Goal: Task Accomplishment & Management: Use online tool/utility

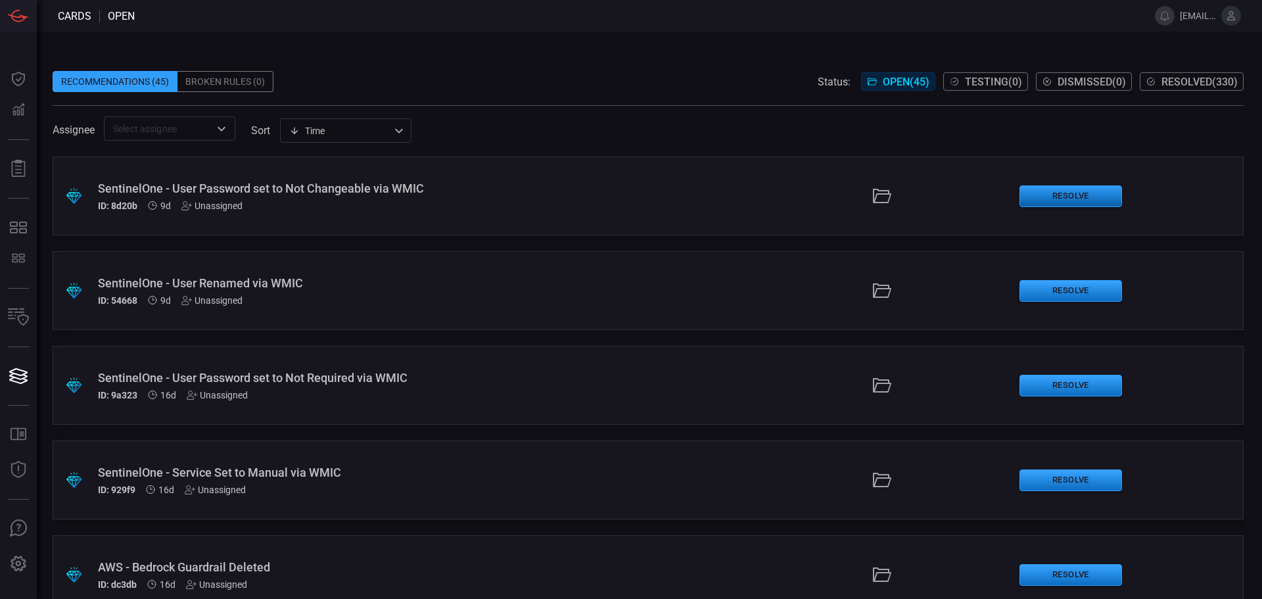
click at [1078, 197] on button "Resolve" at bounding box center [1070, 196] width 103 height 22
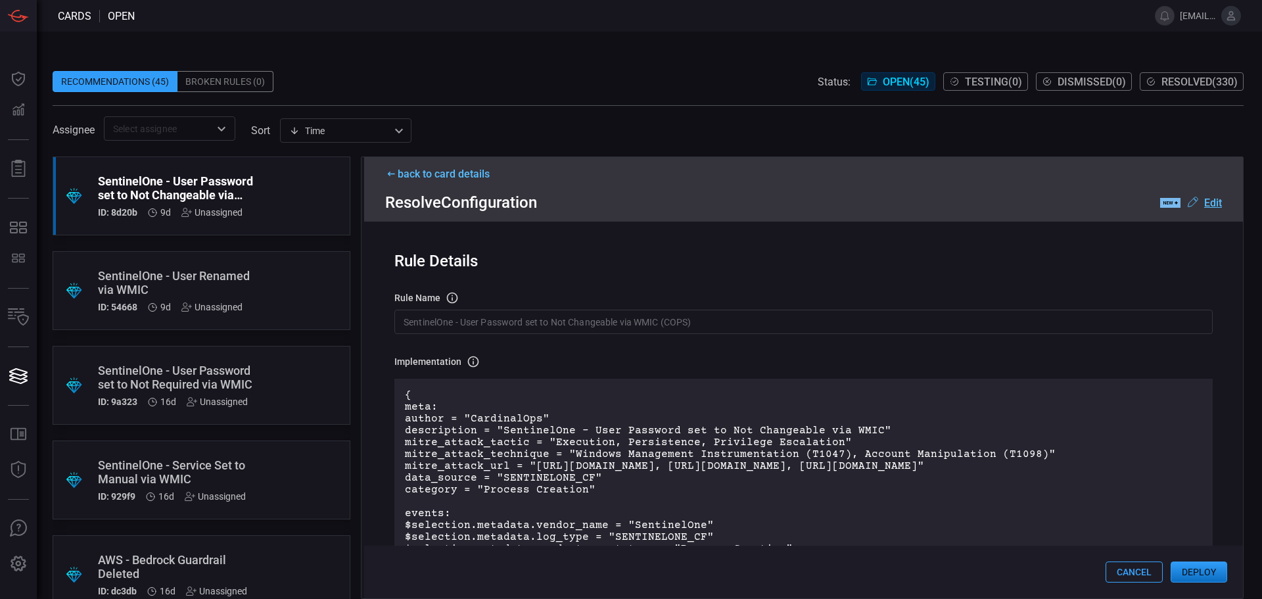
click at [1208, 571] on button "Deploy" at bounding box center [1198, 571] width 57 height 21
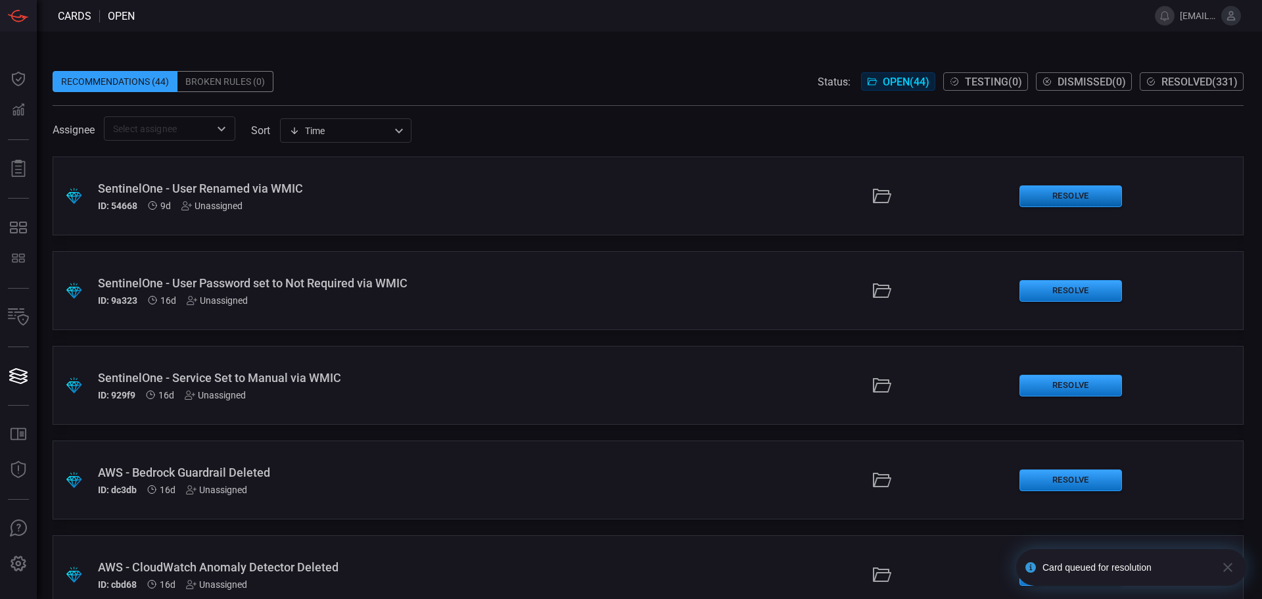
click at [1048, 202] on button "Resolve" at bounding box center [1070, 196] width 103 height 22
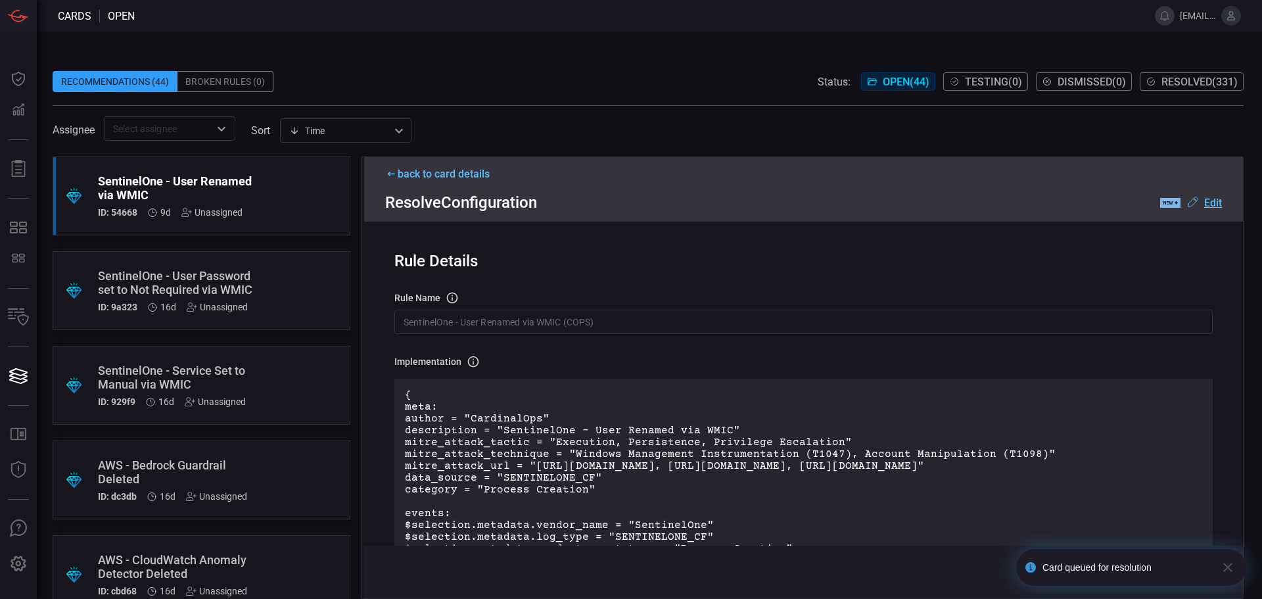
click at [1231, 565] on icon "button" at bounding box center [1228, 567] width 16 height 16
click at [1200, 567] on button "Deploy" at bounding box center [1198, 571] width 57 height 21
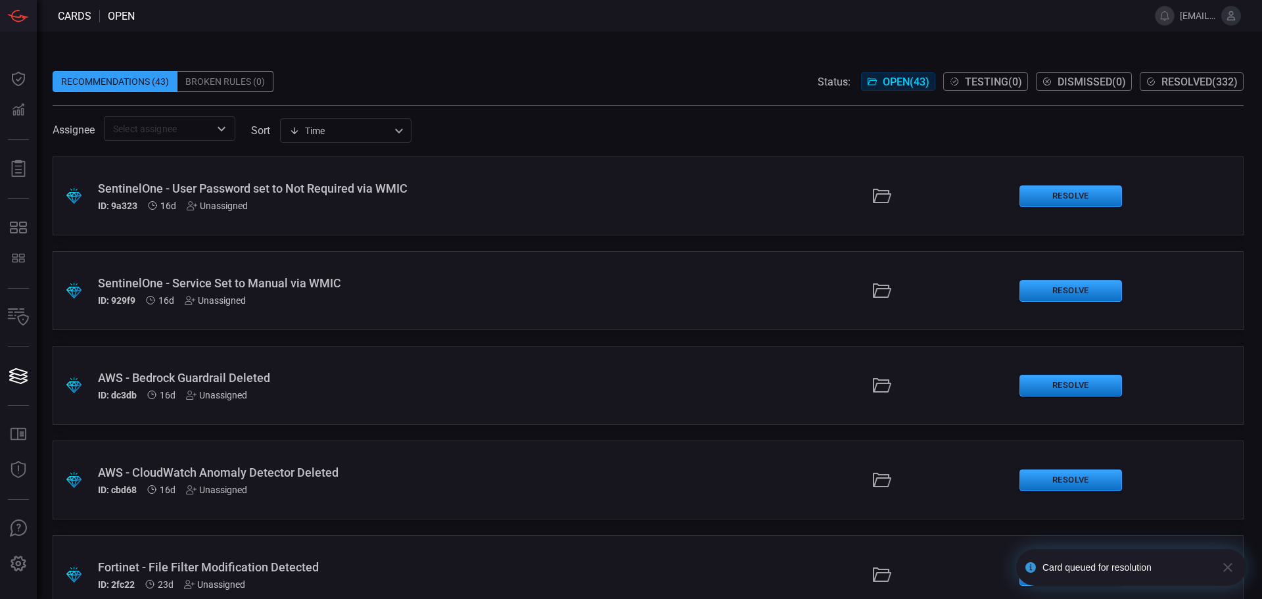
click at [1230, 570] on icon "button" at bounding box center [1227, 566] width 9 height 9
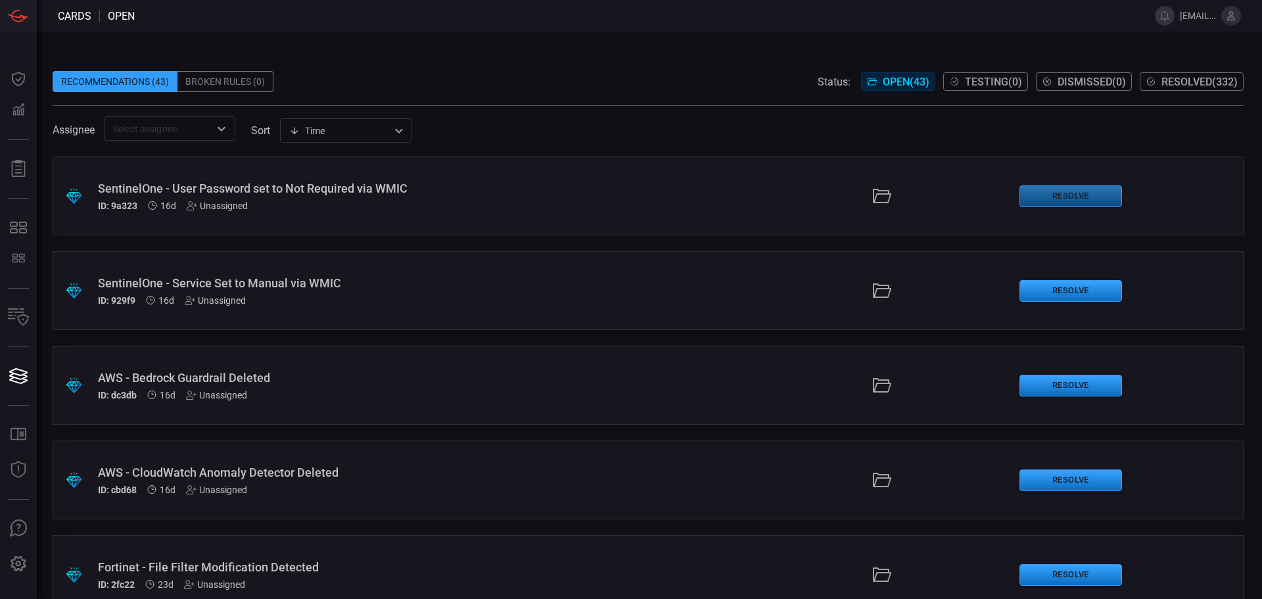
click at [1065, 200] on button "Resolve" at bounding box center [1070, 196] width 103 height 22
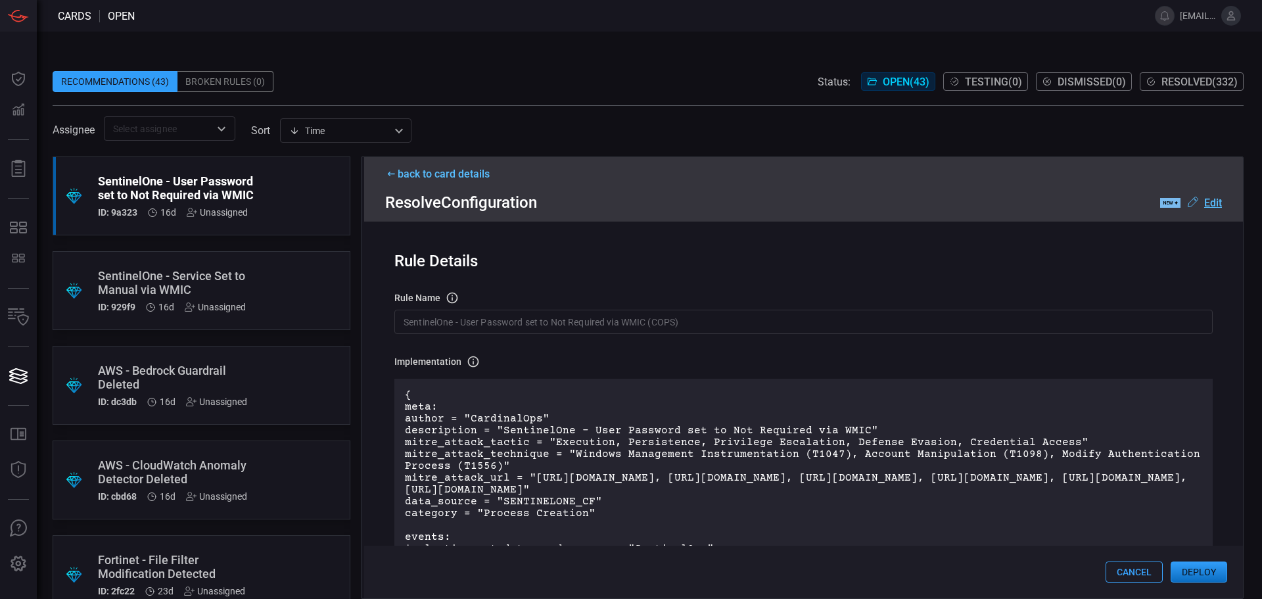
click at [1198, 566] on button "Deploy" at bounding box center [1198, 571] width 57 height 21
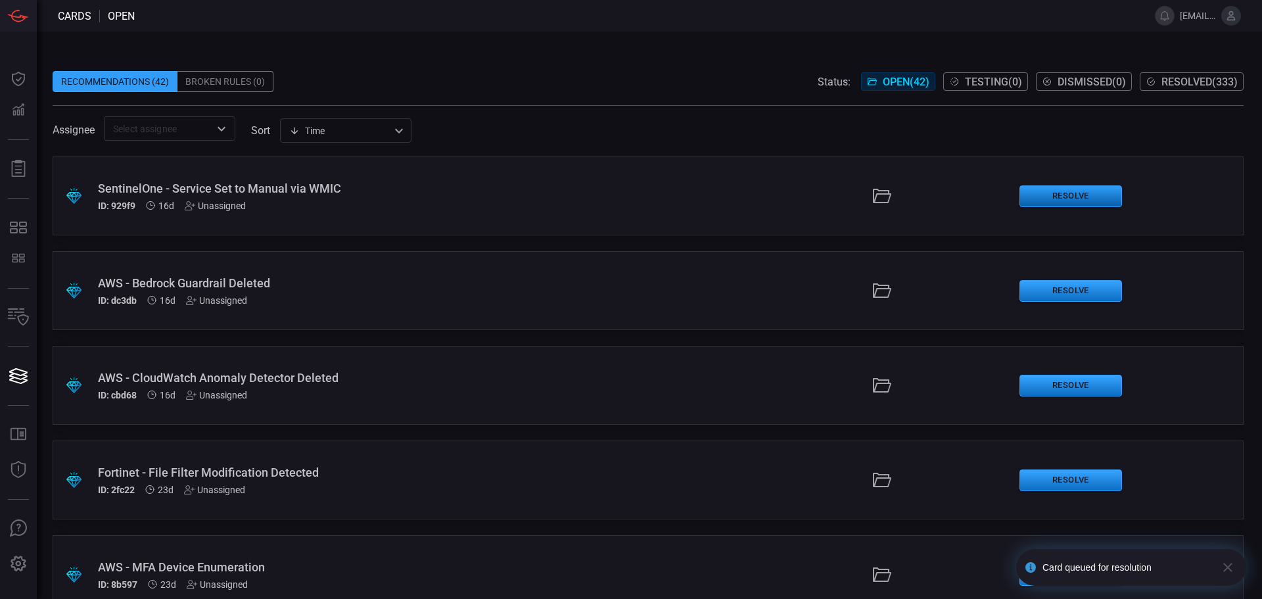
click at [1038, 194] on button "Resolve" at bounding box center [1070, 196] width 103 height 22
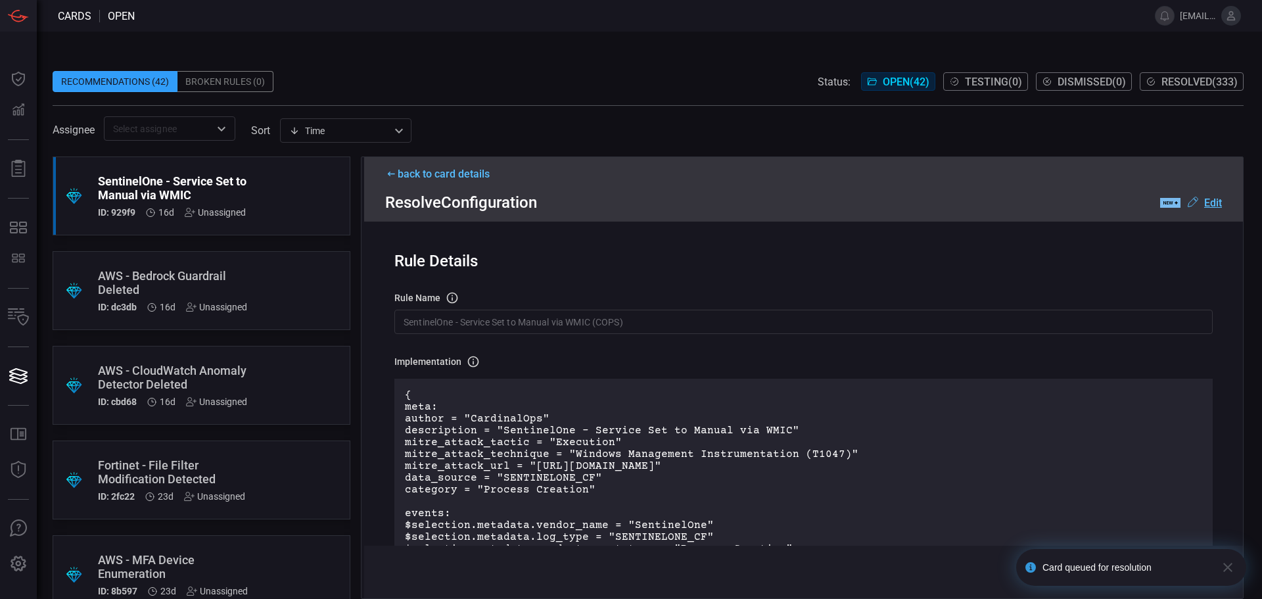
click at [1224, 566] on icon "button" at bounding box center [1228, 567] width 16 height 16
click at [1193, 574] on button "Deploy" at bounding box center [1198, 571] width 57 height 21
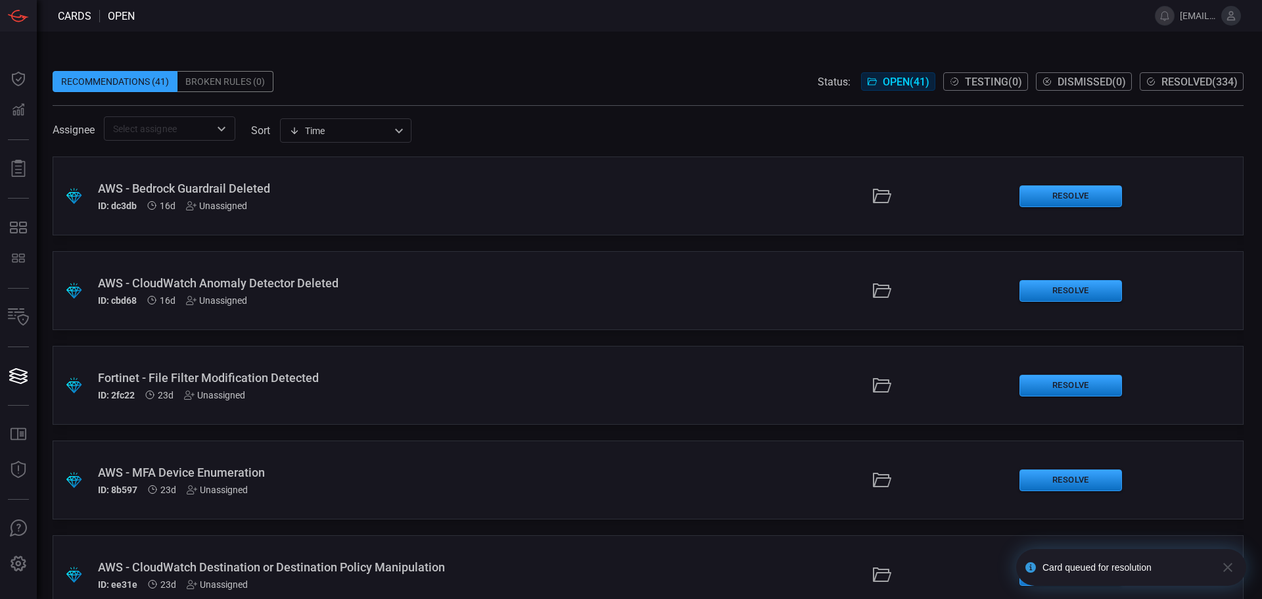
click at [1045, 184] on div ".suggested_cards_icon{fill:url(#suggested_cards_icon);} AWS - Bedrock Guardrail…" at bounding box center [648, 195] width 1191 height 79
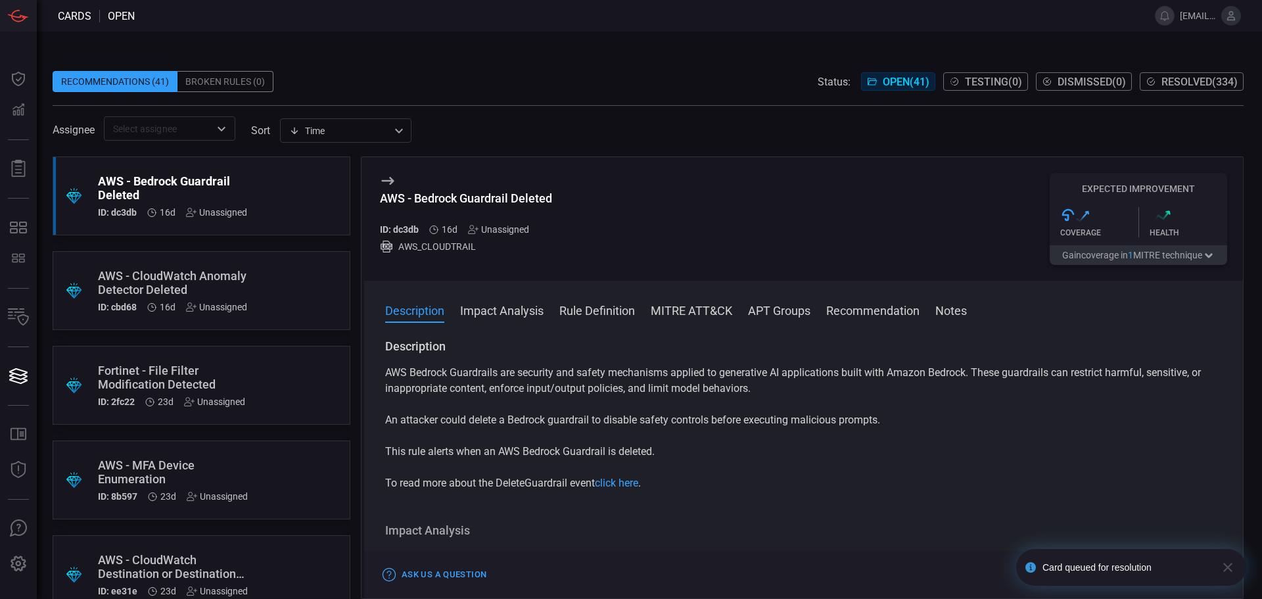
click at [1229, 566] on icon "button" at bounding box center [1227, 566] width 9 height 9
click at [1195, 571] on button "Resolve" at bounding box center [1196, 574] width 61 height 16
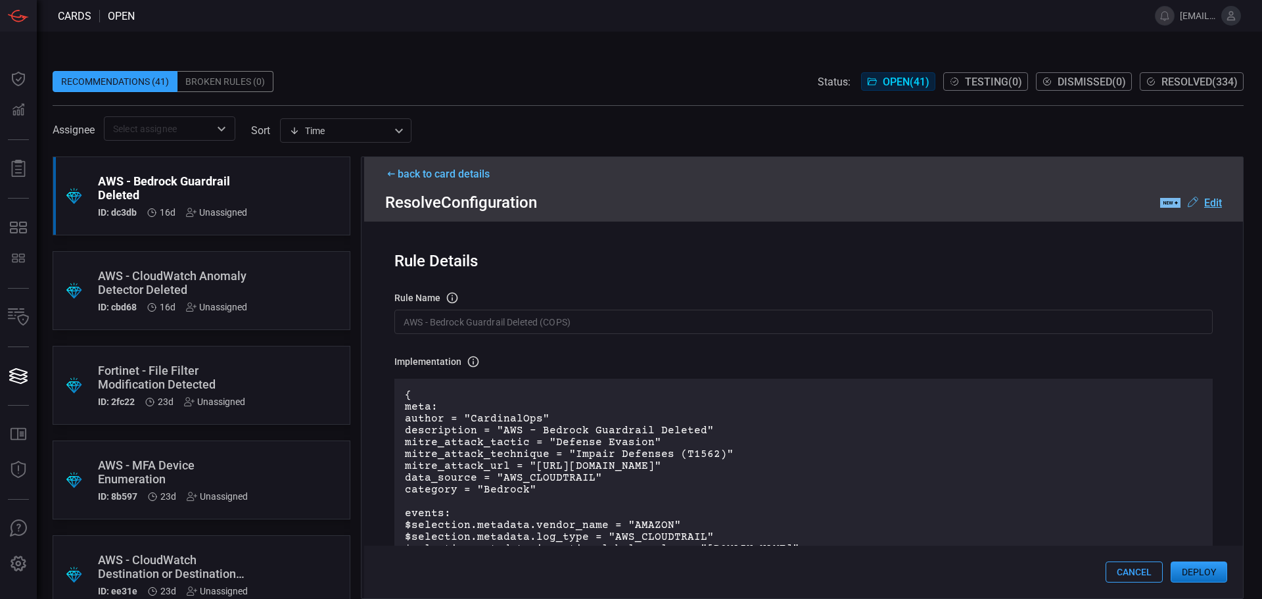
click at [1202, 566] on button "Deploy" at bounding box center [1198, 571] width 57 height 21
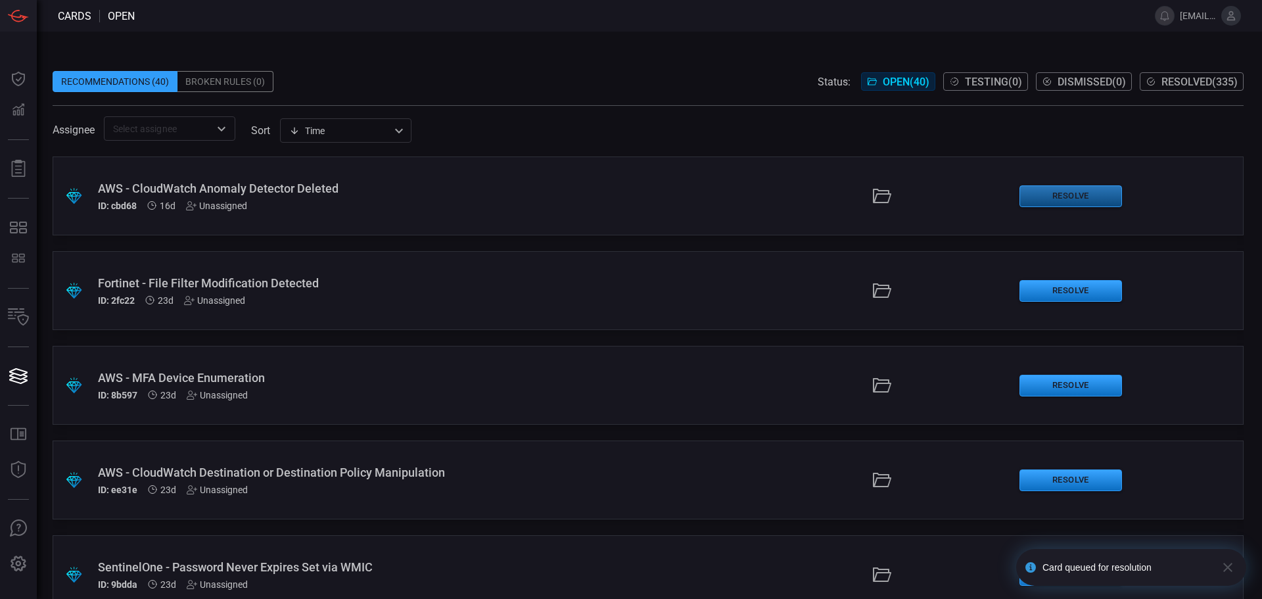
click at [1055, 193] on button "Resolve" at bounding box center [1070, 196] width 103 height 22
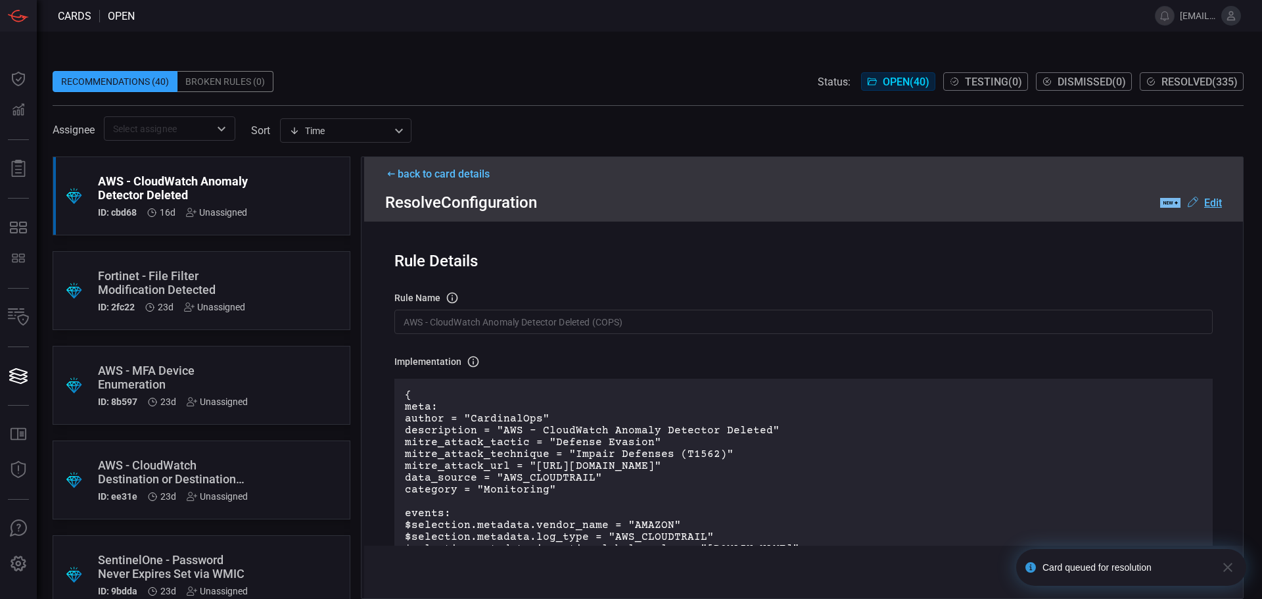
click at [1229, 569] on icon "button" at bounding box center [1227, 566] width 9 height 9
click at [1202, 568] on button "Deploy" at bounding box center [1198, 571] width 57 height 21
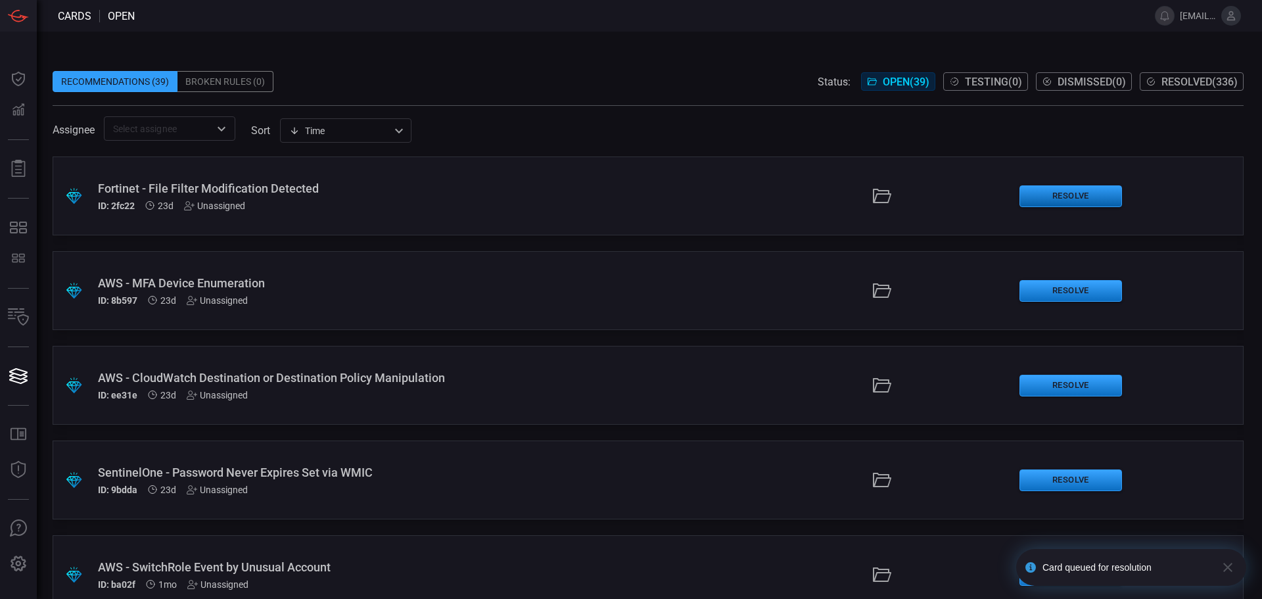
click at [1052, 195] on button "Resolve" at bounding box center [1070, 196] width 103 height 22
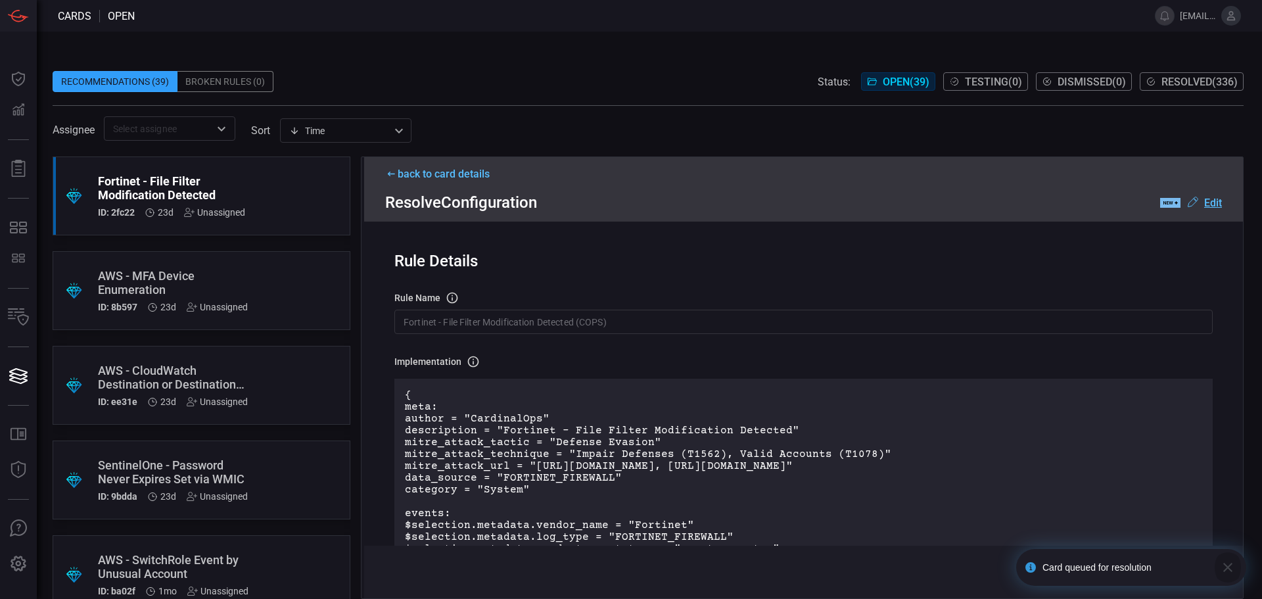
click at [1225, 568] on icon "button" at bounding box center [1227, 566] width 9 height 9
click at [1208, 565] on button "Deploy" at bounding box center [1198, 571] width 57 height 21
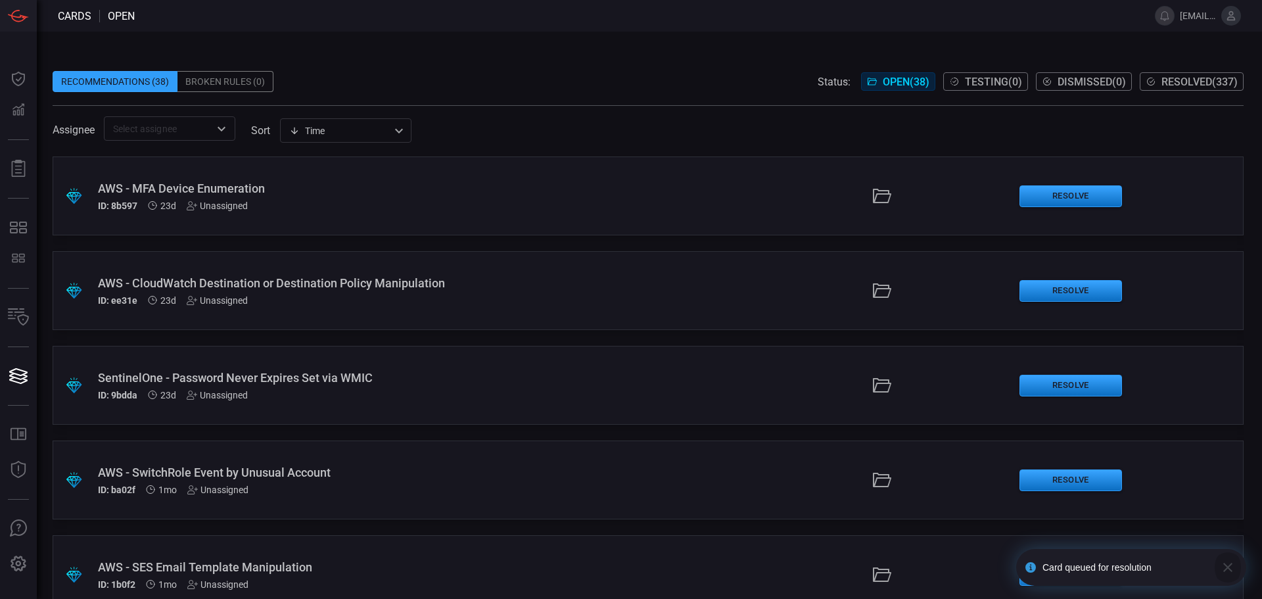
click at [1229, 564] on icon "button" at bounding box center [1228, 567] width 16 height 16
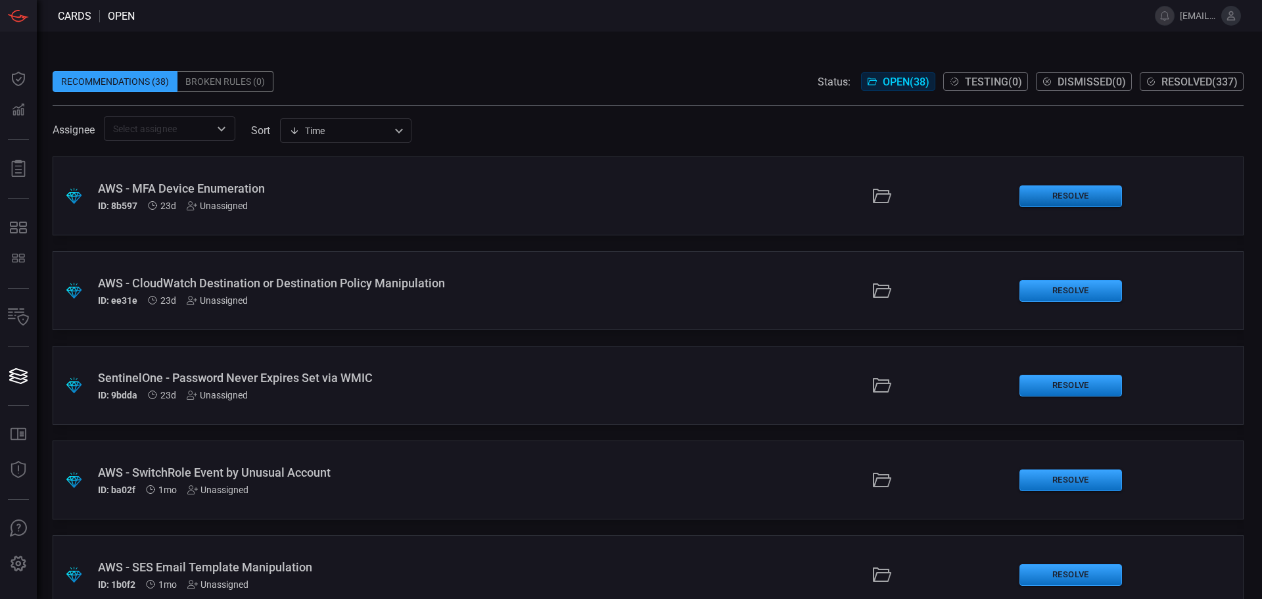
click at [1076, 191] on button "Resolve" at bounding box center [1070, 196] width 103 height 22
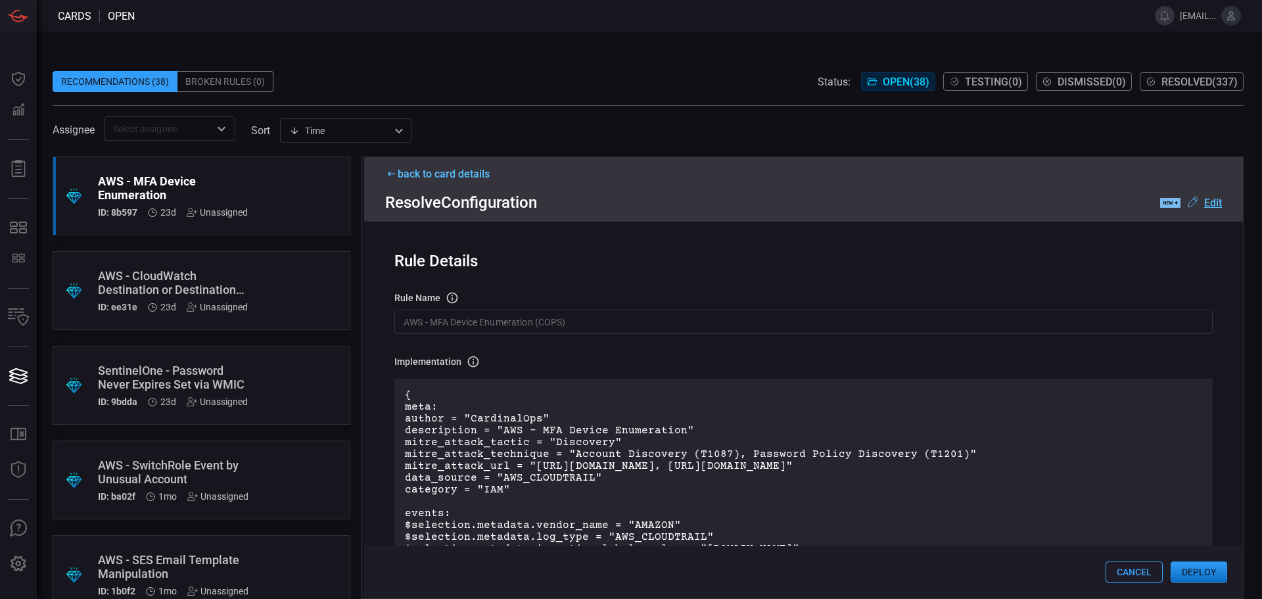
click at [1195, 570] on button "Deploy" at bounding box center [1198, 571] width 57 height 21
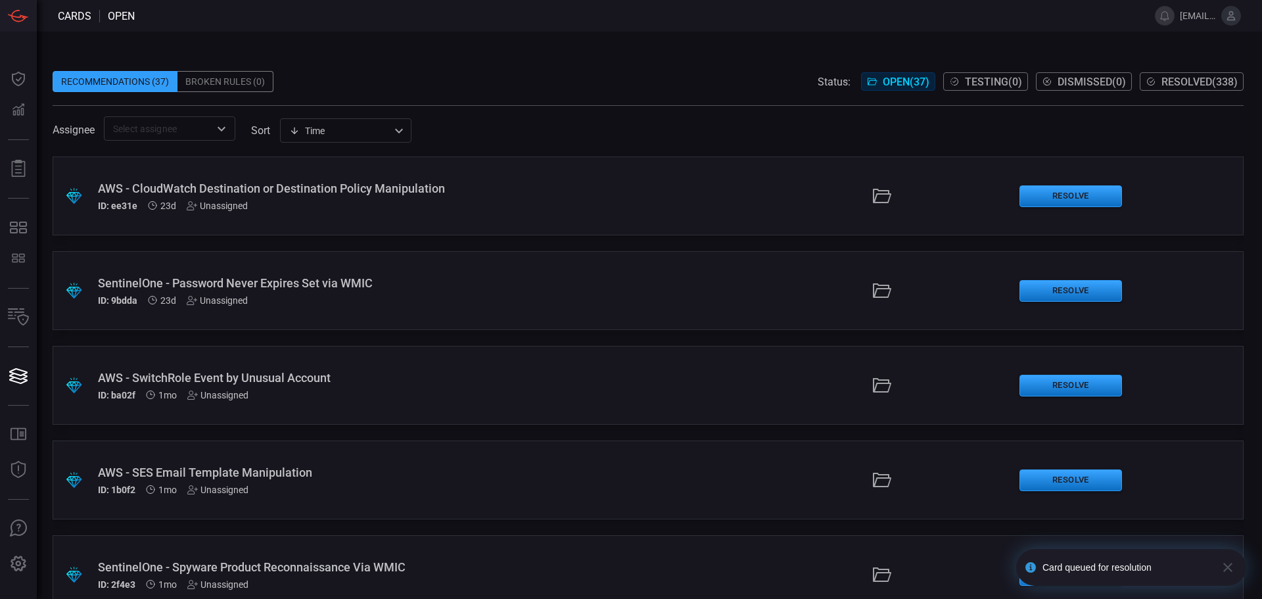
click at [1229, 568] on icon "button" at bounding box center [1228, 567] width 16 height 16
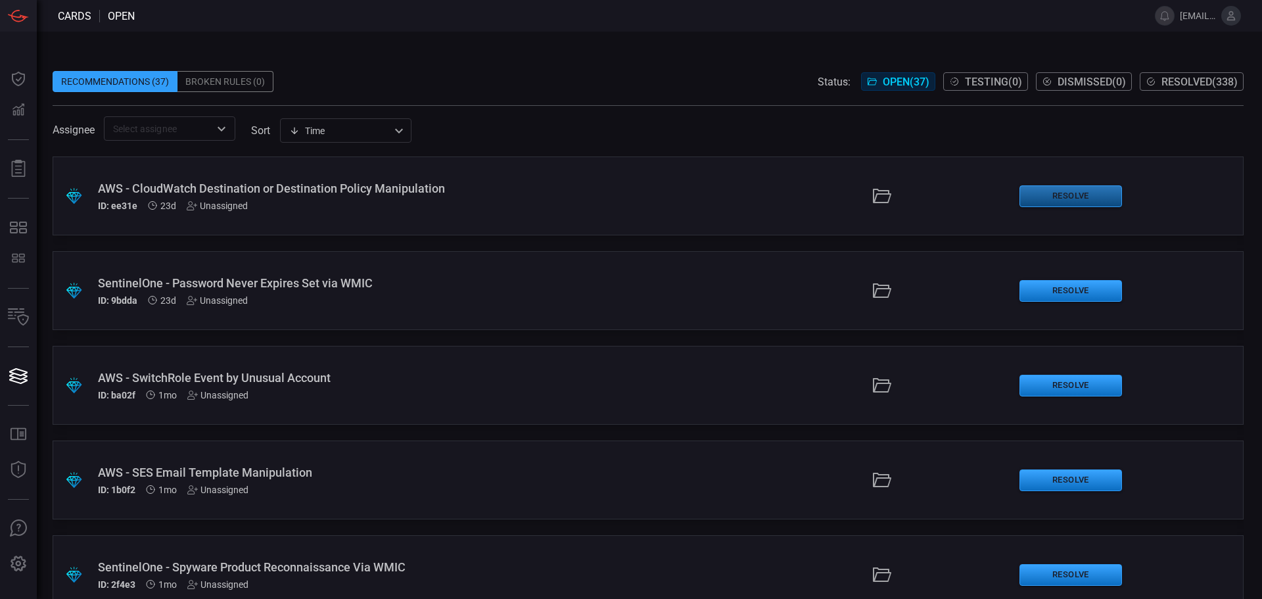
click at [1070, 201] on button "Resolve" at bounding box center [1070, 196] width 103 height 22
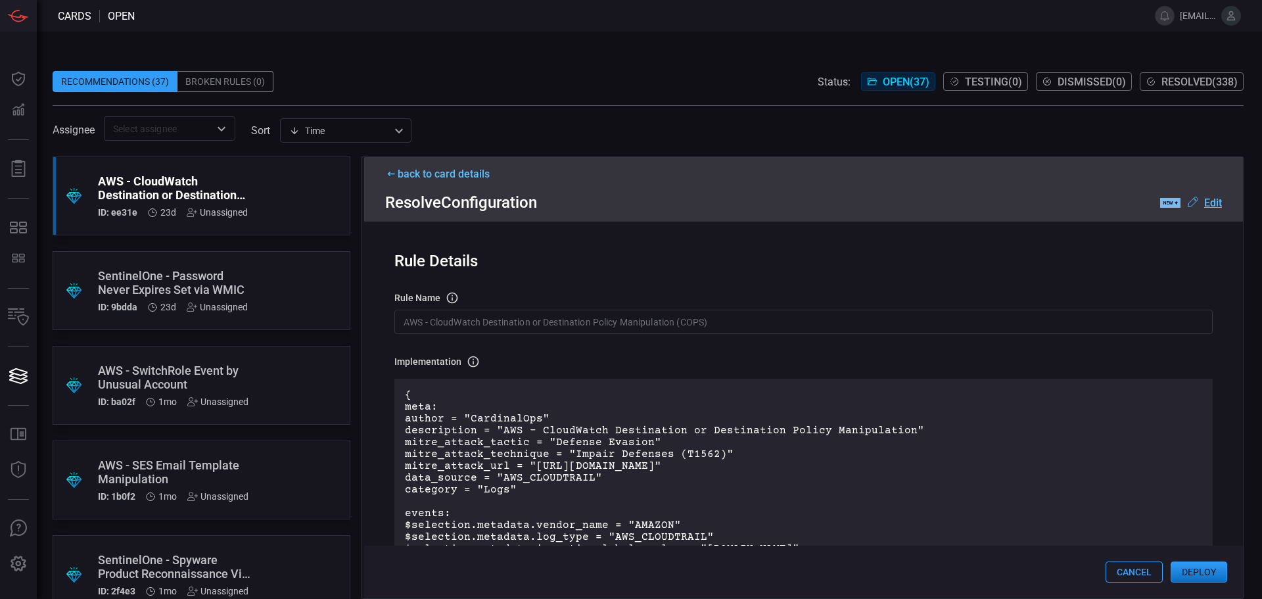
click at [1205, 569] on button "Deploy" at bounding box center [1198, 571] width 57 height 21
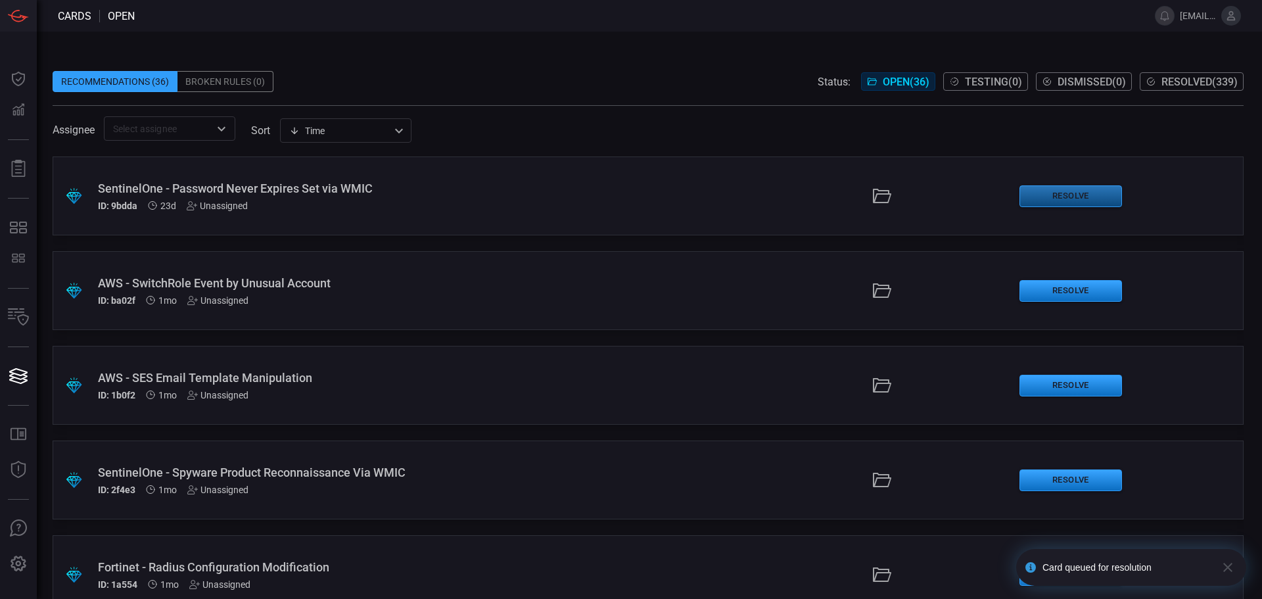
click at [1049, 188] on button "Resolve" at bounding box center [1070, 196] width 103 height 22
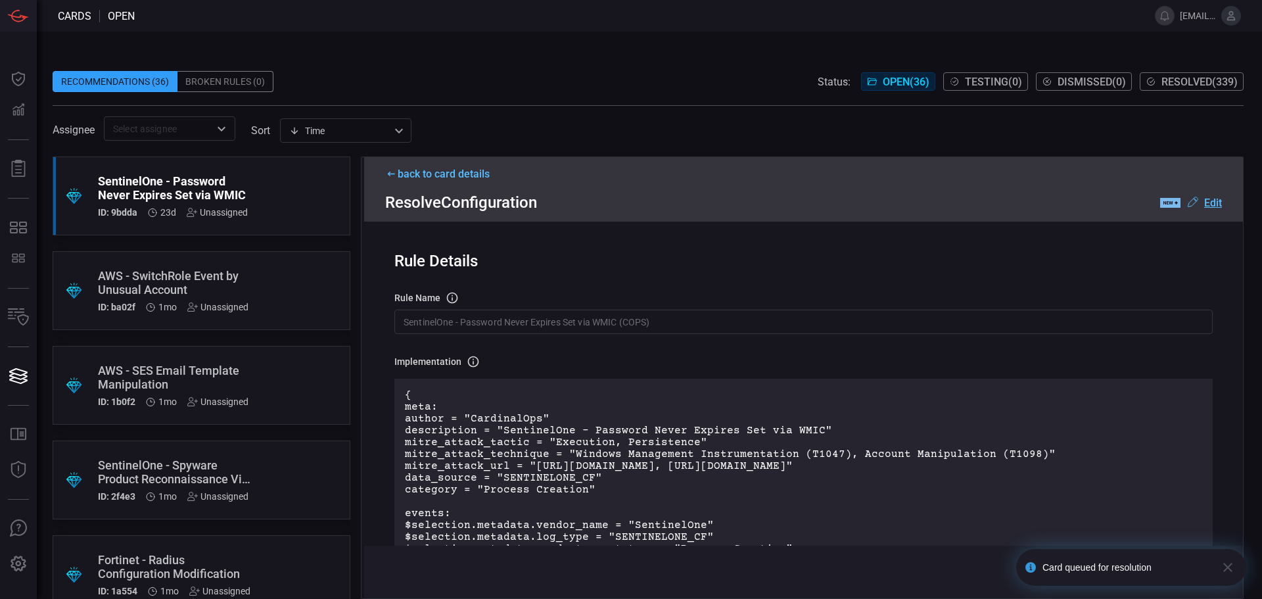
click at [1228, 572] on icon "button" at bounding box center [1228, 567] width 16 height 16
click at [1196, 571] on button "Deploy" at bounding box center [1198, 571] width 57 height 21
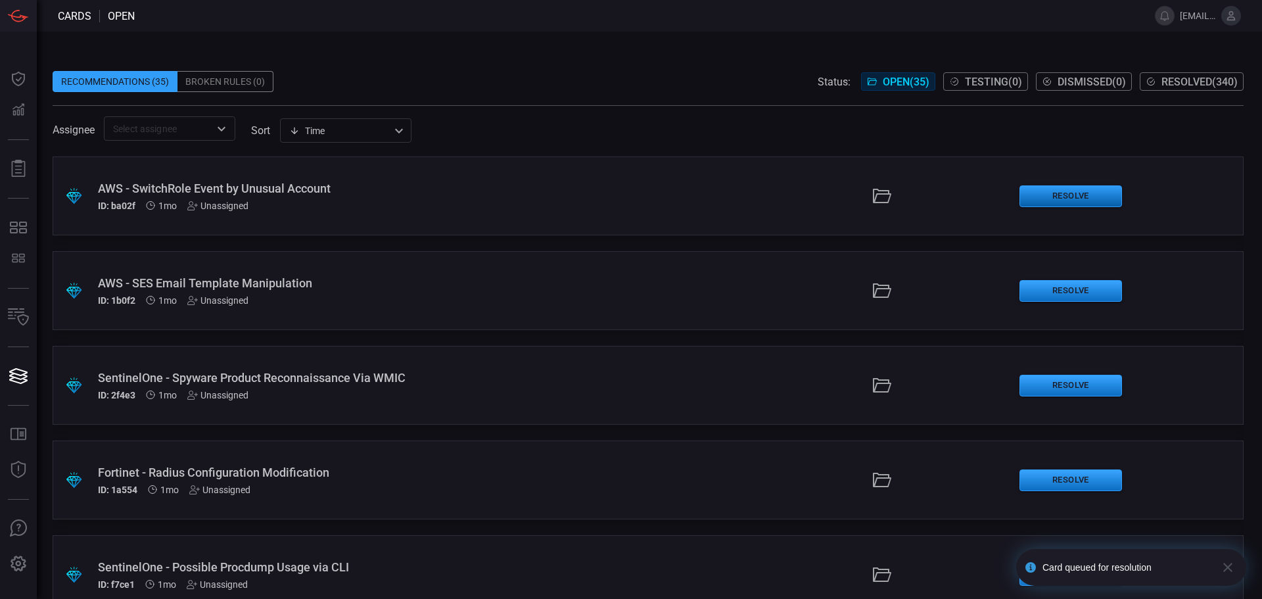
click at [1061, 196] on button "Resolve" at bounding box center [1070, 196] width 103 height 22
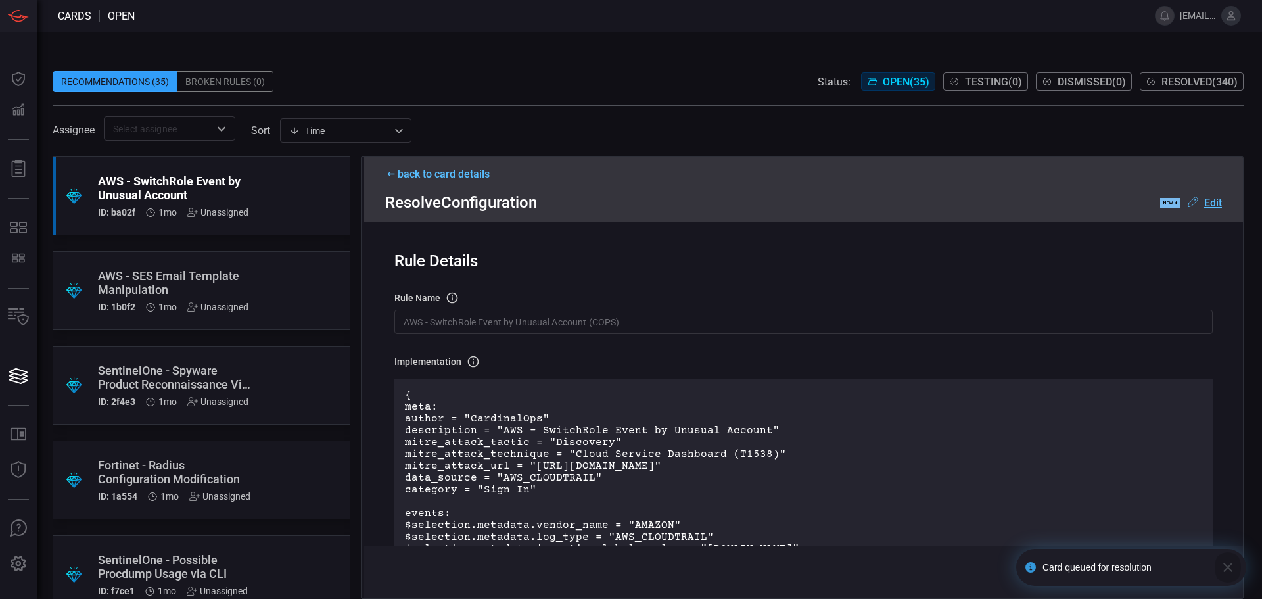
click at [1232, 566] on icon "button" at bounding box center [1228, 567] width 16 height 16
click at [1202, 575] on button "Deploy" at bounding box center [1198, 571] width 57 height 21
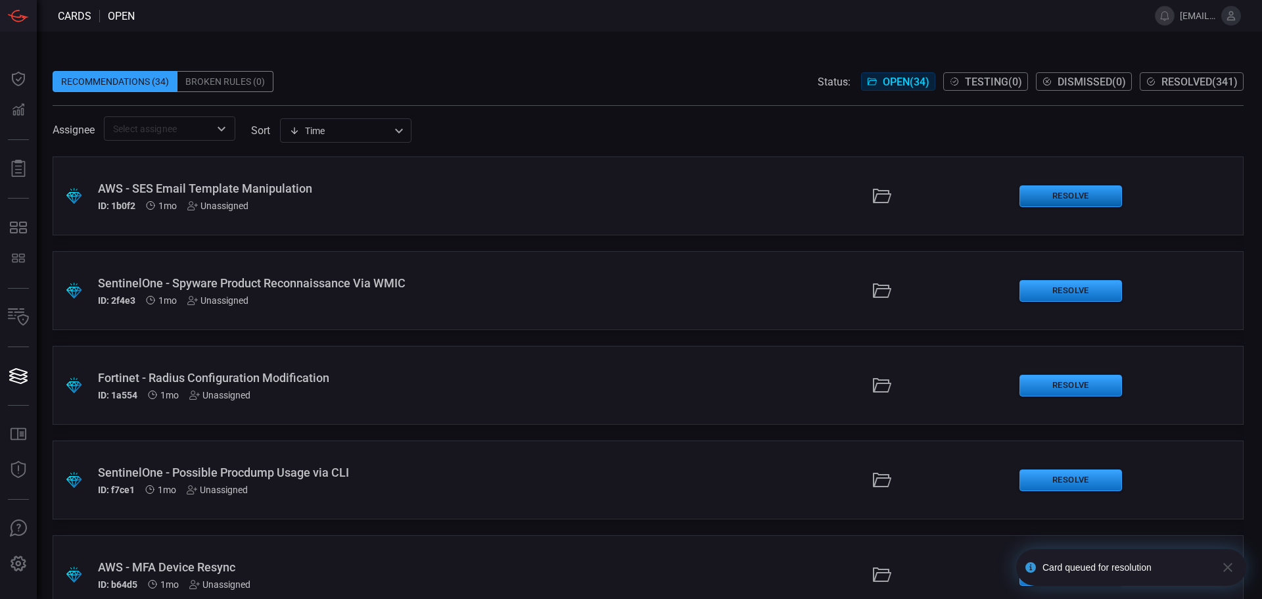
click at [1088, 191] on button "Resolve" at bounding box center [1070, 196] width 103 height 22
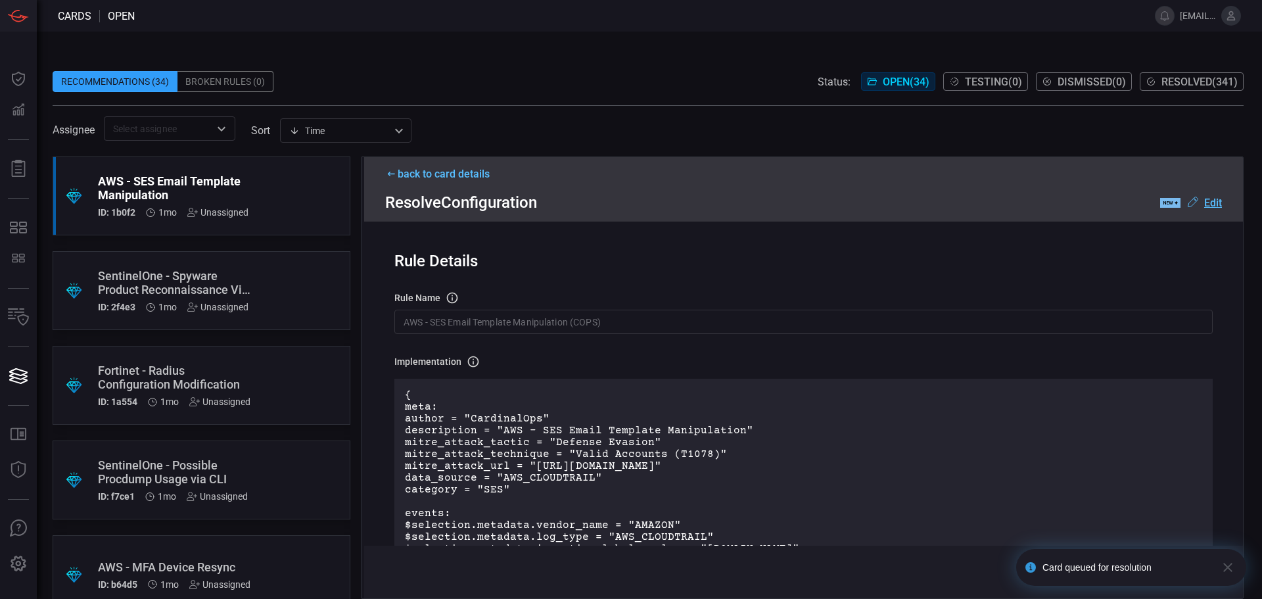
click at [1227, 561] on icon "button" at bounding box center [1228, 567] width 16 height 16
click at [1201, 568] on button "Deploy" at bounding box center [1198, 571] width 57 height 21
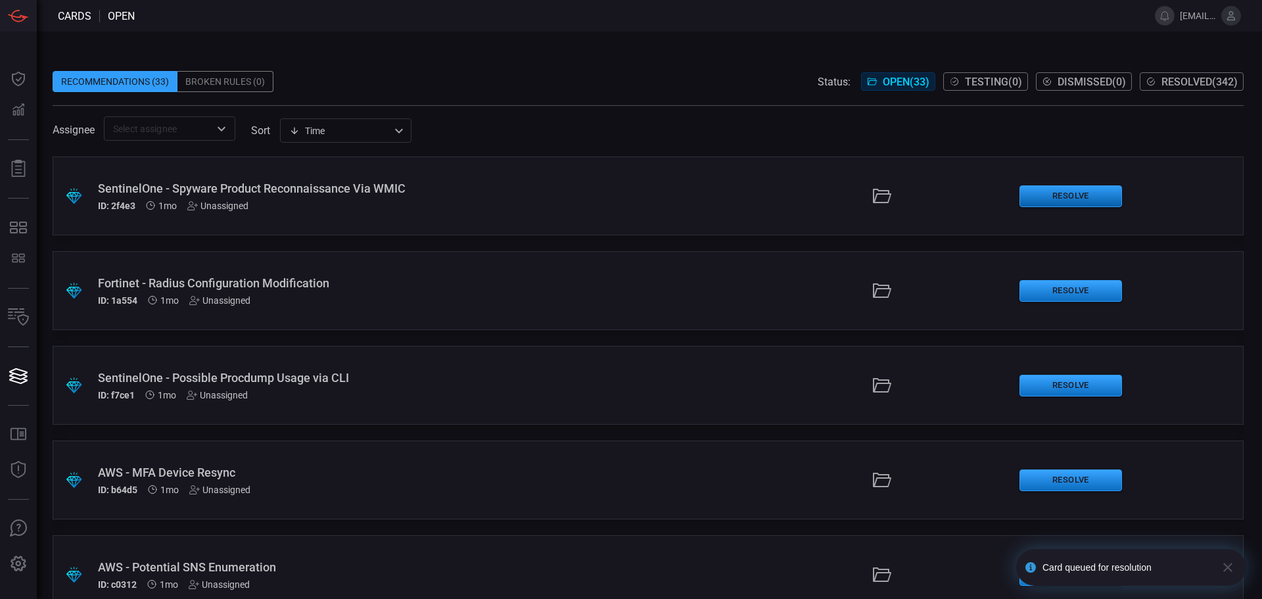
click at [1075, 203] on button "Resolve" at bounding box center [1070, 196] width 103 height 22
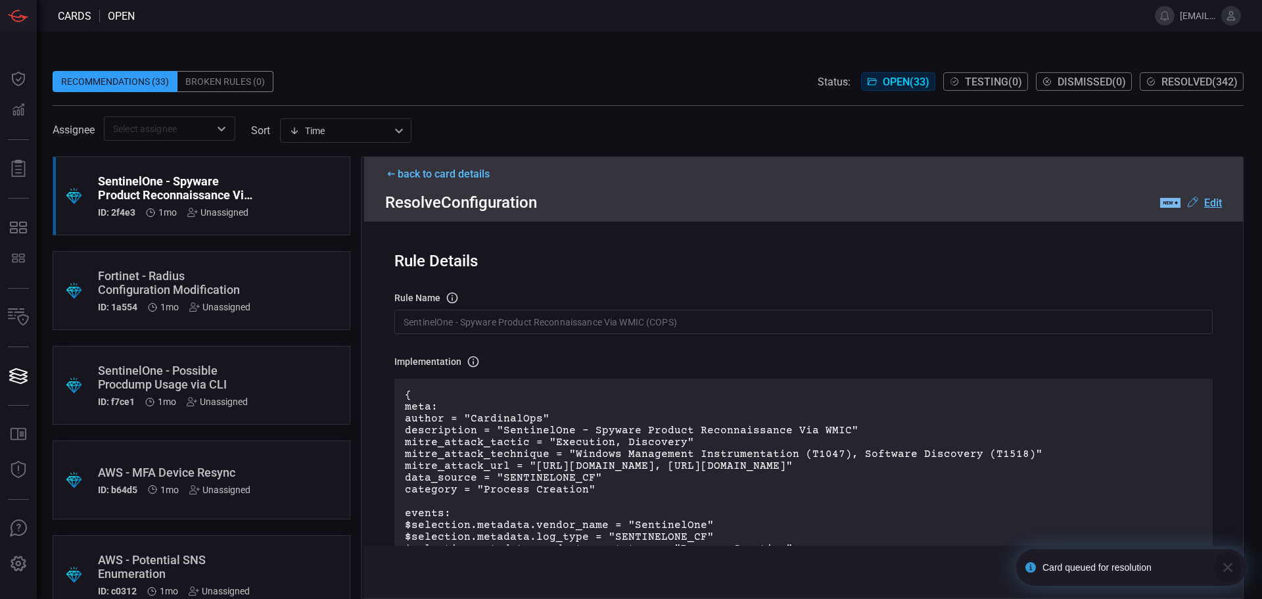
click at [1227, 569] on icon "button" at bounding box center [1228, 567] width 16 height 16
click at [1211, 568] on button "Deploy" at bounding box center [1198, 571] width 57 height 21
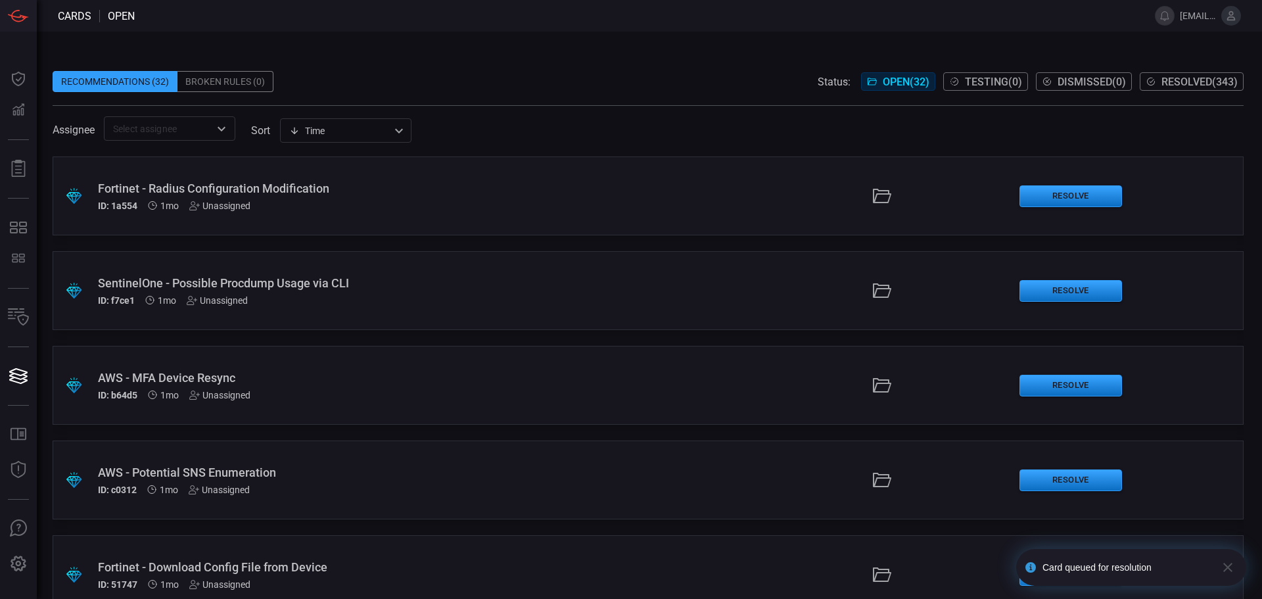
click at [1227, 565] on icon "button" at bounding box center [1228, 567] width 16 height 16
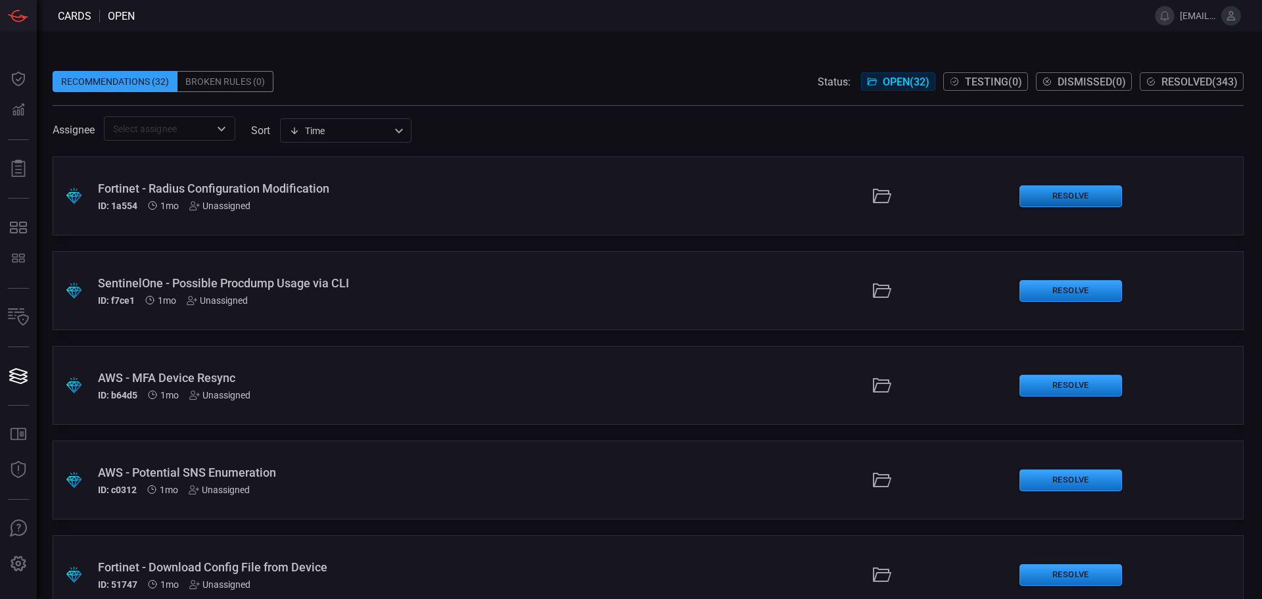
click at [1069, 193] on button "Resolve" at bounding box center [1070, 196] width 103 height 22
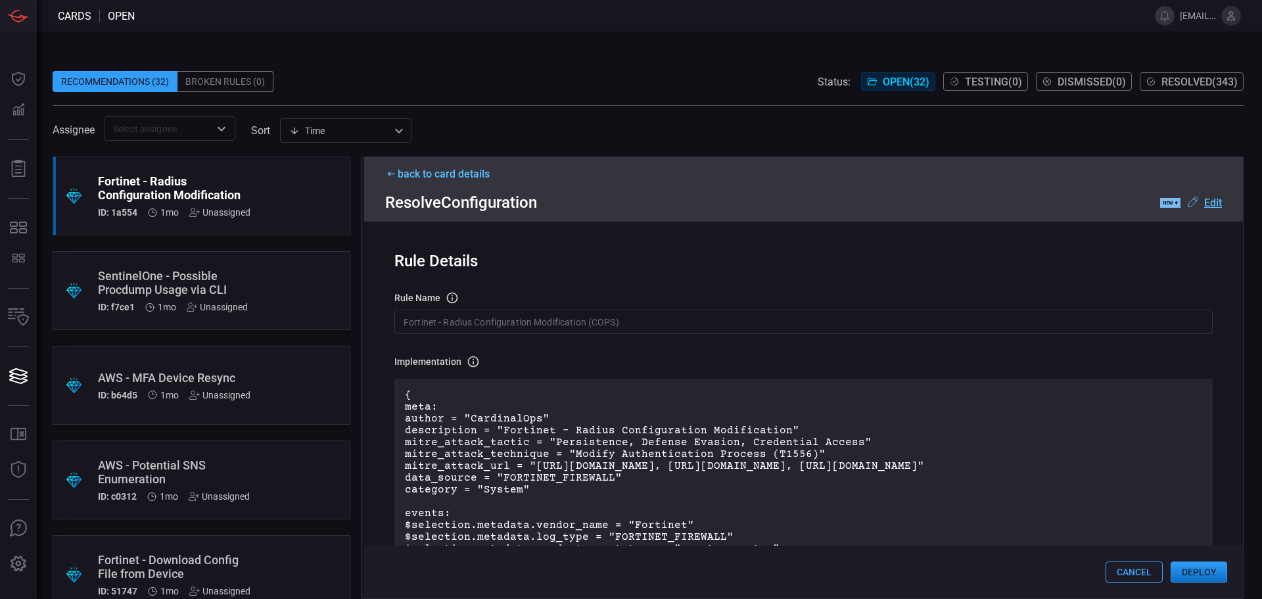
click at [1210, 574] on button "Deploy" at bounding box center [1198, 571] width 57 height 21
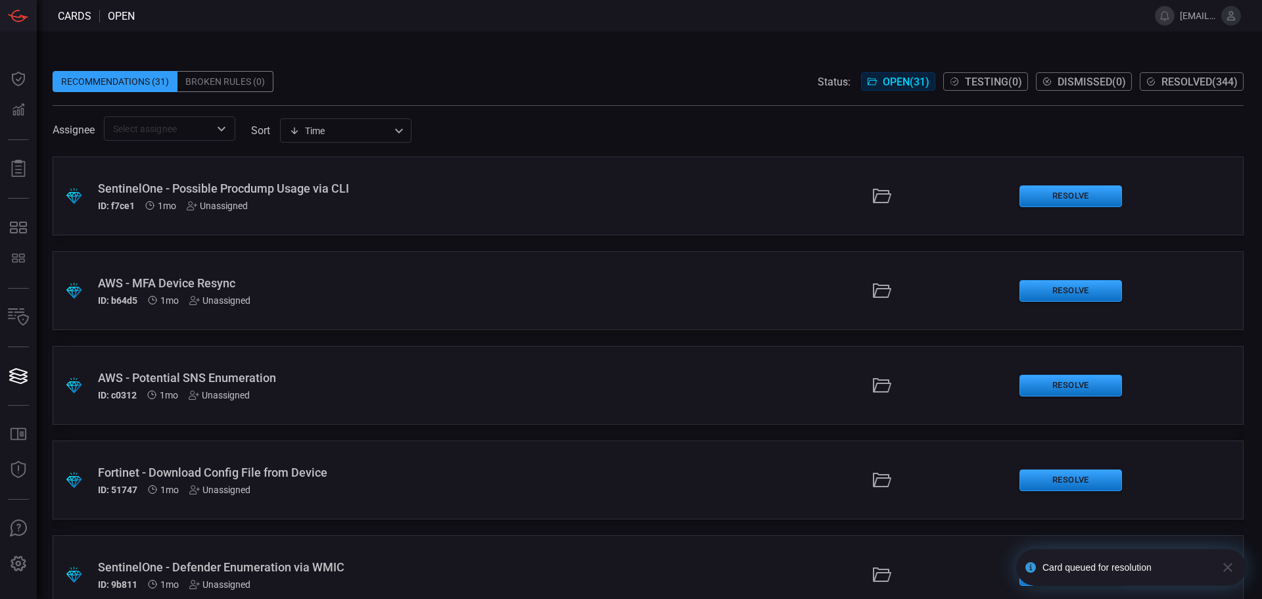
click at [1229, 570] on icon "button" at bounding box center [1228, 567] width 16 height 16
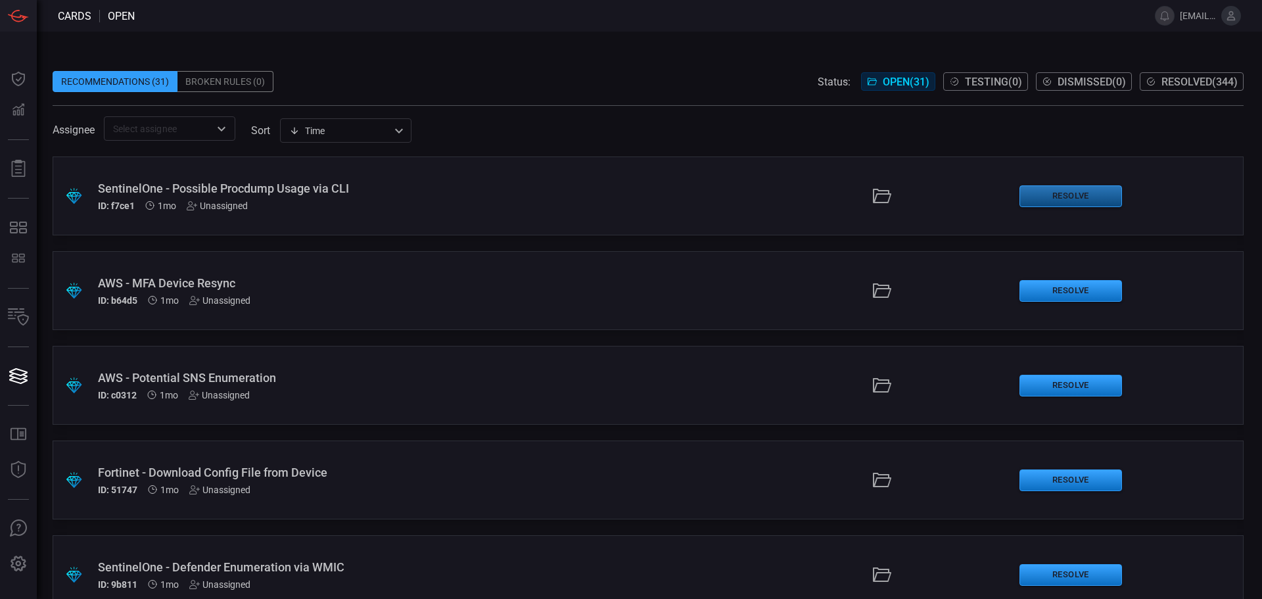
click at [1078, 203] on button "Resolve" at bounding box center [1070, 196] width 103 height 22
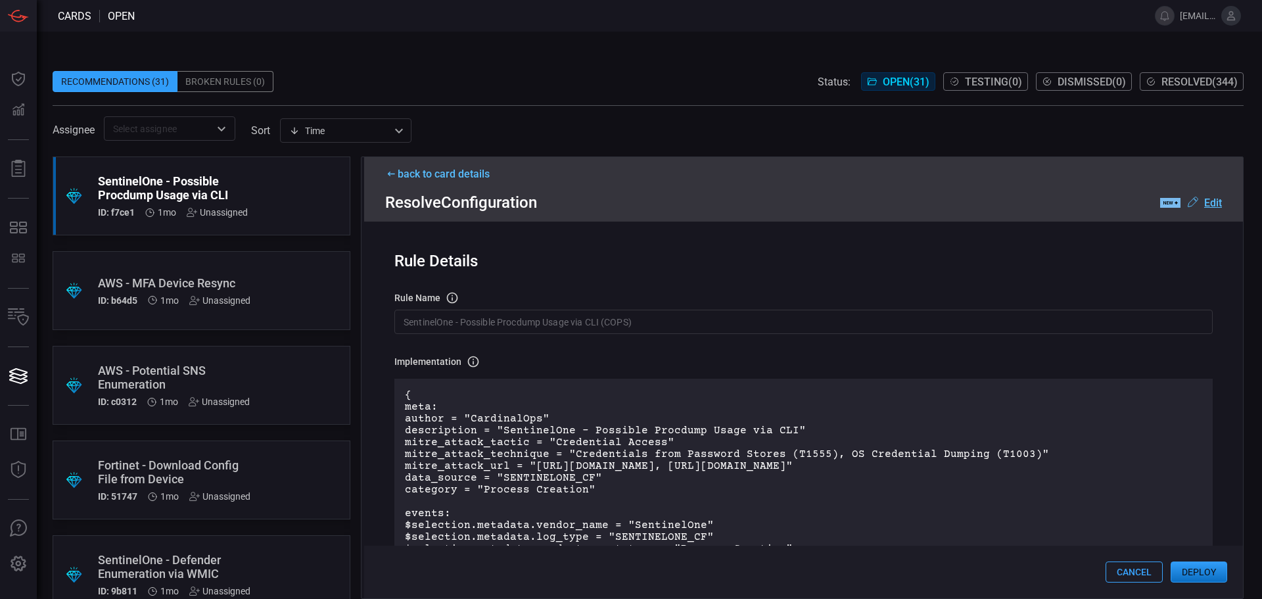
click at [1215, 575] on button "Deploy" at bounding box center [1198, 571] width 57 height 21
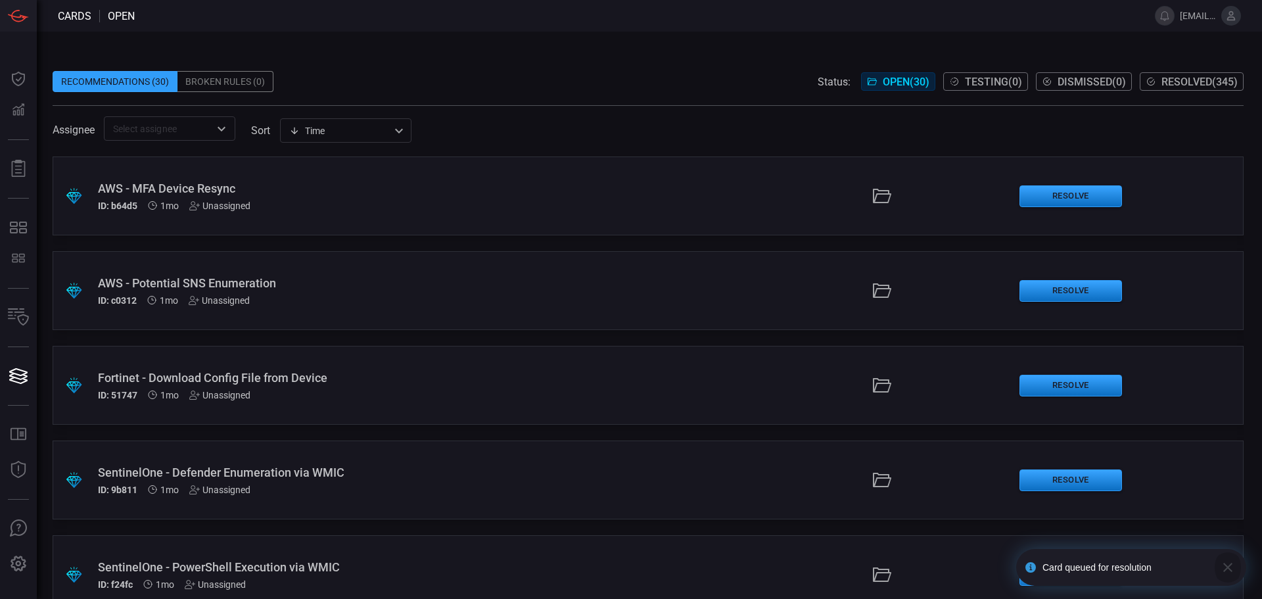
click at [1222, 562] on icon "button" at bounding box center [1228, 567] width 16 height 16
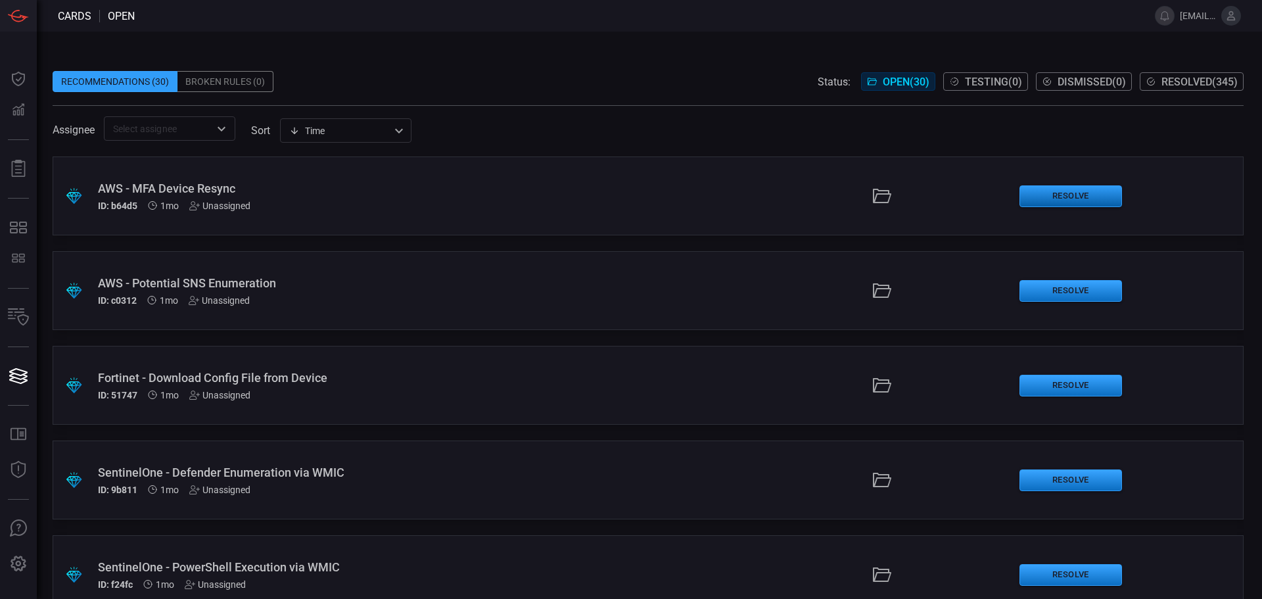
click at [1070, 193] on button "Resolve" at bounding box center [1070, 196] width 103 height 22
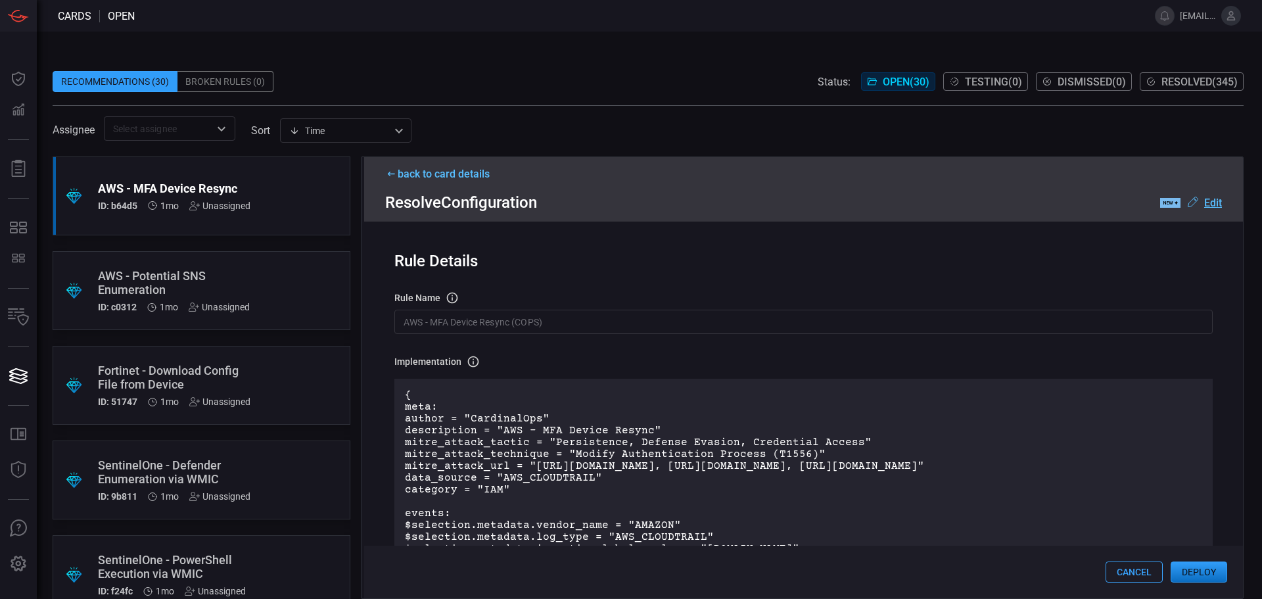
click at [1211, 568] on button "Deploy" at bounding box center [1198, 571] width 57 height 21
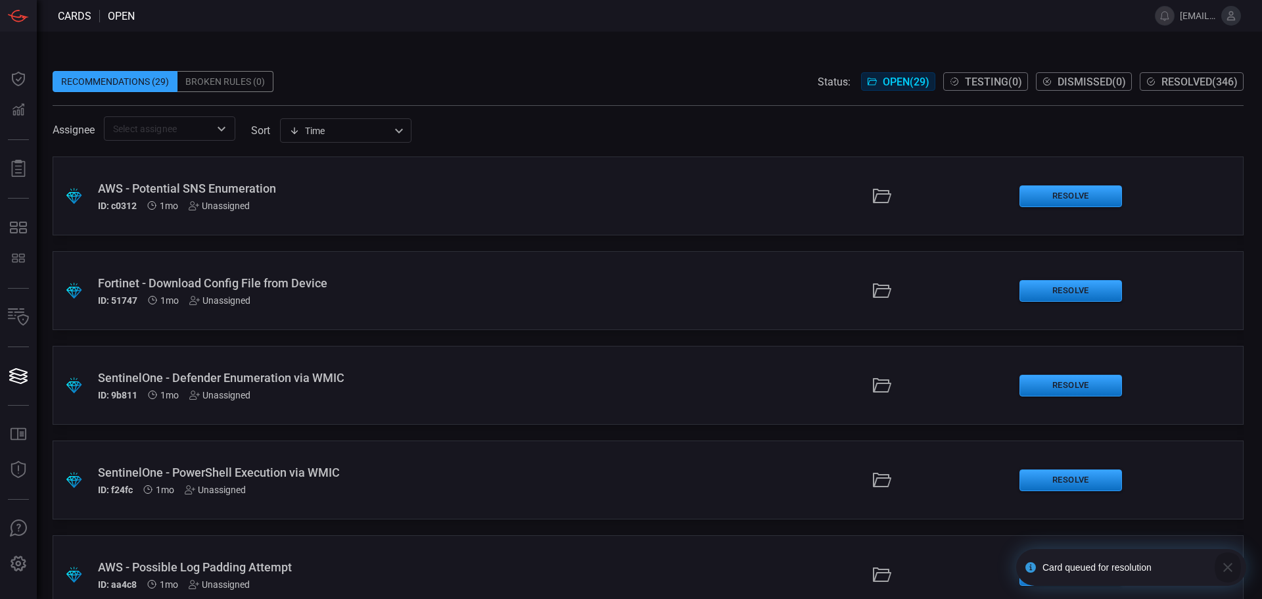
click at [1225, 562] on icon "button" at bounding box center [1228, 567] width 16 height 16
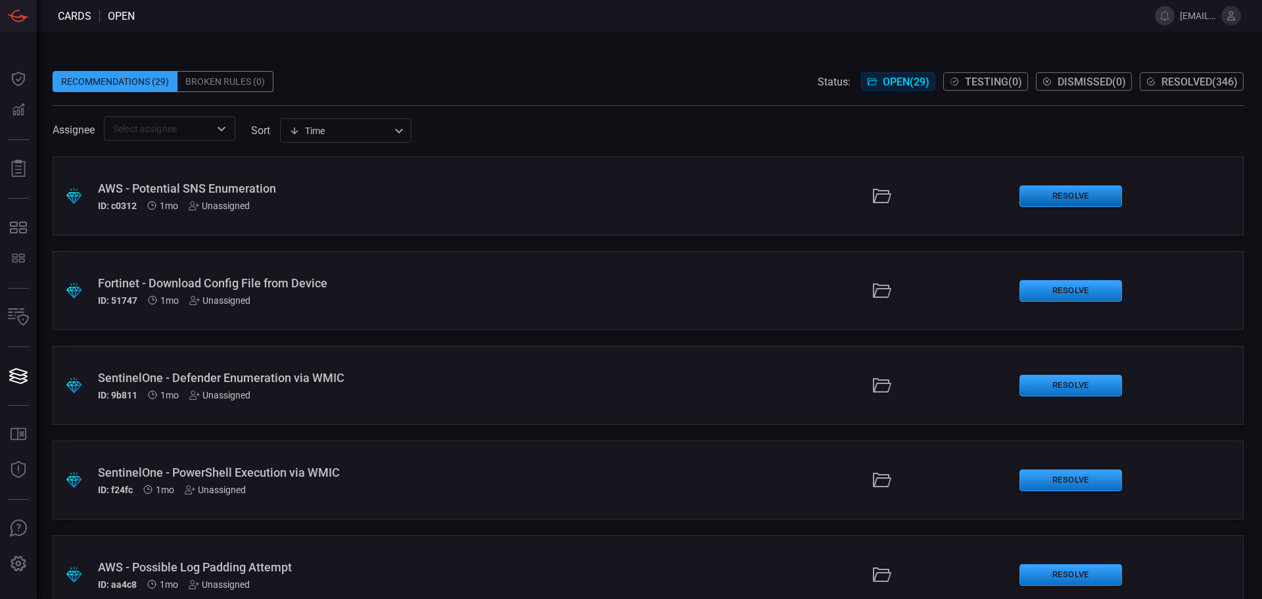
click at [1051, 191] on button "Resolve" at bounding box center [1070, 196] width 103 height 22
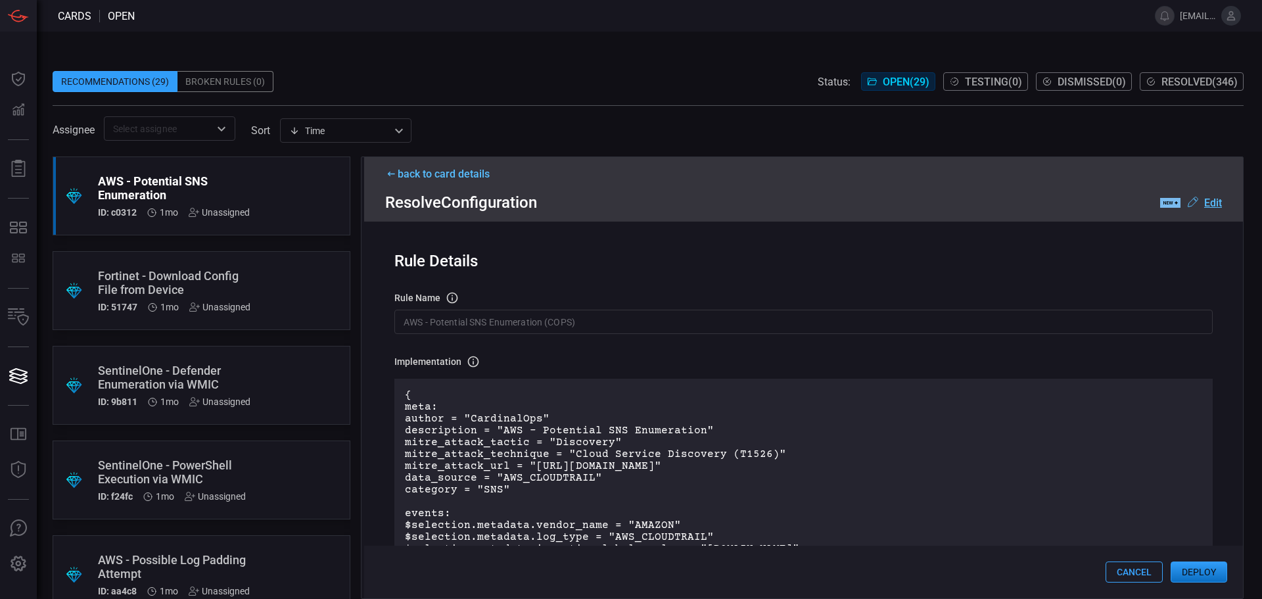
click at [1205, 573] on button "Deploy" at bounding box center [1198, 571] width 57 height 21
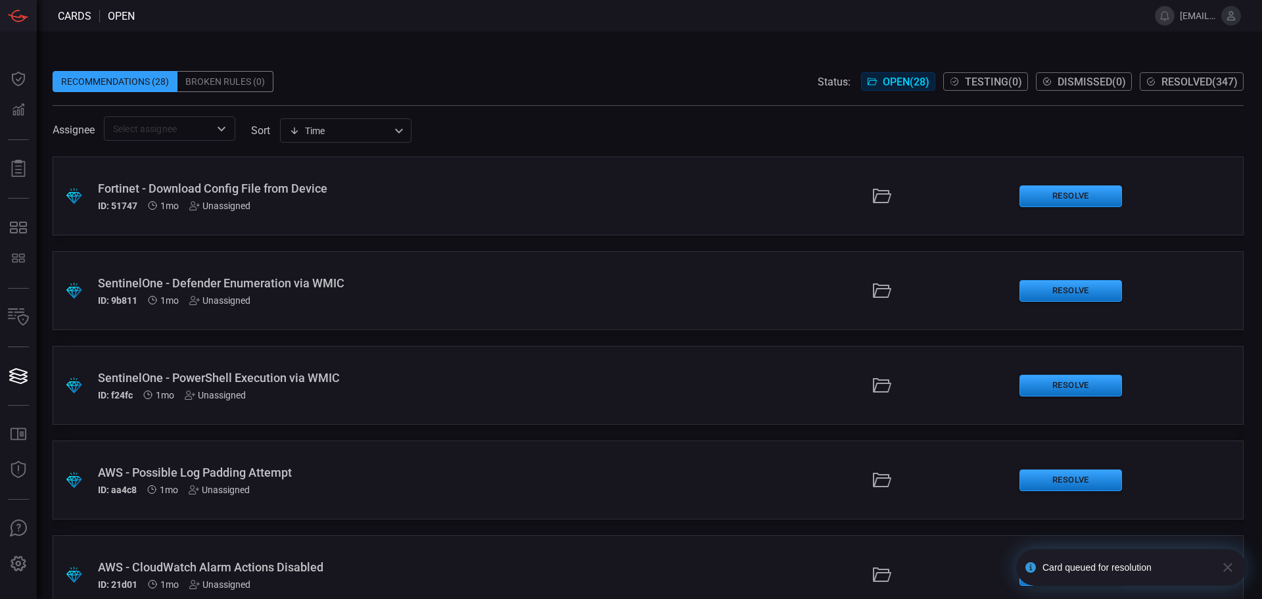
click at [1222, 565] on icon "button" at bounding box center [1228, 567] width 16 height 16
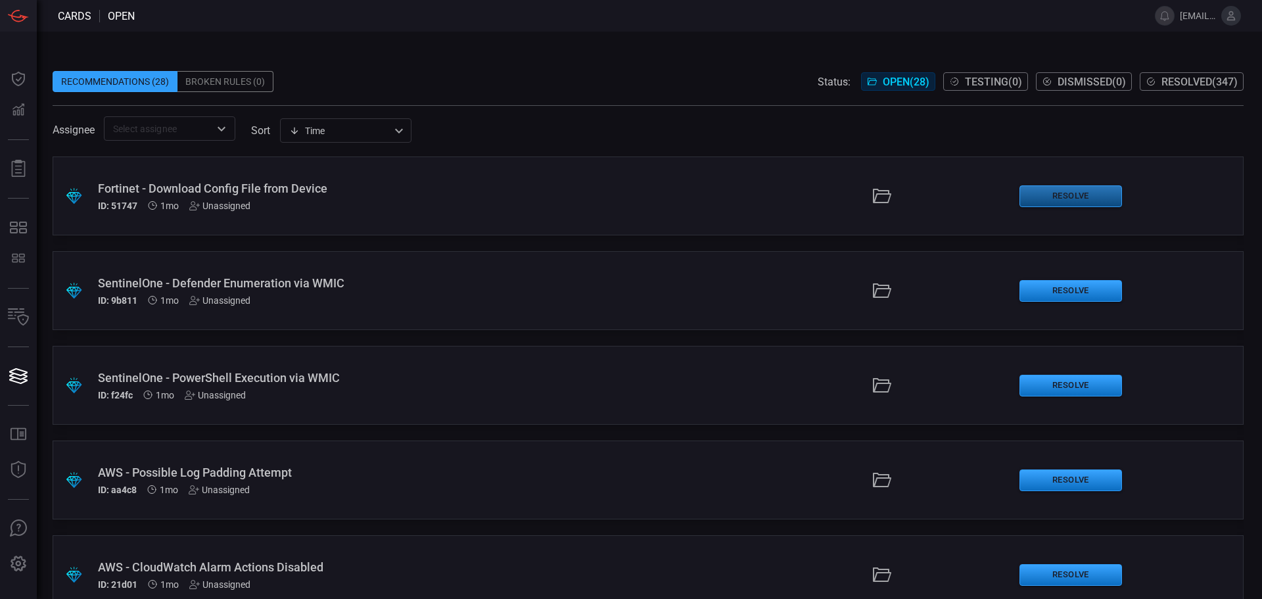
click at [1070, 198] on button "Resolve" at bounding box center [1070, 196] width 103 height 22
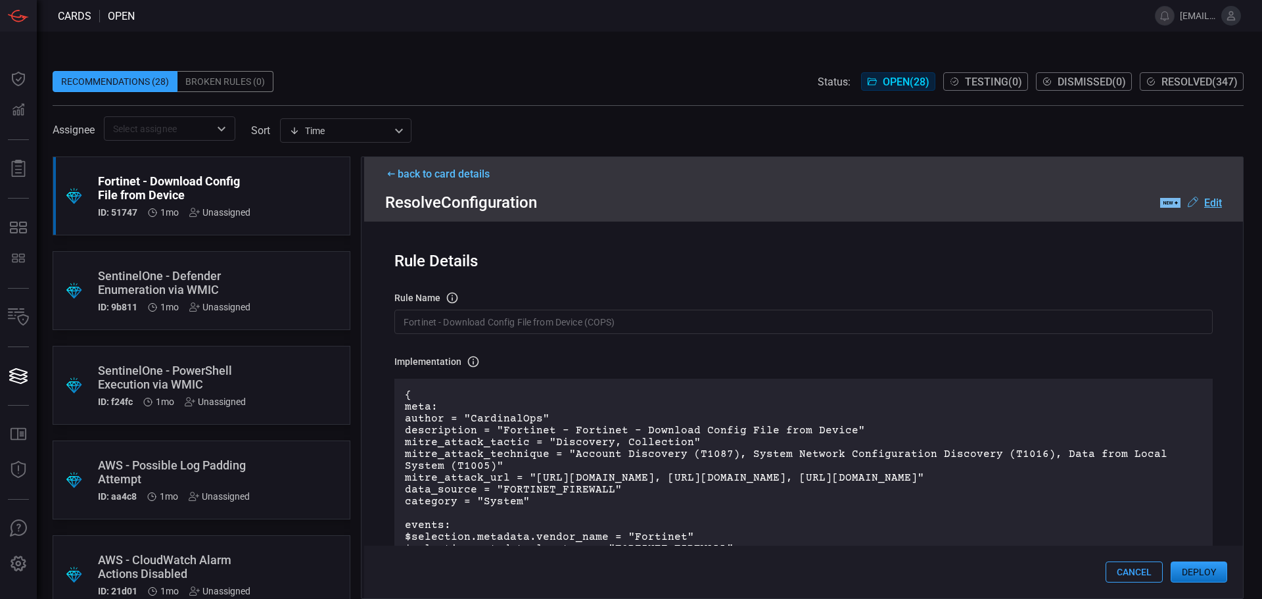
click at [1193, 565] on button "Deploy" at bounding box center [1198, 571] width 57 height 21
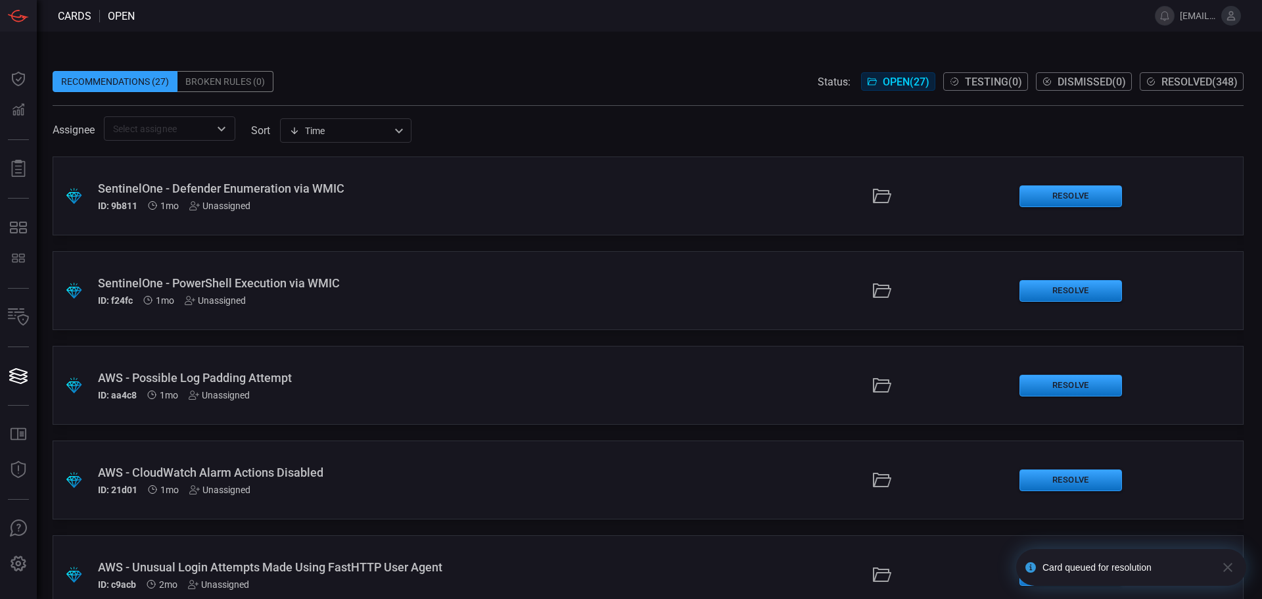
click at [1226, 566] on icon "button" at bounding box center [1227, 566] width 9 height 9
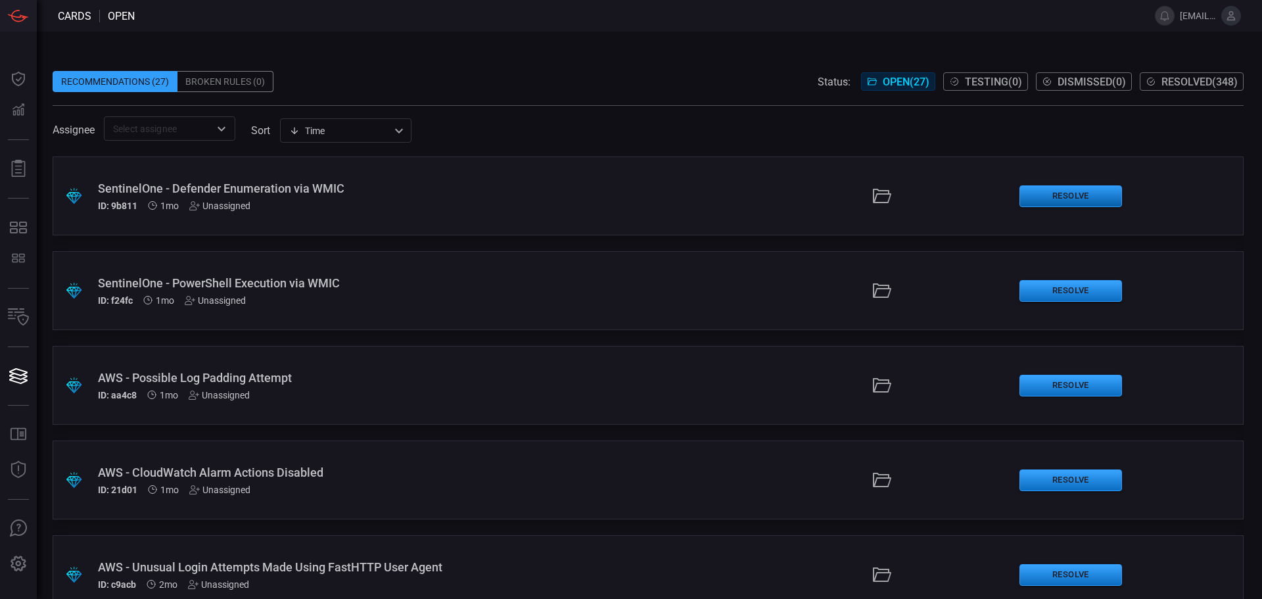
click at [1085, 201] on button "Resolve" at bounding box center [1070, 196] width 103 height 22
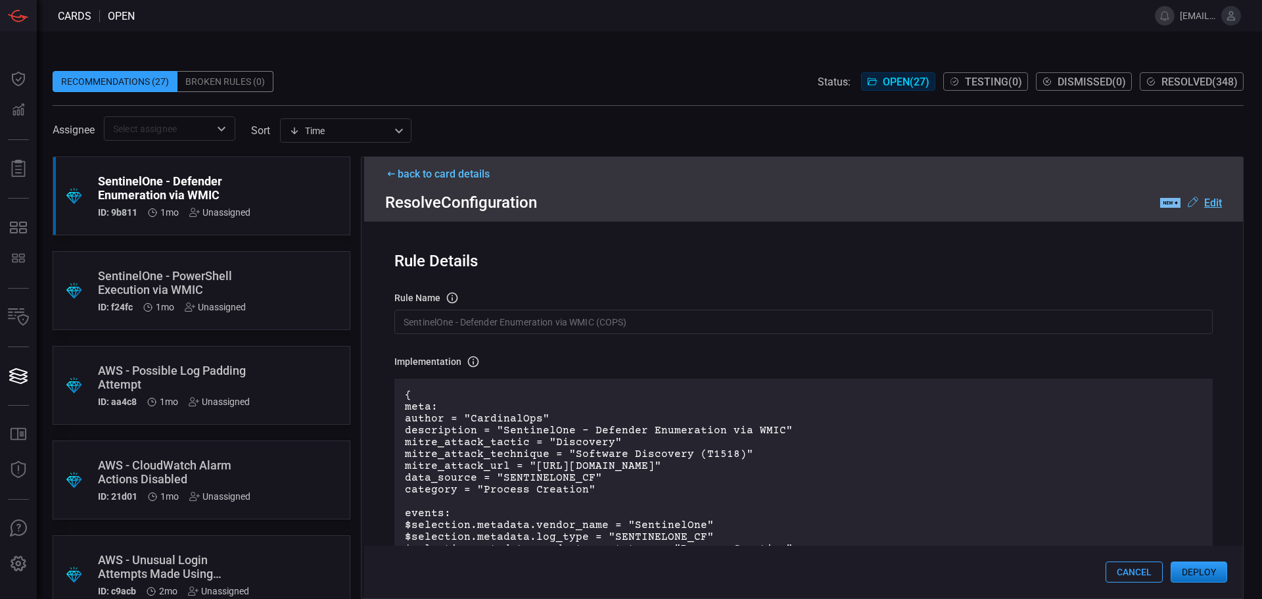
click at [1196, 572] on button "Deploy" at bounding box center [1198, 571] width 57 height 21
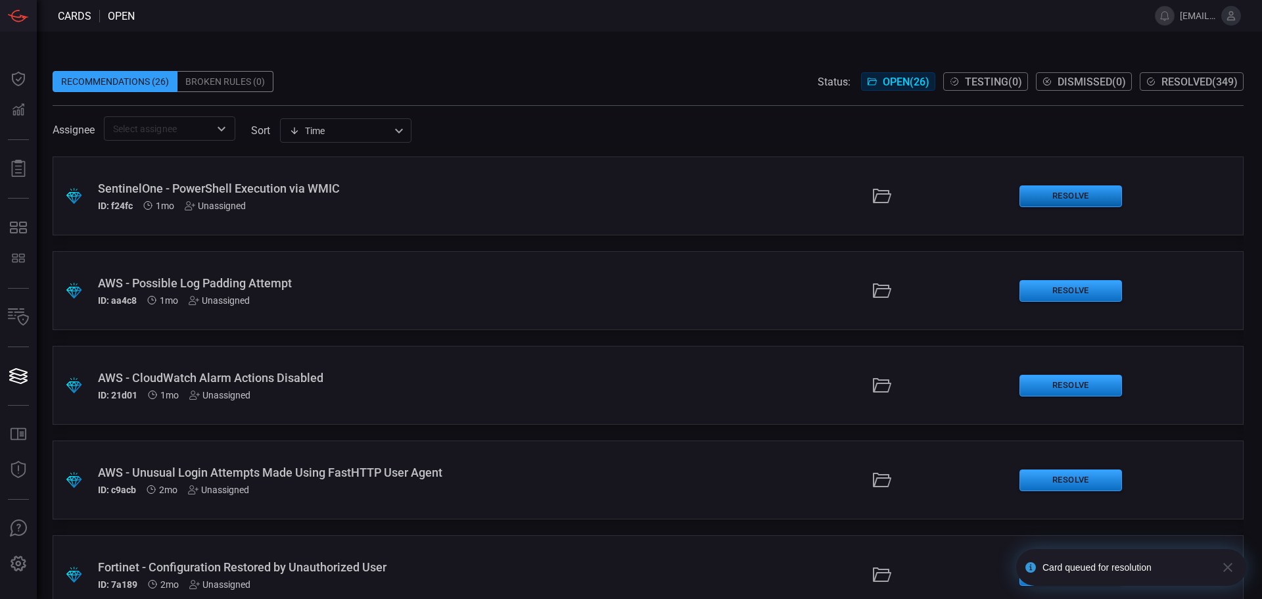
click at [1063, 196] on button "Resolve" at bounding box center [1070, 196] width 103 height 22
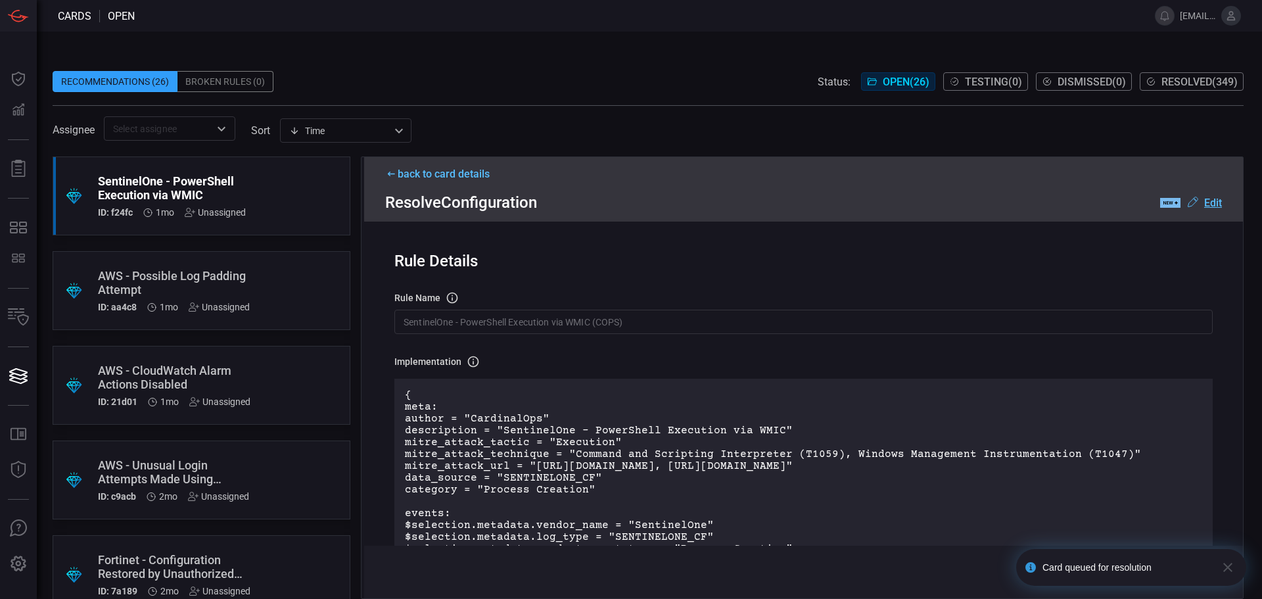
click at [1233, 570] on icon "button" at bounding box center [1228, 567] width 16 height 16
click at [1210, 572] on button "Deploy" at bounding box center [1198, 571] width 57 height 21
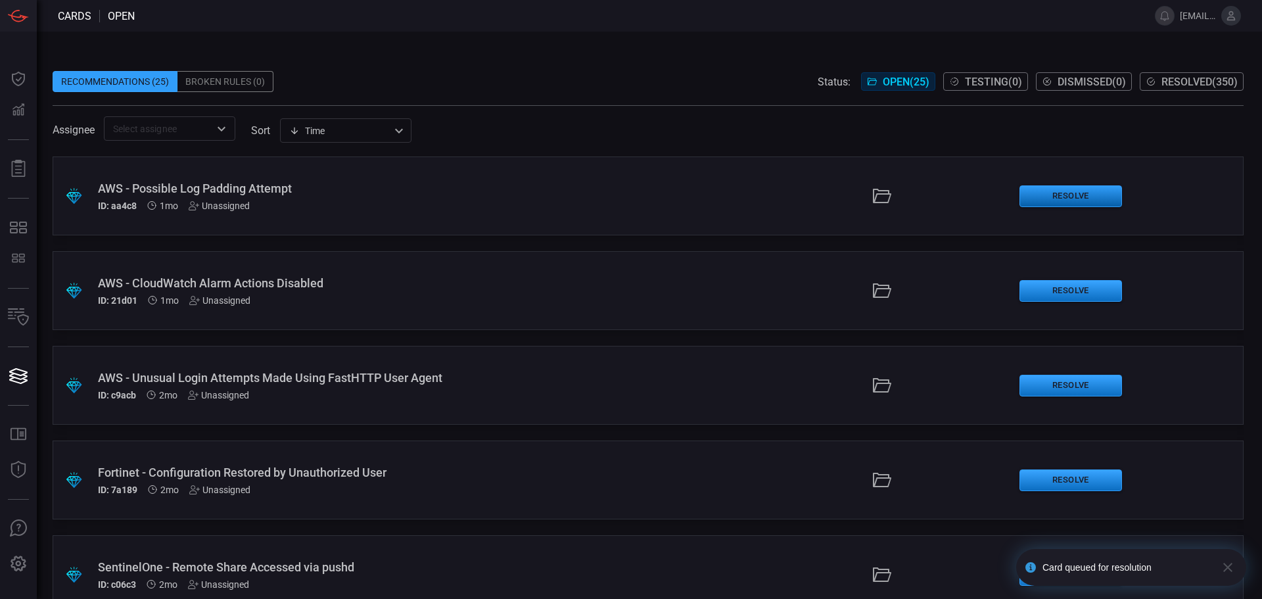
click at [1055, 194] on button "Resolve" at bounding box center [1070, 196] width 103 height 22
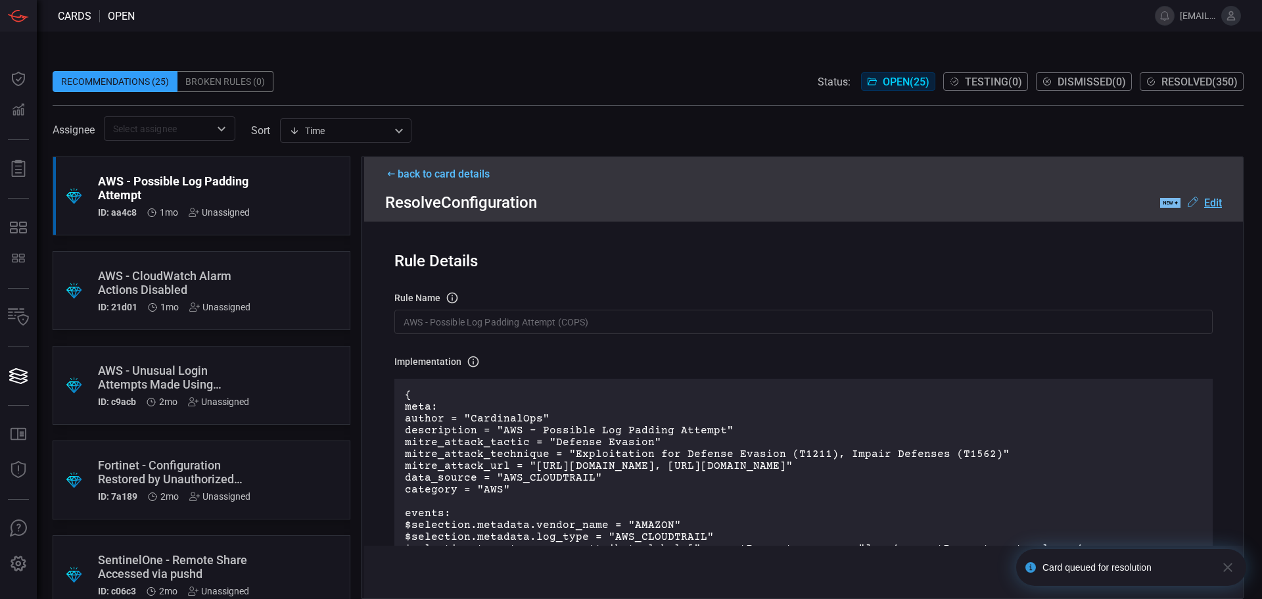
click at [1229, 570] on icon "button" at bounding box center [1228, 567] width 16 height 16
click at [1200, 575] on div "Cards open [EMAIL_ADDRESS][DOMAIN_NAME] Dashboard Dashboard Detections Detectio…" at bounding box center [631, 299] width 1262 height 599
click at [1193, 570] on button "Deploy" at bounding box center [1198, 571] width 57 height 21
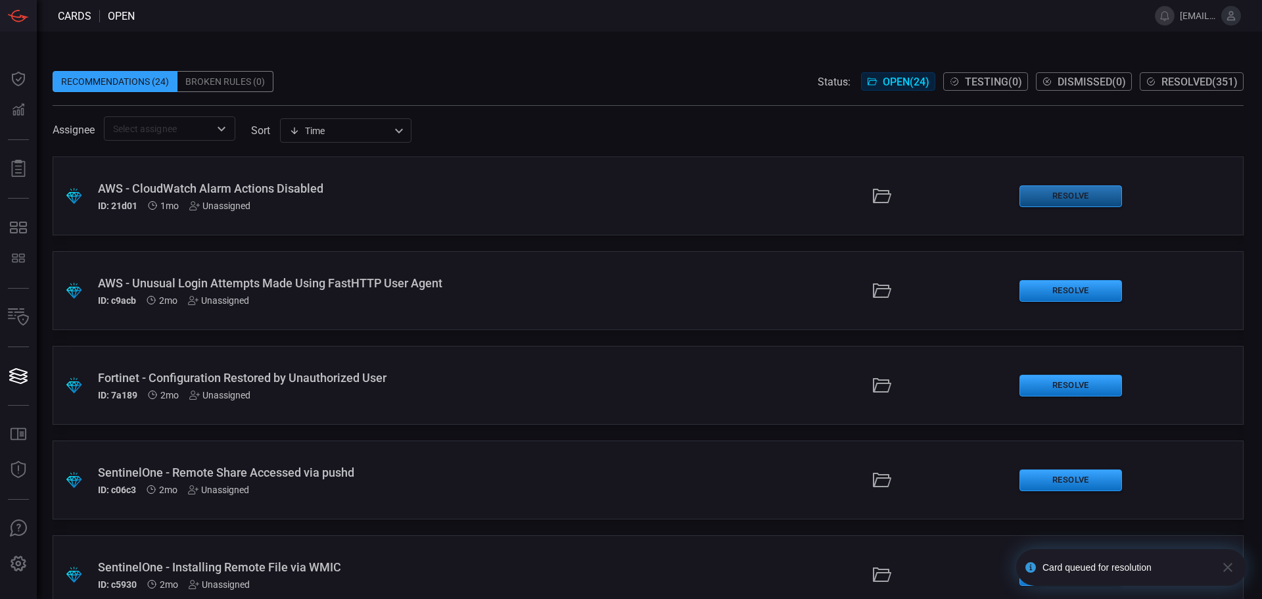
click at [1045, 198] on button "Resolve" at bounding box center [1070, 196] width 103 height 22
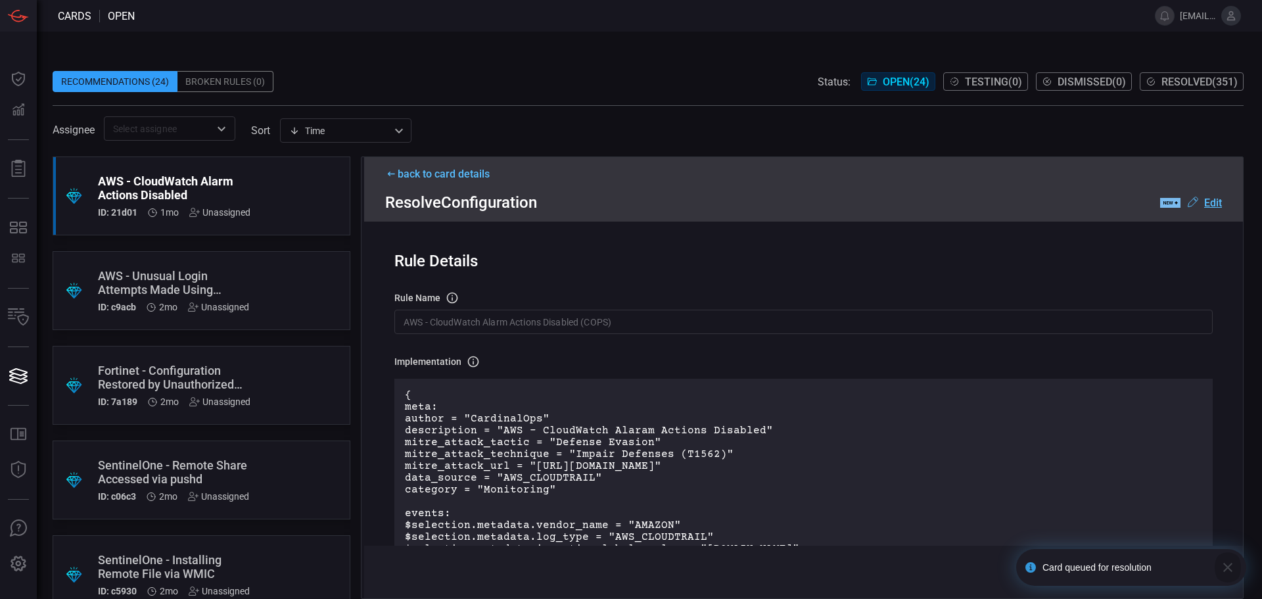
click at [1236, 564] on button "button" at bounding box center [1227, 567] width 26 height 37
click at [1212, 568] on button "Deploy" at bounding box center [1198, 571] width 57 height 21
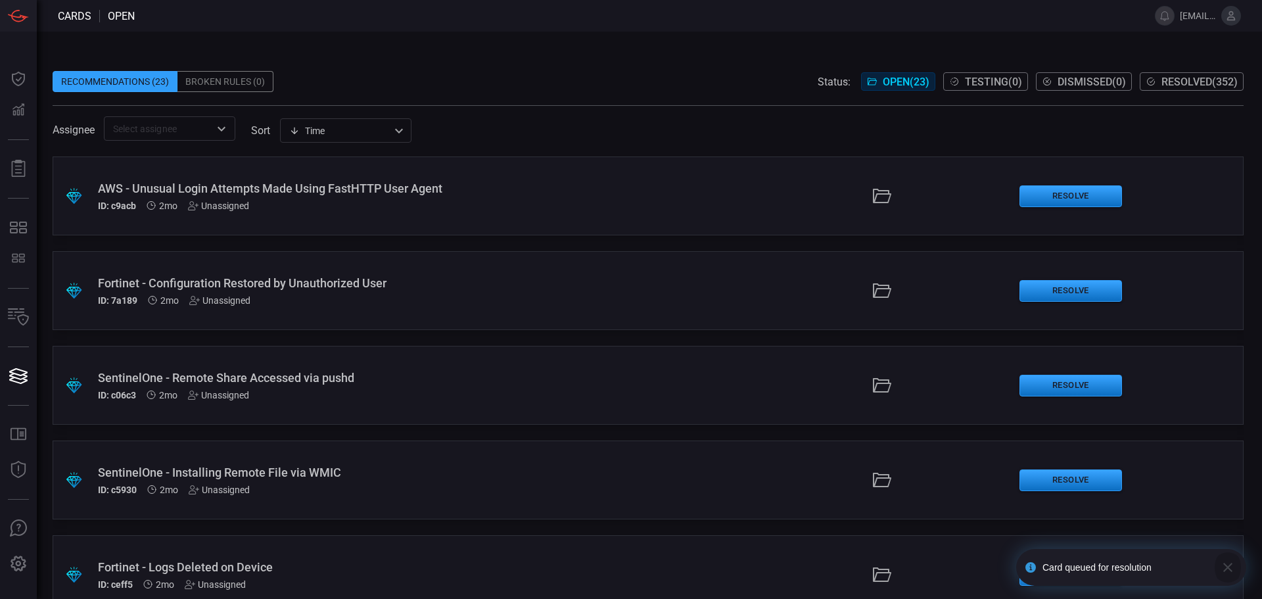
click at [1232, 568] on icon "button" at bounding box center [1228, 567] width 16 height 16
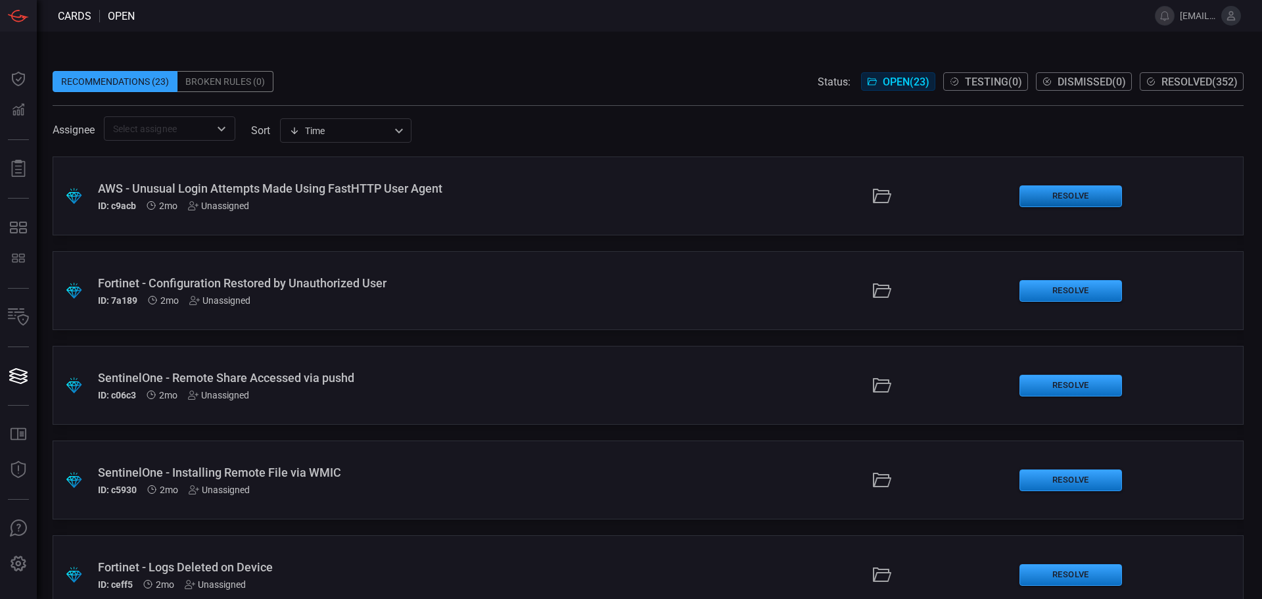
click at [1055, 194] on button "Resolve" at bounding box center [1070, 196] width 103 height 22
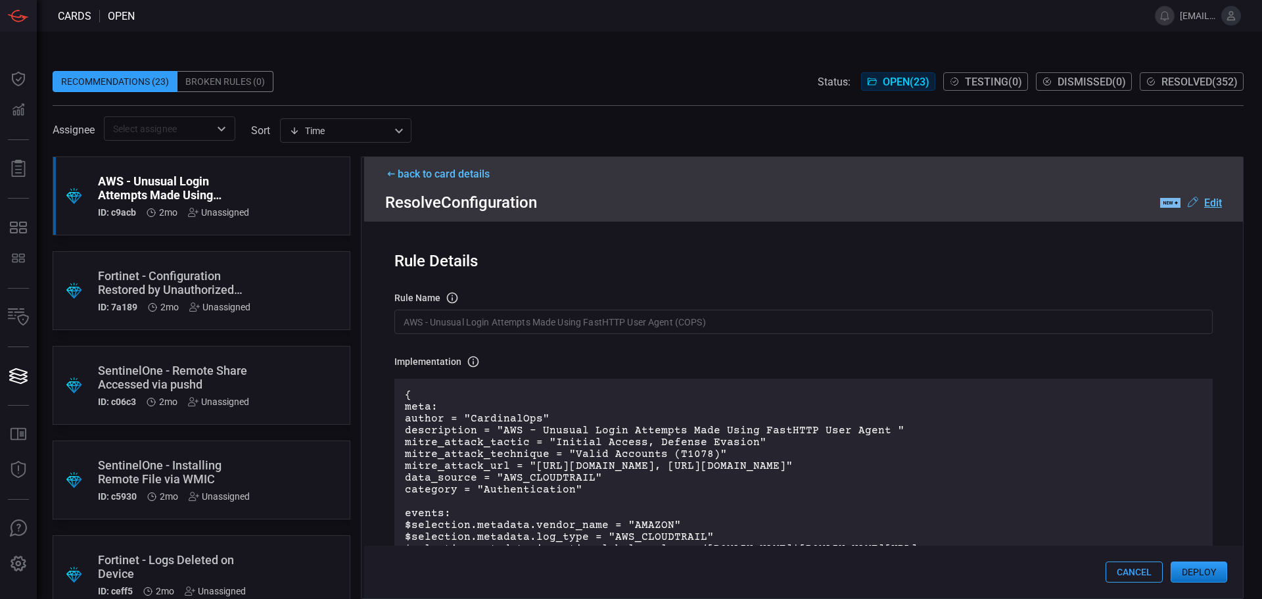
click at [1200, 569] on button "Deploy" at bounding box center [1198, 571] width 57 height 21
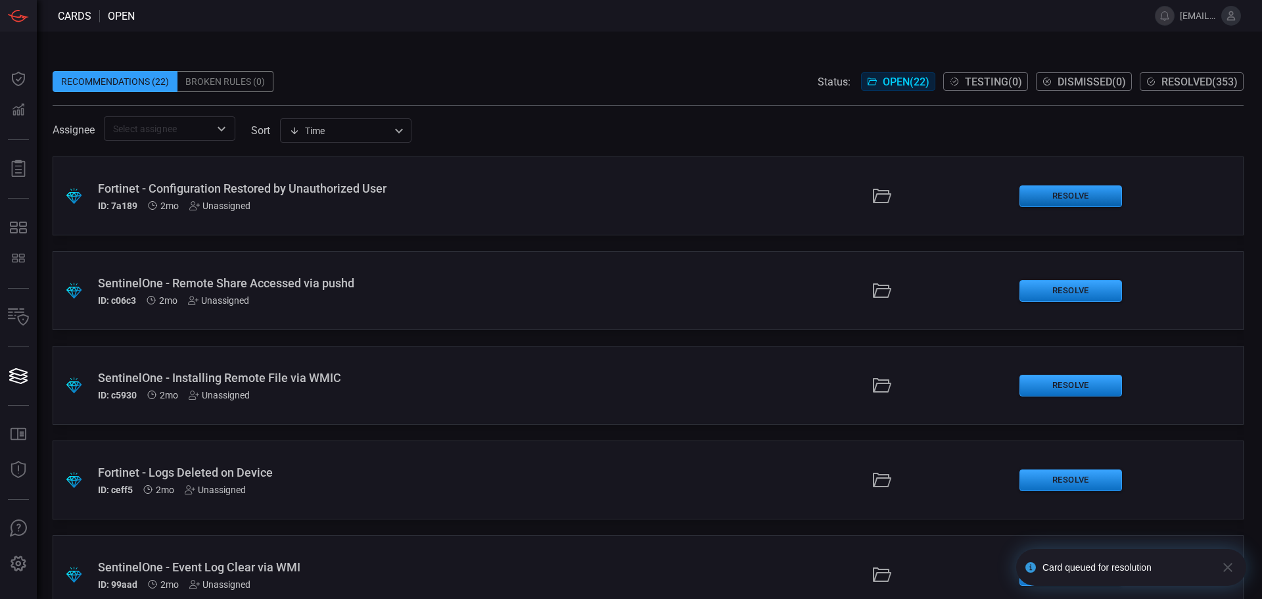
click at [1065, 189] on button "Resolve" at bounding box center [1070, 196] width 103 height 22
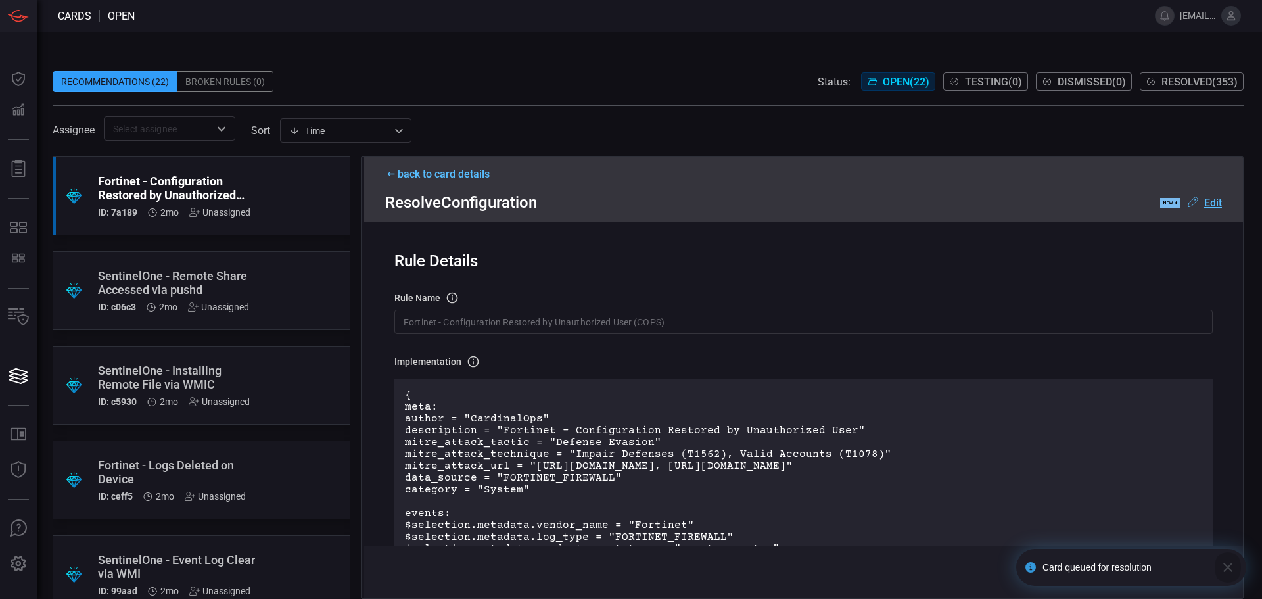
click at [1228, 564] on icon "button" at bounding box center [1228, 567] width 16 height 16
click at [1193, 571] on button "Deploy" at bounding box center [1198, 571] width 57 height 21
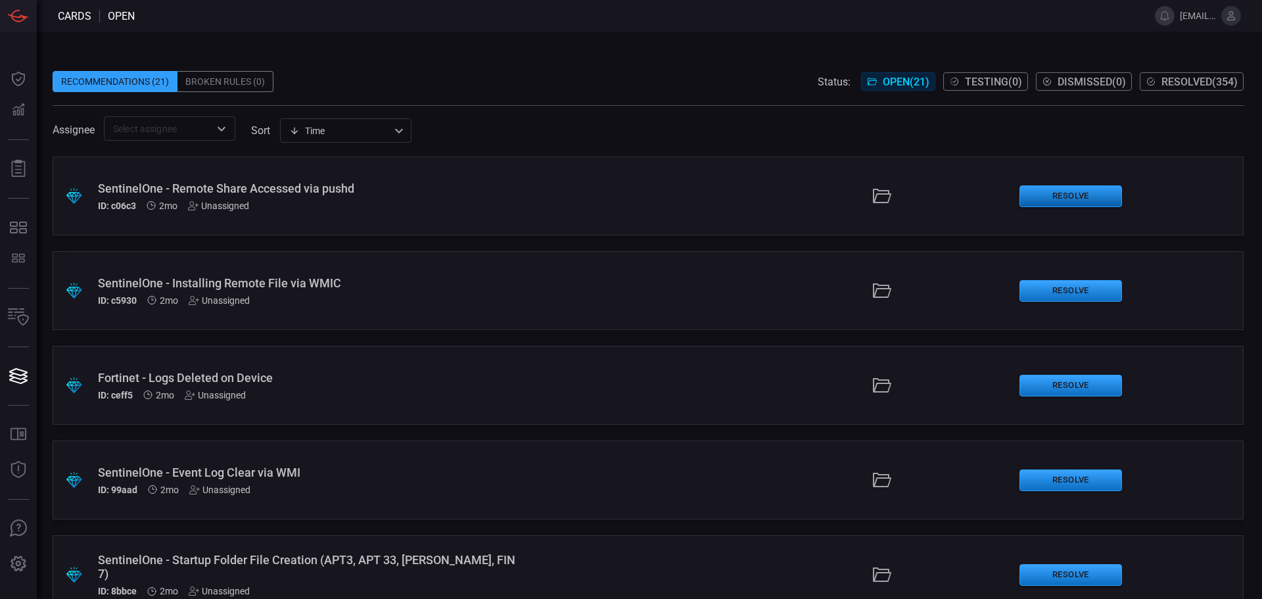
click at [1049, 202] on button "Resolve" at bounding box center [1070, 196] width 103 height 22
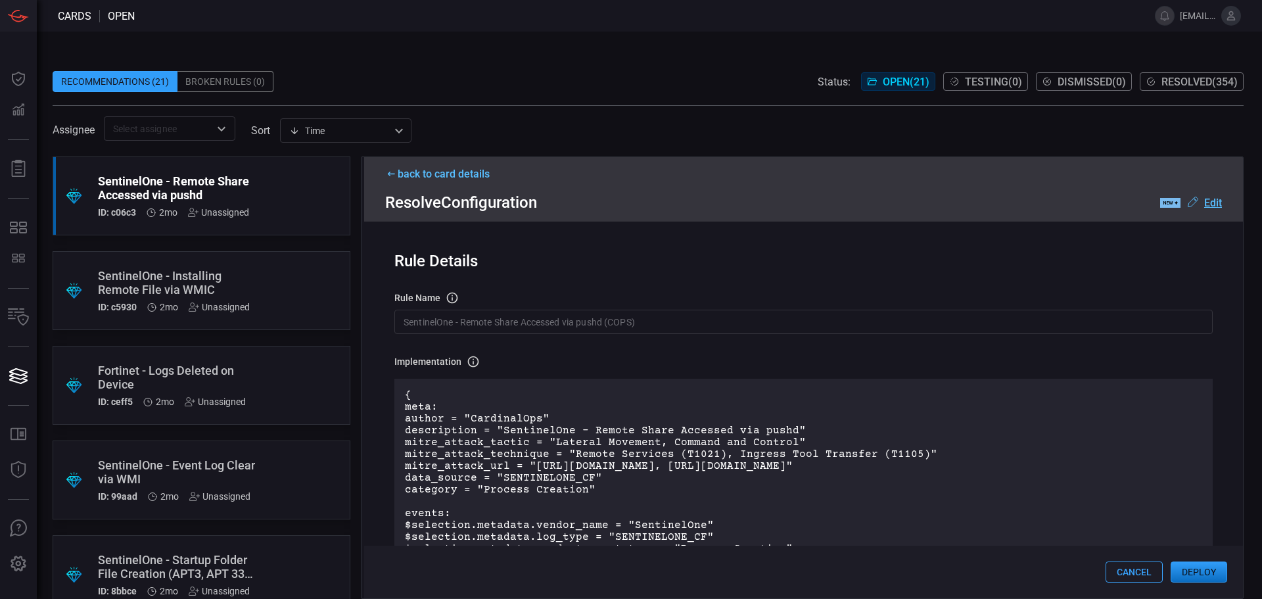
click at [1197, 566] on button "Deploy" at bounding box center [1198, 571] width 57 height 21
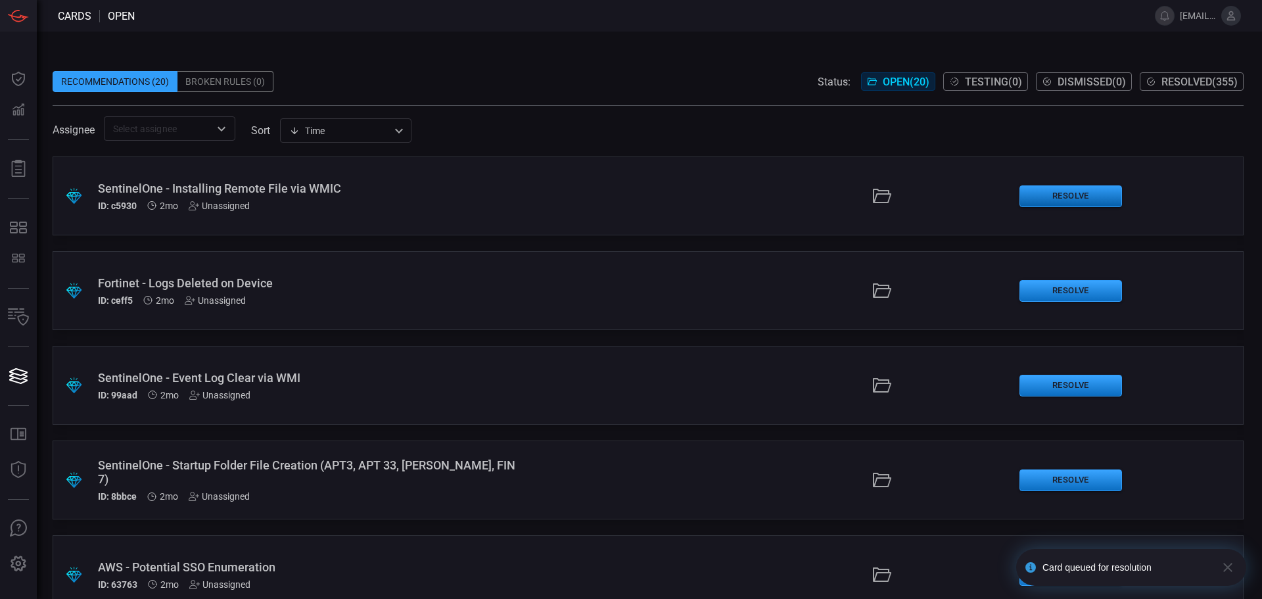
click at [1044, 193] on button "Resolve" at bounding box center [1070, 196] width 103 height 22
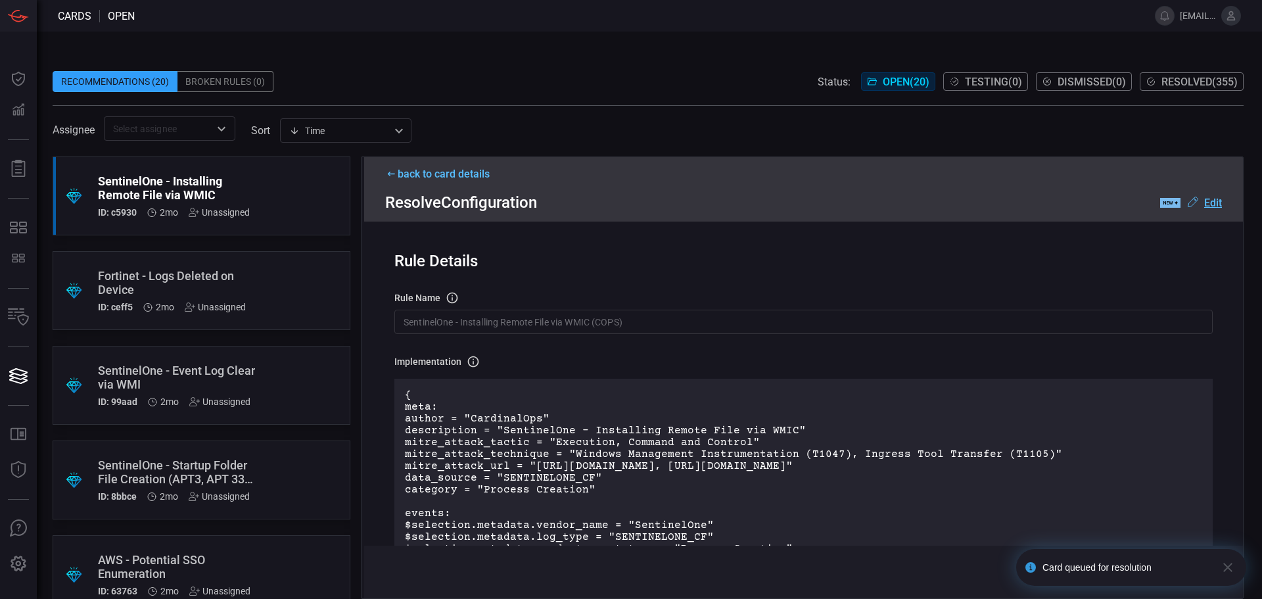
click at [1228, 567] on icon "button" at bounding box center [1227, 566] width 9 height 9
click at [1189, 575] on button "Deploy" at bounding box center [1198, 571] width 57 height 21
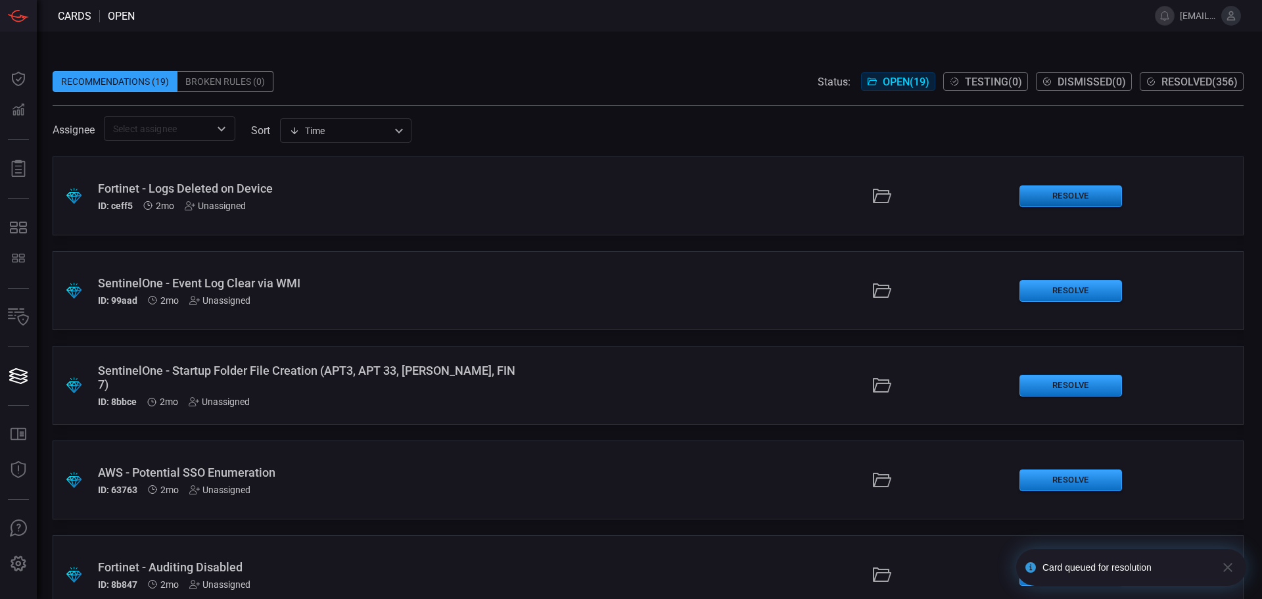
click at [1062, 197] on button "Resolve" at bounding box center [1070, 196] width 103 height 22
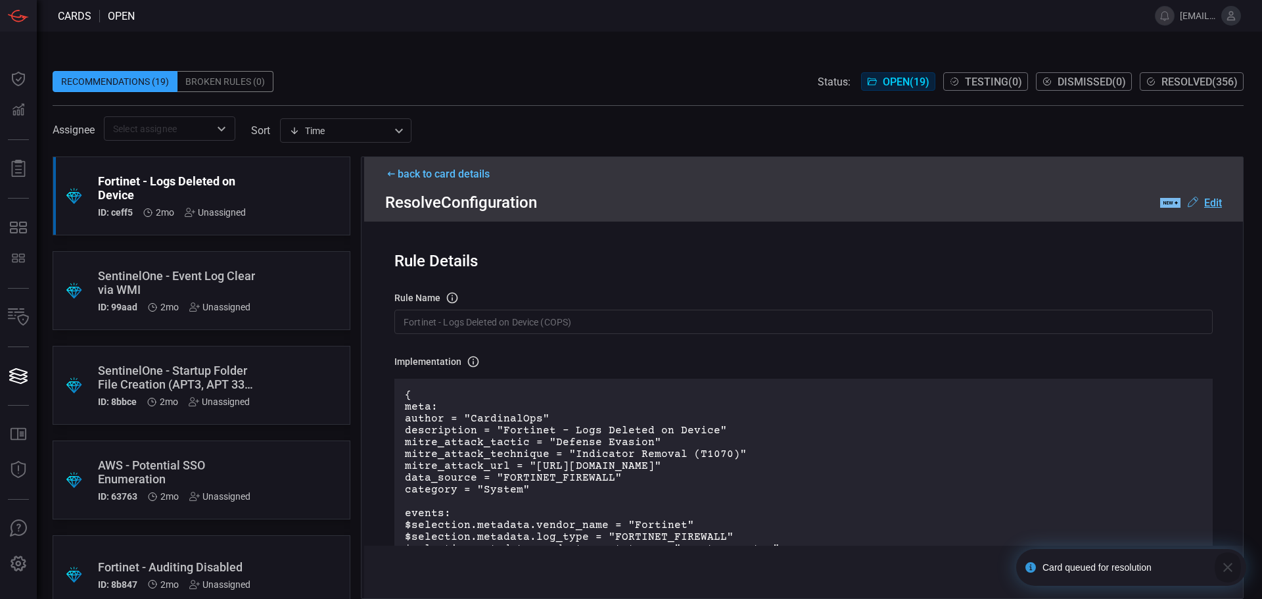
click at [1229, 566] on icon "button" at bounding box center [1227, 566] width 9 height 9
click at [1198, 571] on div "Cards open [EMAIL_ADDRESS][DOMAIN_NAME] Dashboard Dashboard Detections Detectio…" at bounding box center [631, 299] width 1262 height 599
click at [1210, 564] on button "Deploy" at bounding box center [1198, 571] width 57 height 21
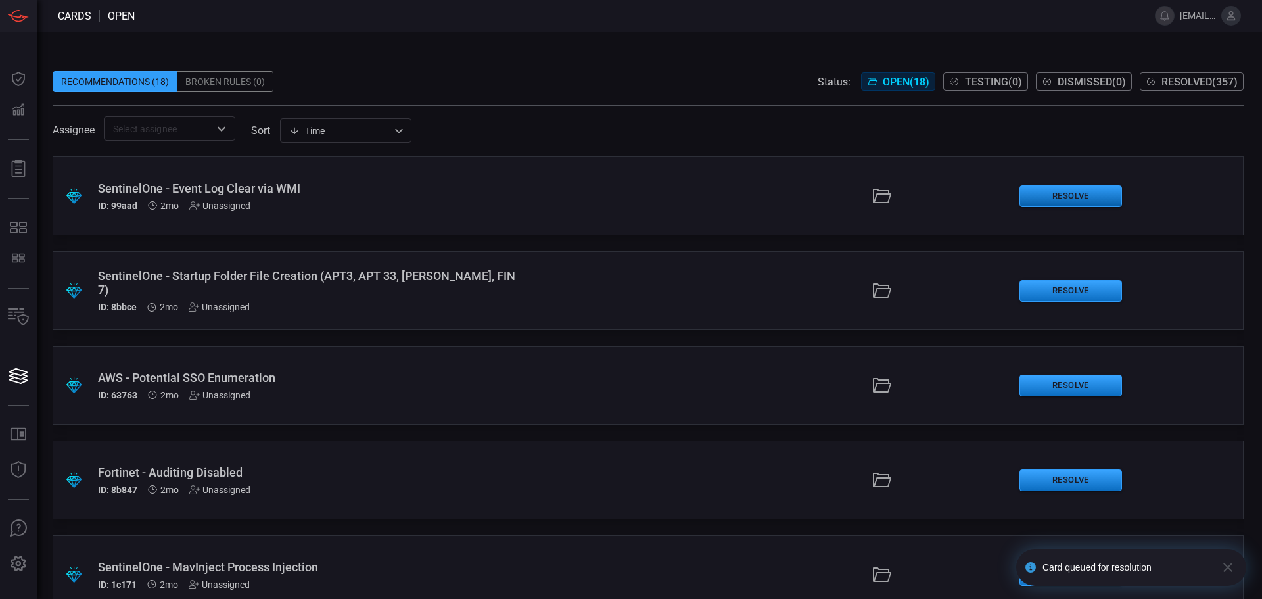
click at [1070, 193] on button "Resolve" at bounding box center [1070, 196] width 103 height 22
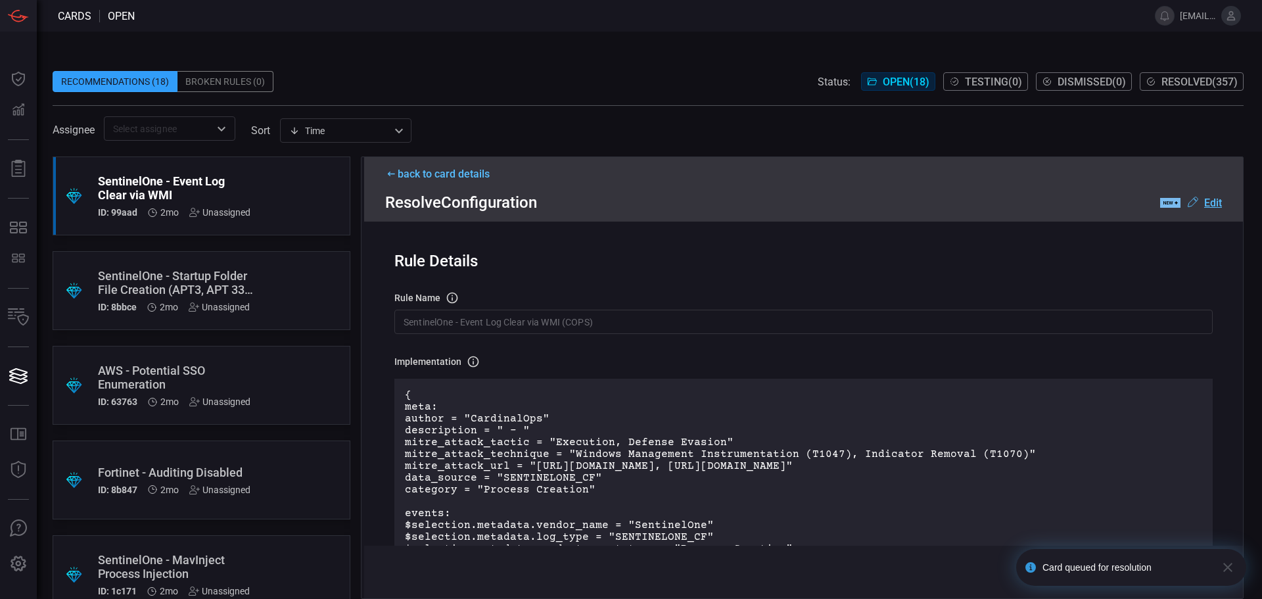
click at [1227, 568] on icon "button" at bounding box center [1227, 566] width 9 height 9
click at [1197, 572] on button "Deploy" at bounding box center [1198, 571] width 57 height 21
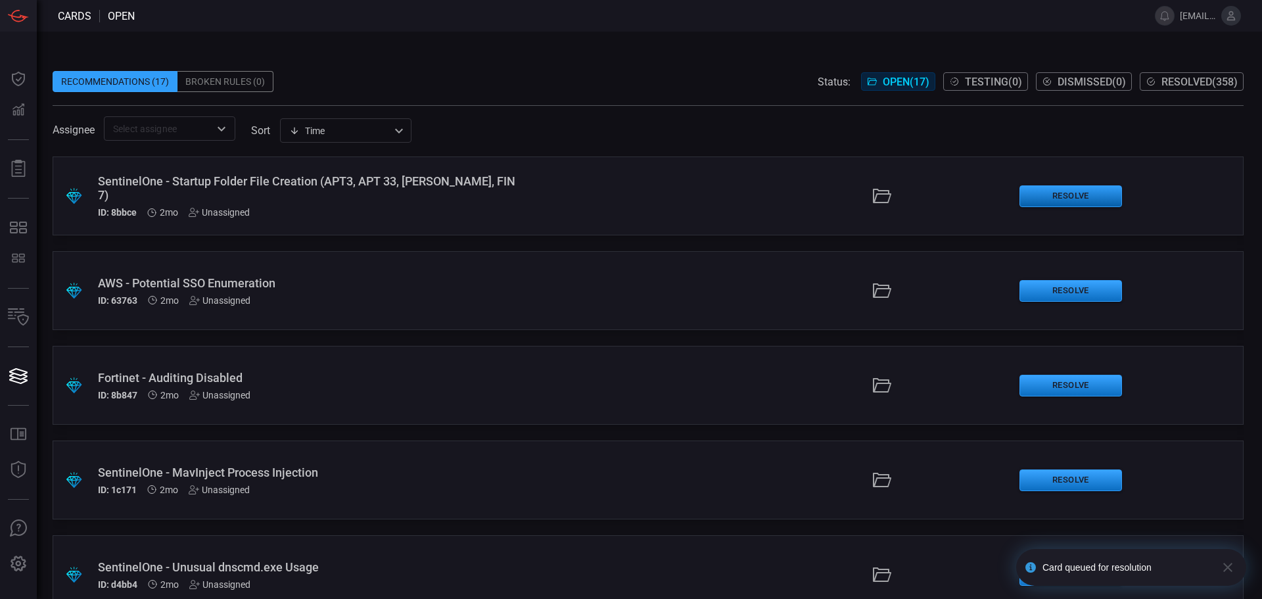
click at [1056, 194] on button "Resolve" at bounding box center [1070, 196] width 103 height 22
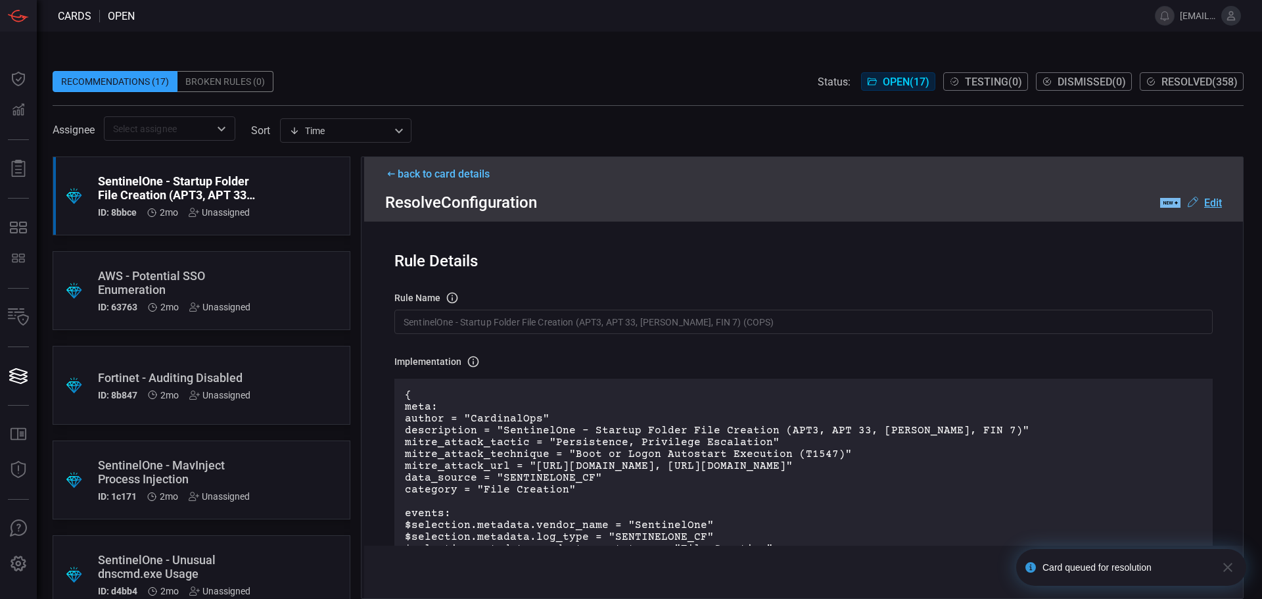
click at [1226, 572] on icon "button" at bounding box center [1228, 567] width 16 height 16
click at [1214, 574] on button "Deploy" at bounding box center [1198, 571] width 57 height 21
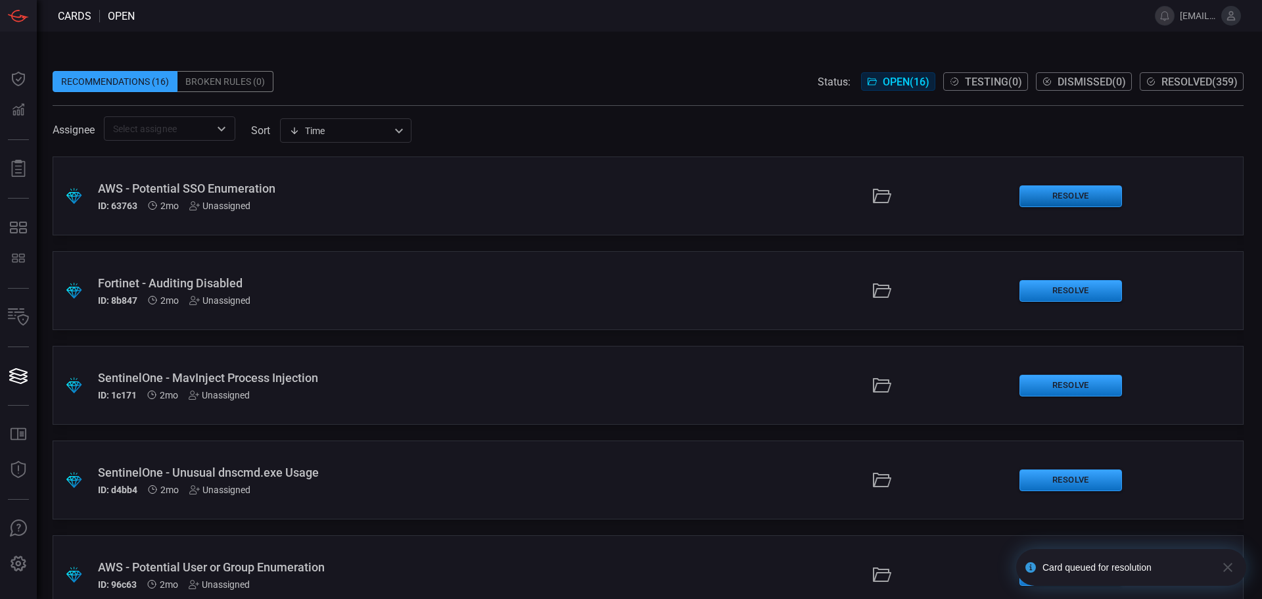
click at [1059, 194] on button "Resolve" at bounding box center [1070, 196] width 103 height 22
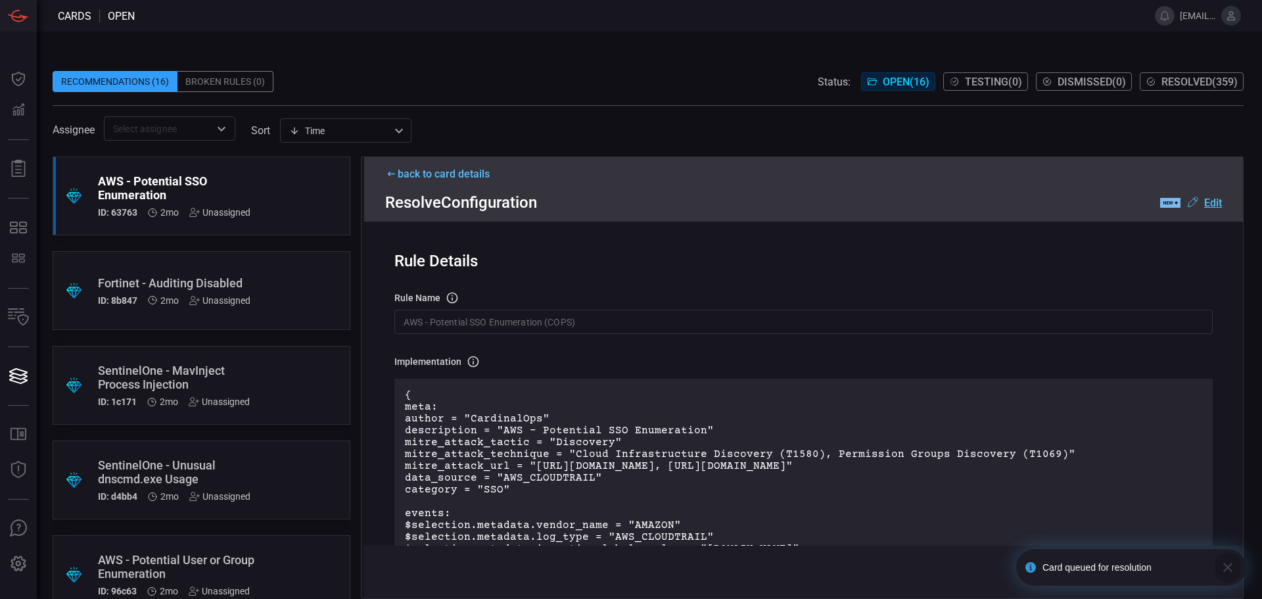
click at [1234, 569] on icon "button" at bounding box center [1228, 567] width 16 height 16
click at [1190, 570] on button "Deploy" at bounding box center [1198, 571] width 57 height 21
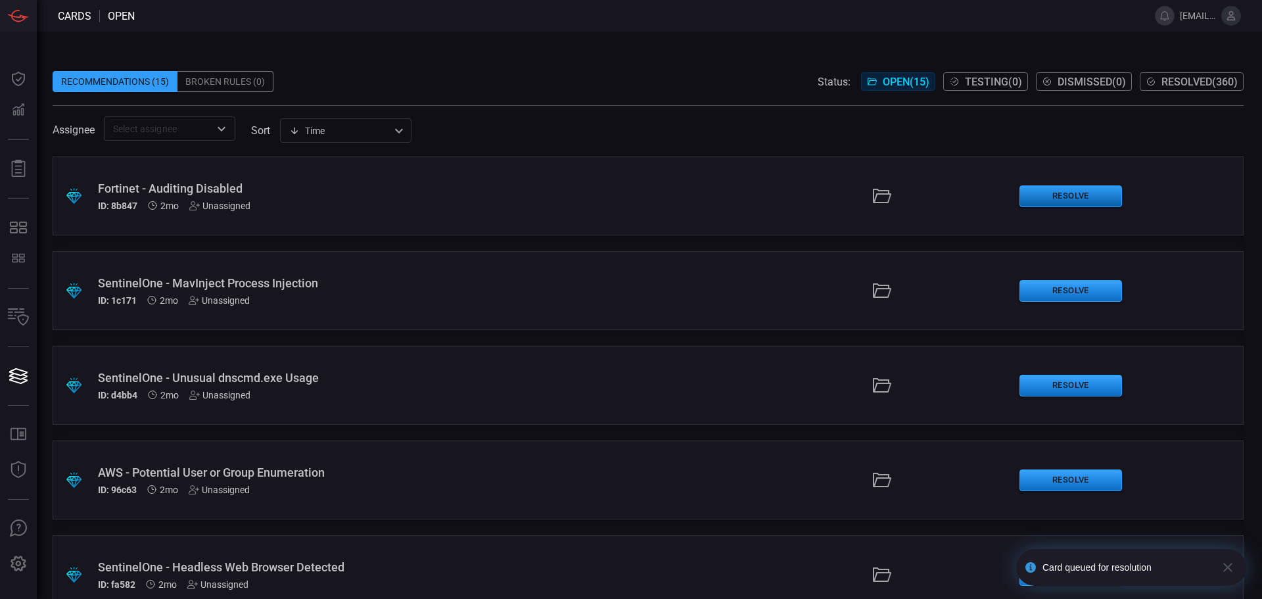
click at [1053, 198] on button "Resolve" at bounding box center [1070, 196] width 103 height 22
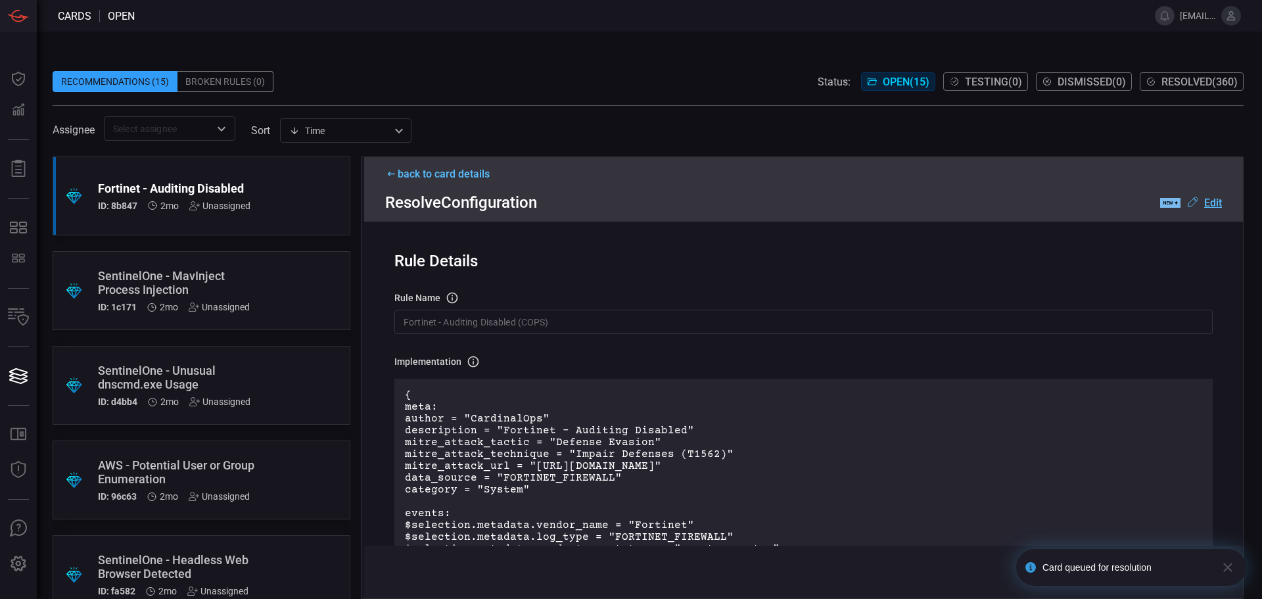
click at [1232, 567] on icon "button" at bounding box center [1228, 567] width 16 height 16
click at [1204, 569] on button "Deploy" at bounding box center [1198, 571] width 57 height 21
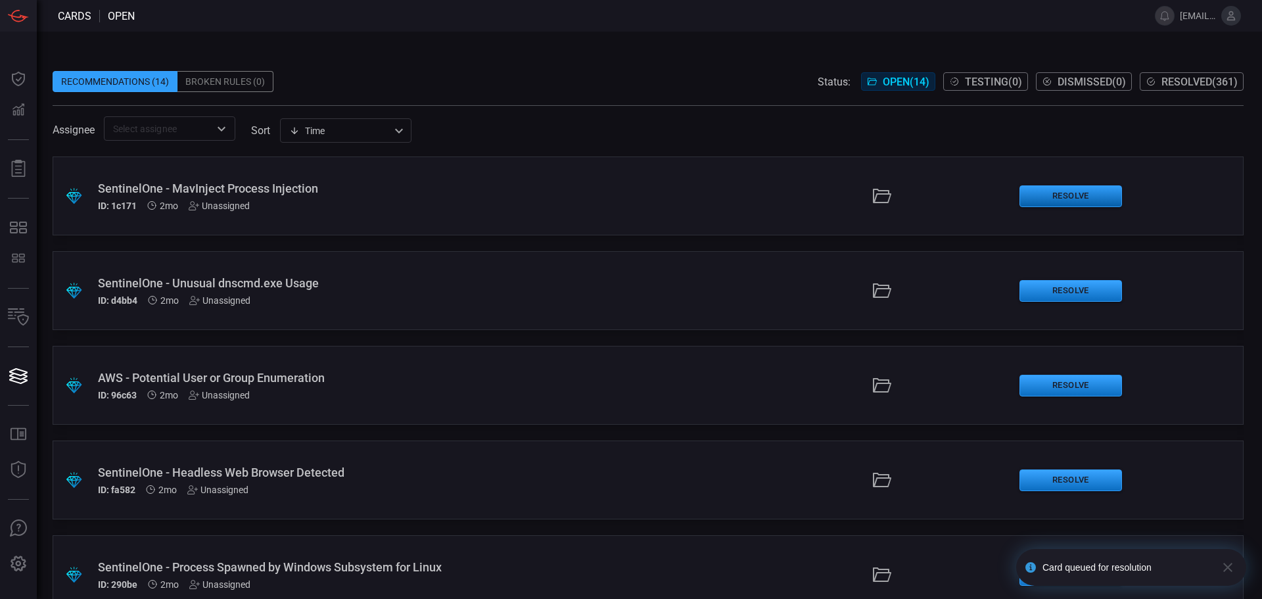
click at [1058, 189] on button "Resolve" at bounding box center [1070, 196] width 103 height 22
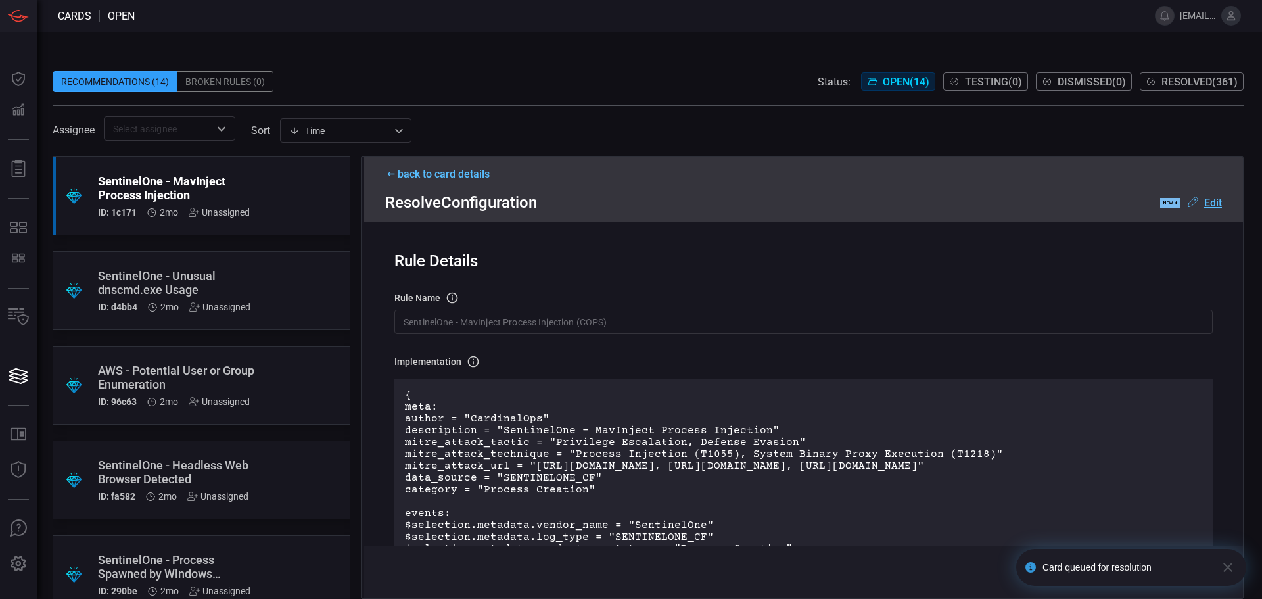
click at [1231, 570] on icon "button" at bounding box center [1227, 566] width 9 height 9
click at [1210, 569] on button "Deploy" at bounding box center [1198, 571] width 57 height 21
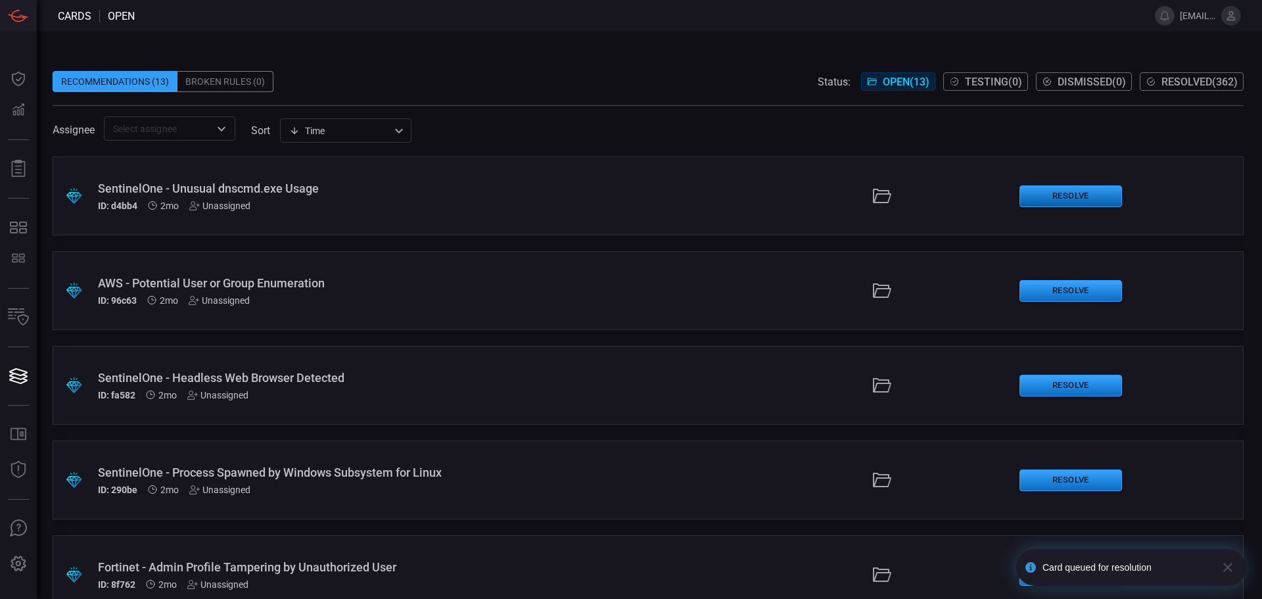
click at [1072, 198] on button "Resolve" at bounding box center [1070, 196] width 103 height 22
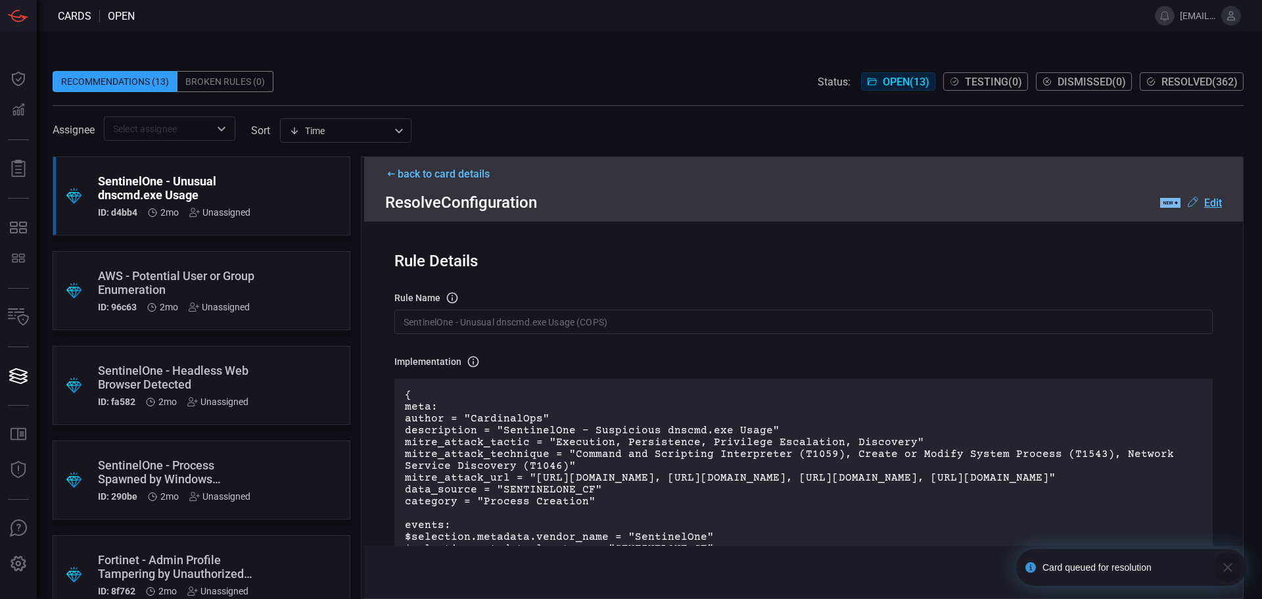
click at [1227, 570] on icon "button" at bounding box center [1228, 567] width 16 height 16
click at [1204, 576] on div "Cards open [EMAIL_ADDRESS][DOMAIN_NAME] Dashboard Dashboard Detections Detectio…" at bounding box center [631, 299] width 1262 height 599
click at [1192, 572] on button "Deploy" at bounding box center [1198, 571] width 57 height 21
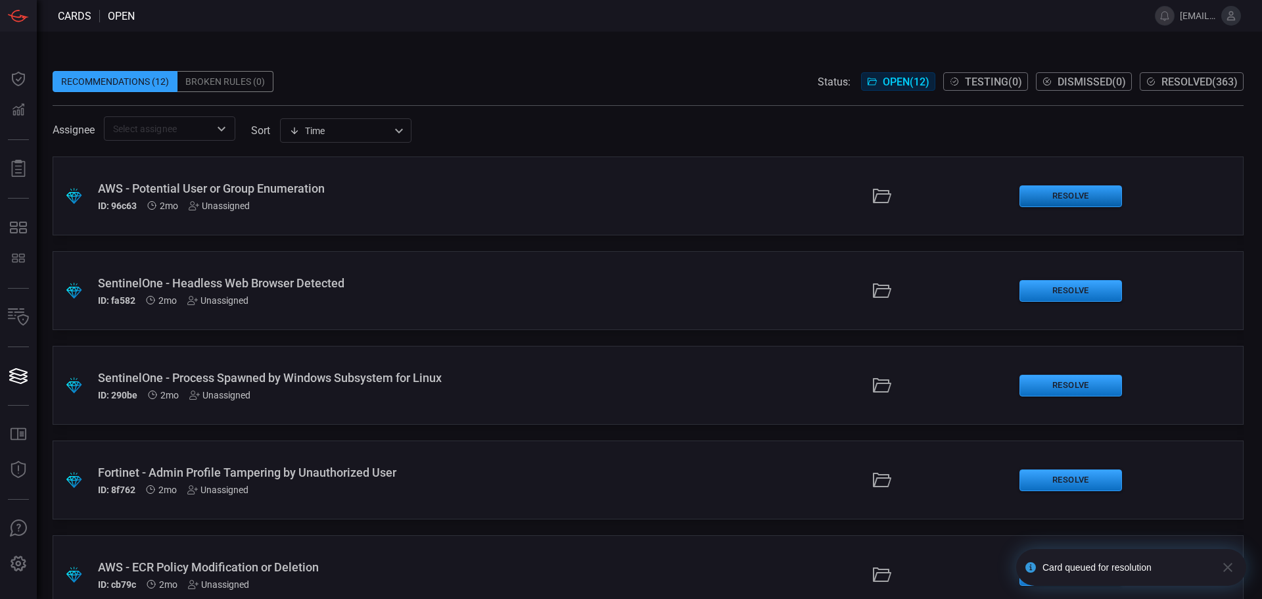
click at [1034, 203] on button "Resolve" at bounding box center [1070, 196] width 103 height 22
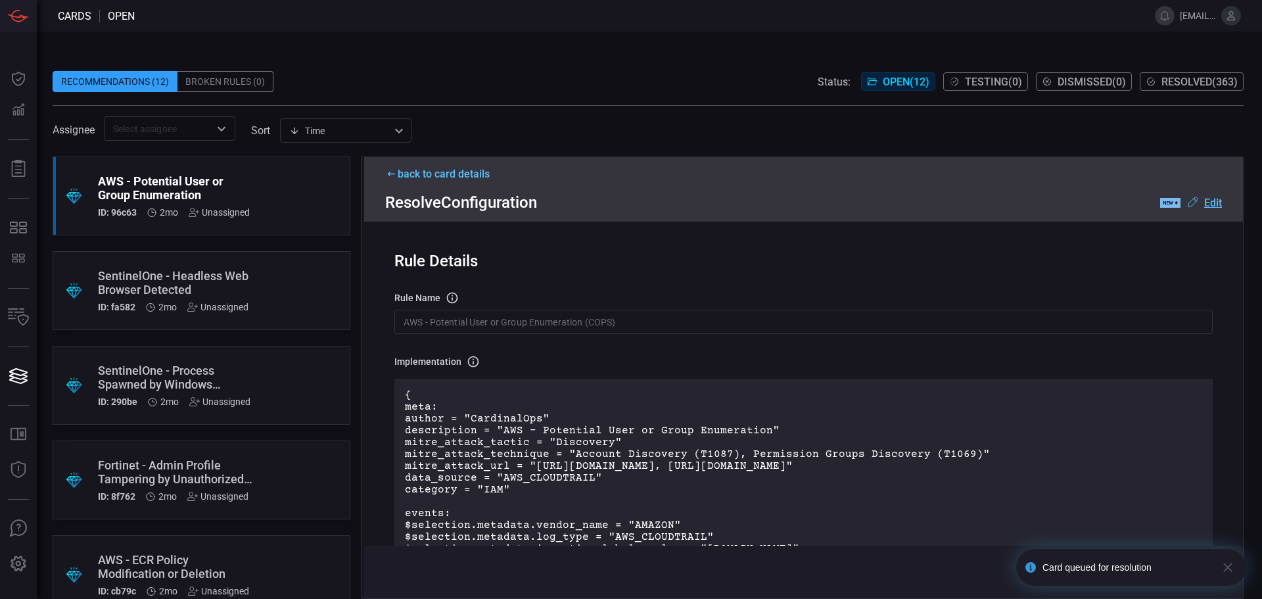
click at [1231, 567] on icon "button" at bounding box center [1228, 567] width 16 height 16
click at [1216, 570] on button "Deploy" at bounding box center [1198, 571] width 57 height 21
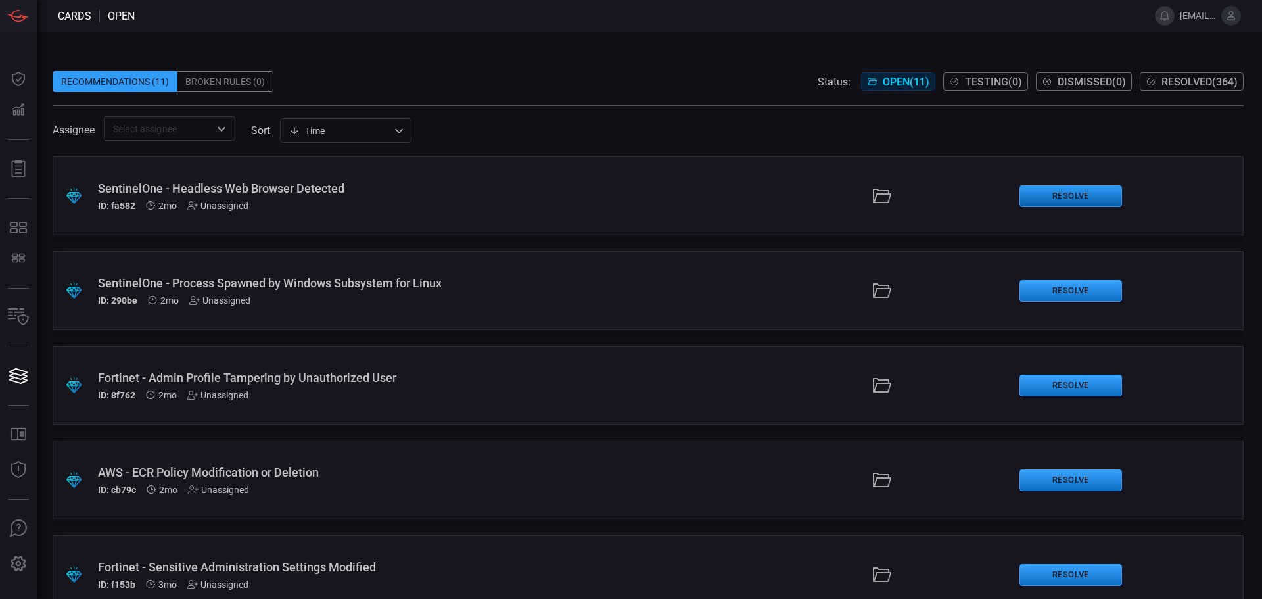
click at [1043, 193] on button "Resolve" at bounding box center [1070, 196] width 103 height 22
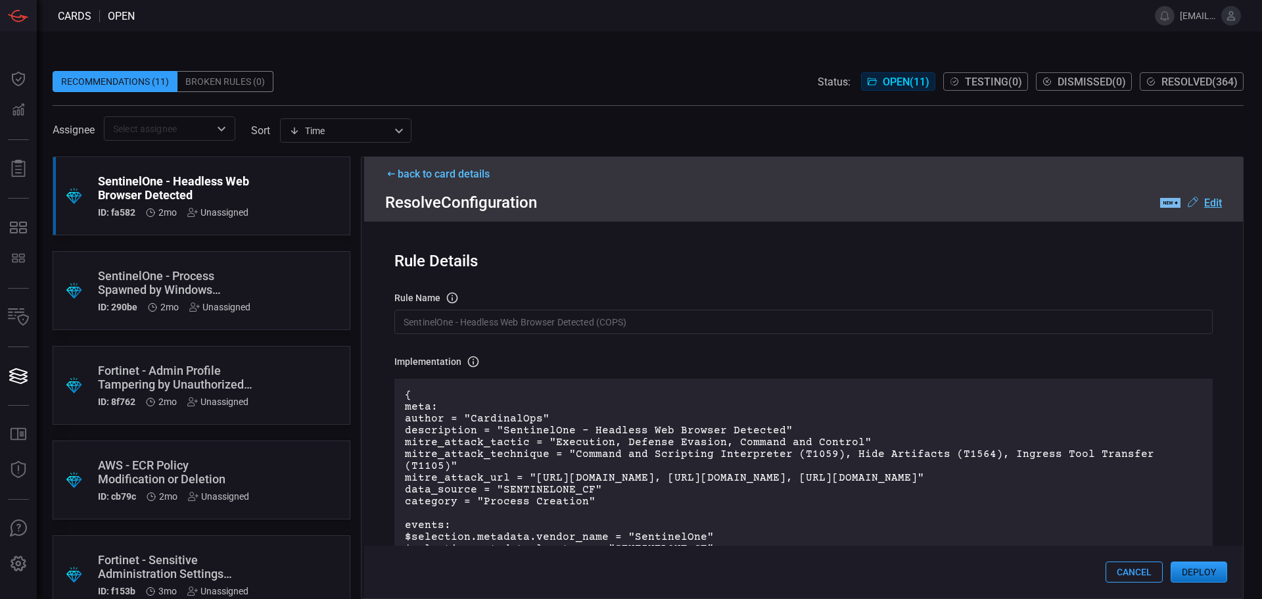
click at [1193, 572] on button "Deploy" at bounding box center [1198, 571] width 57 height 21
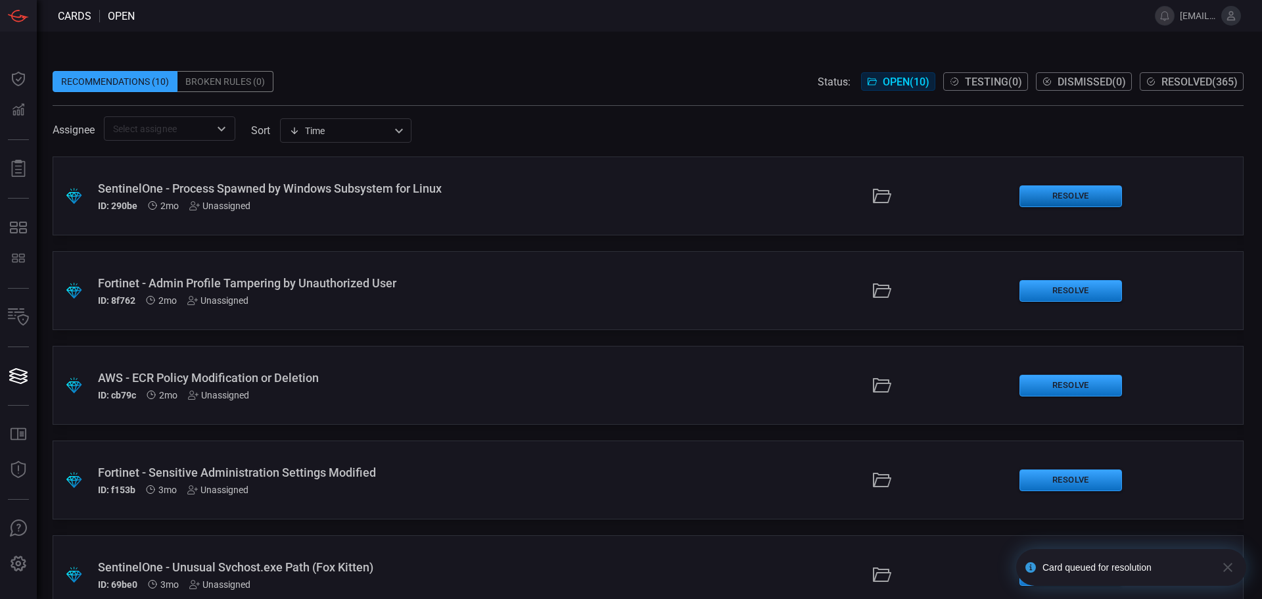
click at [1053, 198] on button "Resolve" at bounding box center [1070, 196] width 103 height 22
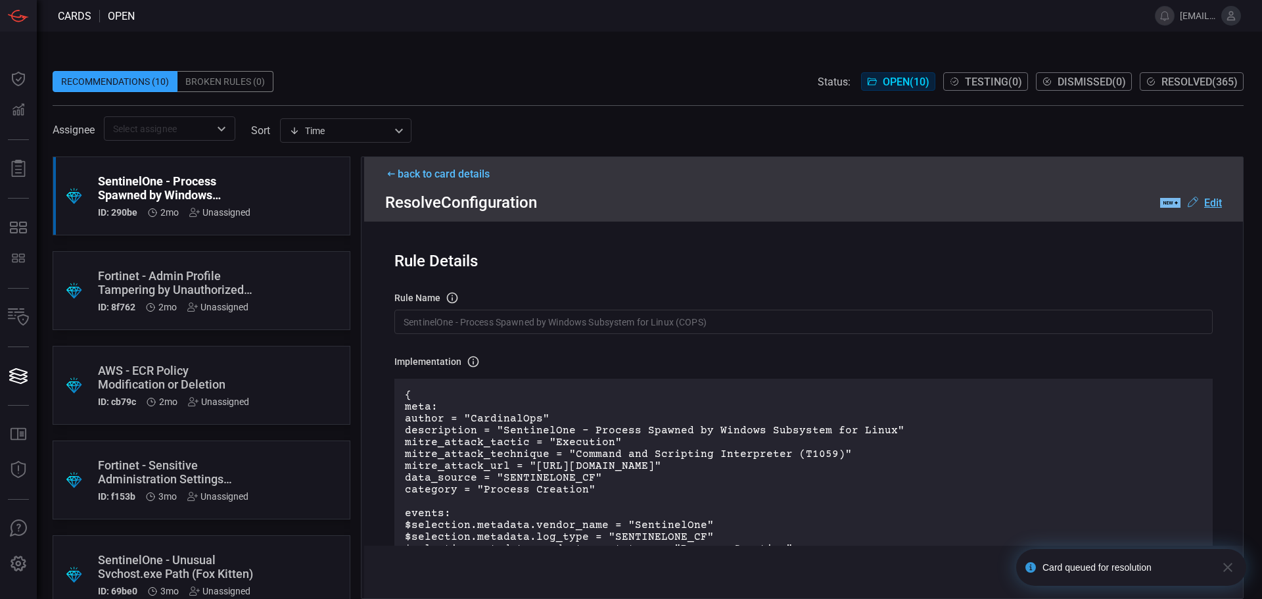
drag, startPoint x: 1230, startPoint y: 564, endPoint x: 1216, endPoint y: 570, distance: 15.4
click at [1230, 566] on icon "button" at bounding box center [1228, 567] width 16 height 16
click at [1206, 574] on button "Deploy" at bounding box center [1198, 571] width 57 height 21
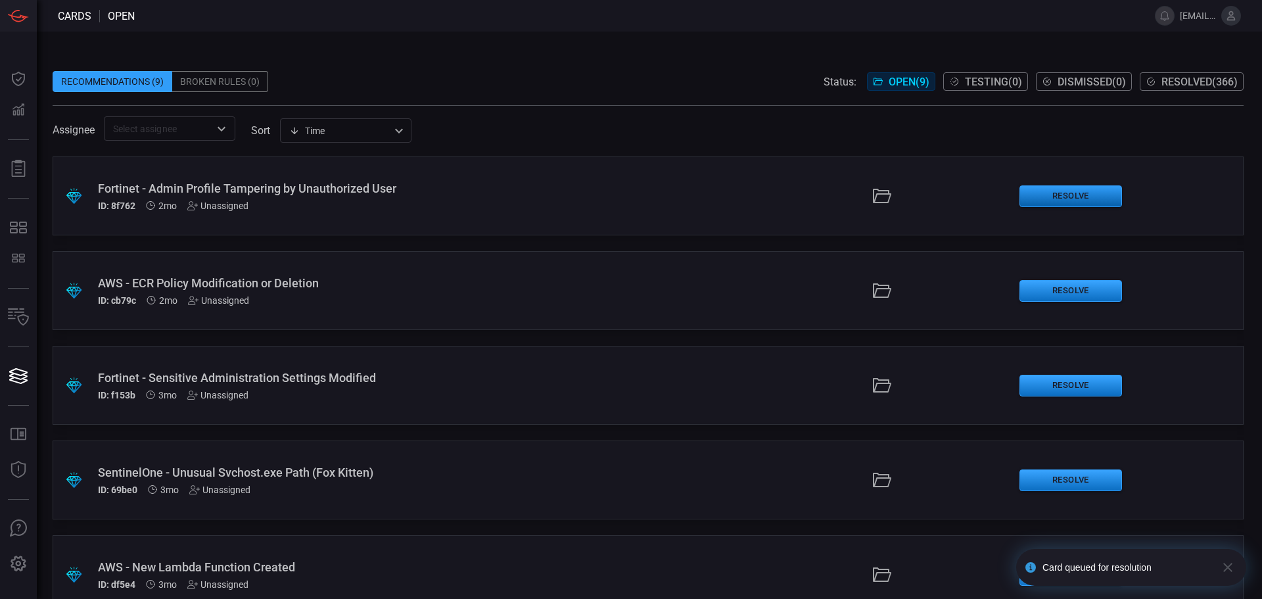
click at [1066, 198] on button "Resolve" at bounding box center [1070, 196] width 103 height 22
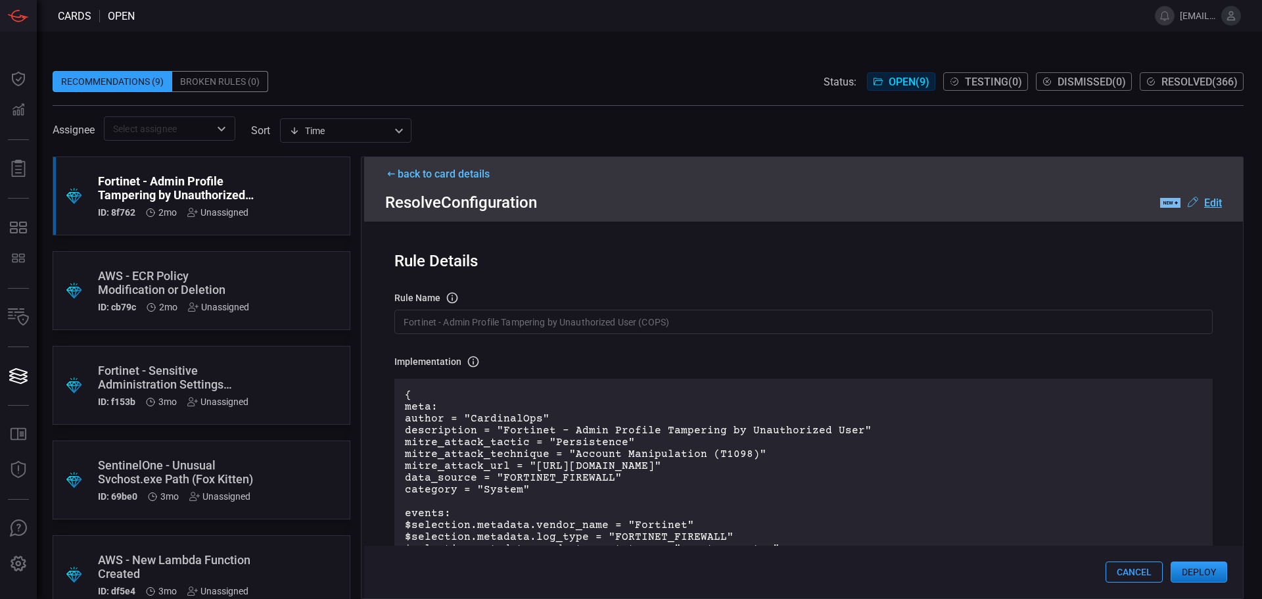
click at [1203, 576] on button "Deploy" at bounding box center [1198, 571] width 57 height 21
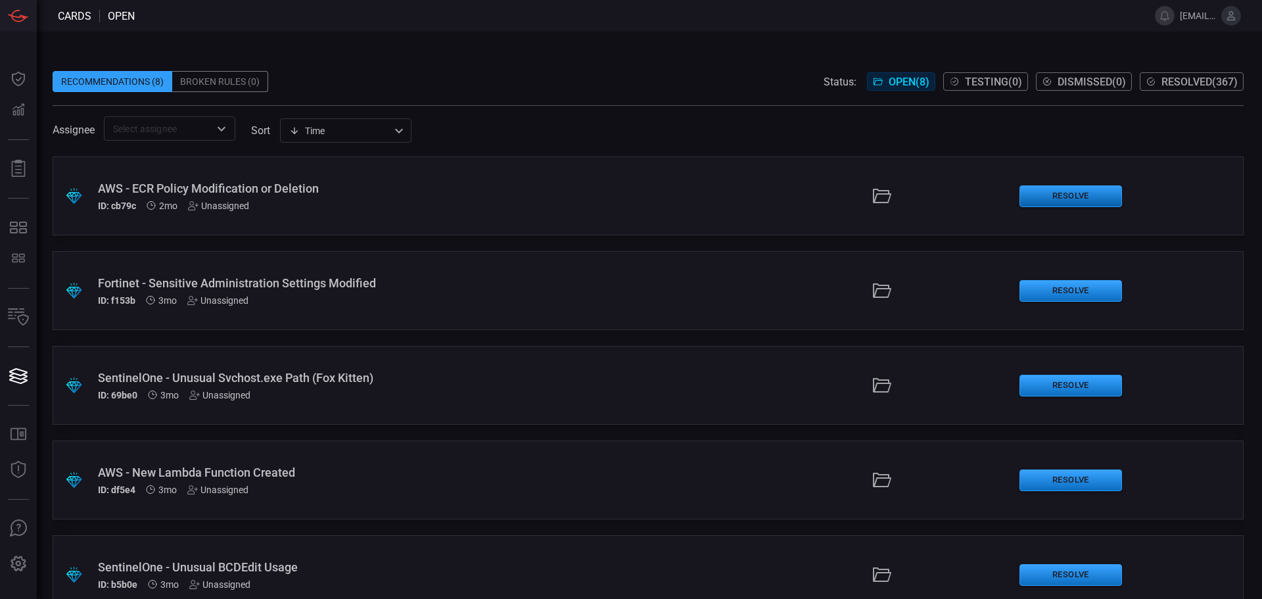
click at [1064, 191] on button "Resolve" at bounding box center [1070, 196] width 103 height 22
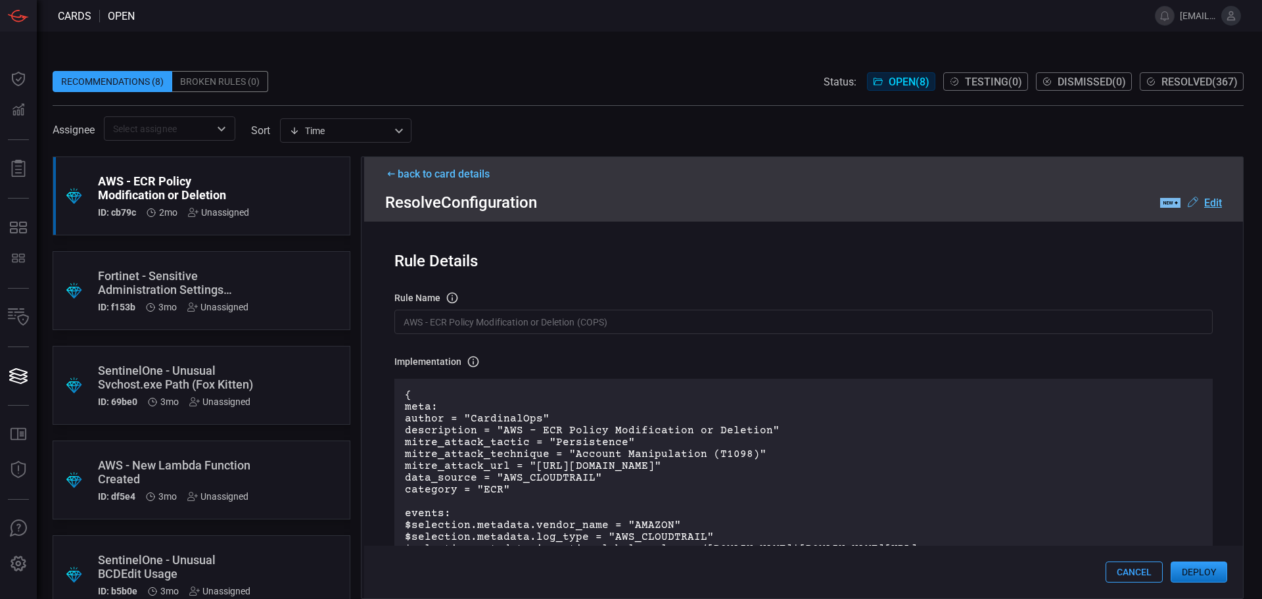
click at [1189, 565] on button "Deploy" at bounding box center [1198, 571] width 57 height 21
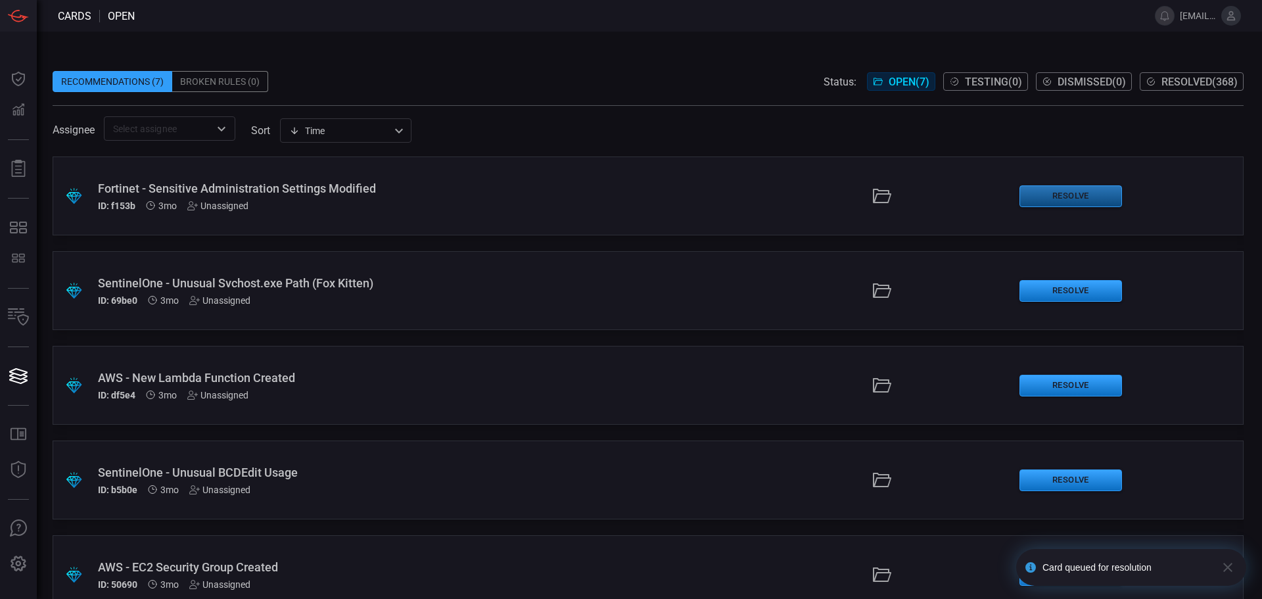
click at [1051, 194] on button "Resolve" at bounding box center [1070, 196] width 103 height 22
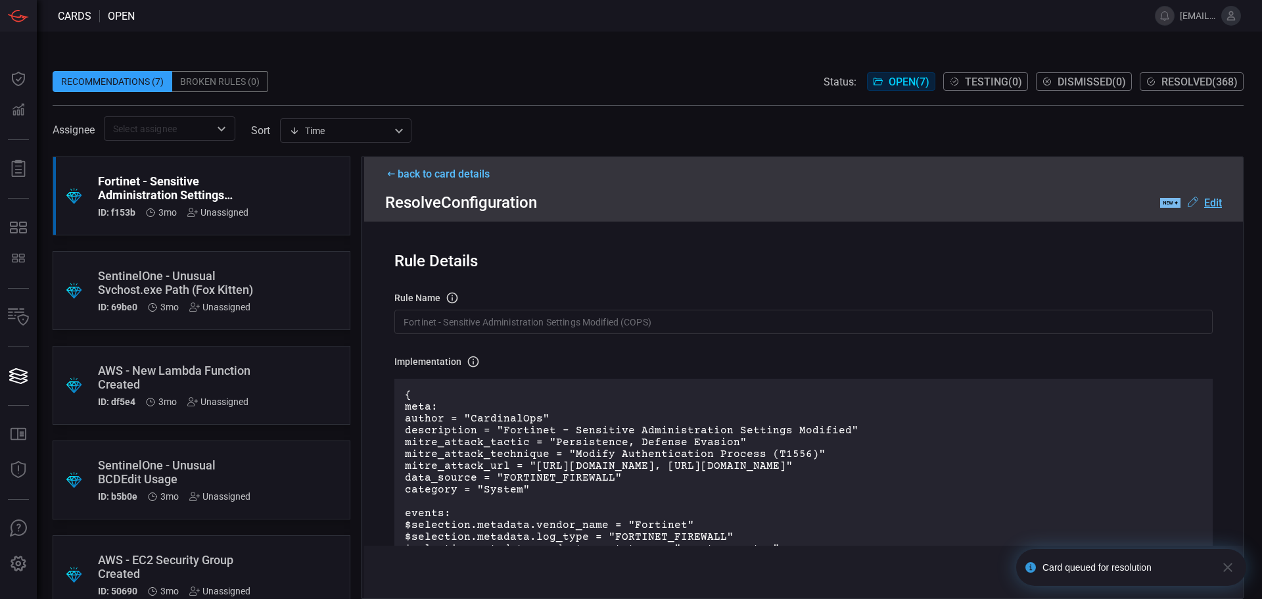
click at [1231, 566] on icon "button" at bounding box center [1228, 567] width 16 height 16
click at [1204, 574] on button "Deploy" at bounding box center [1198, 571] width 57 height 21
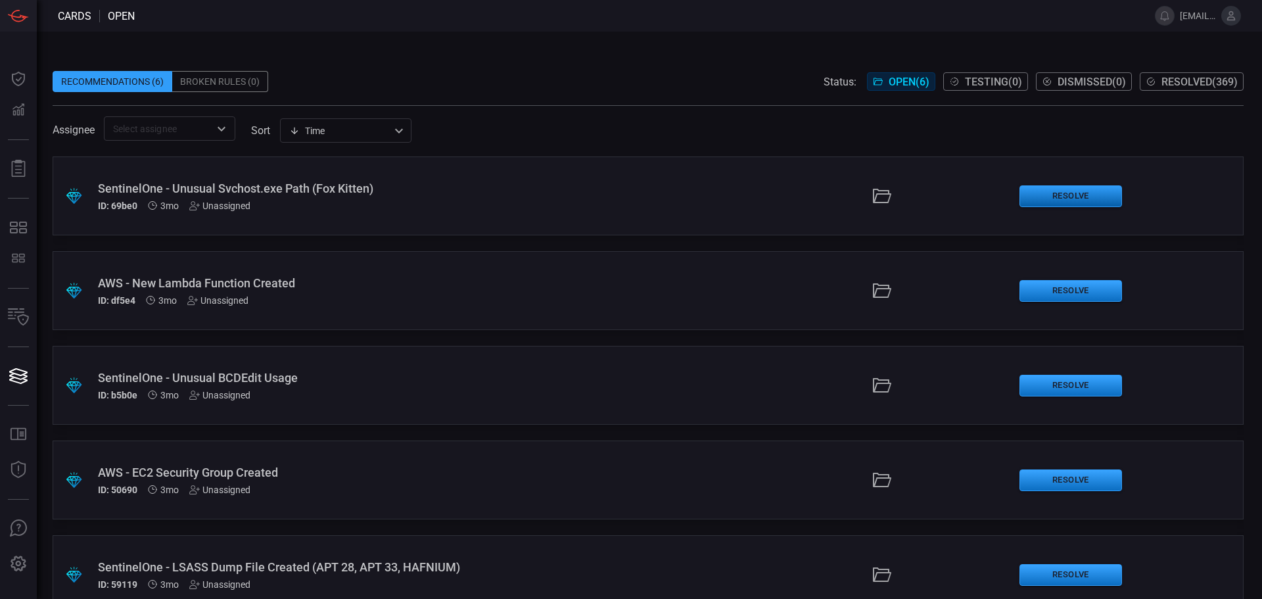
click at [1050, 197] on button "Resolve" at bounding box center [1070, 196] width 103 height 22
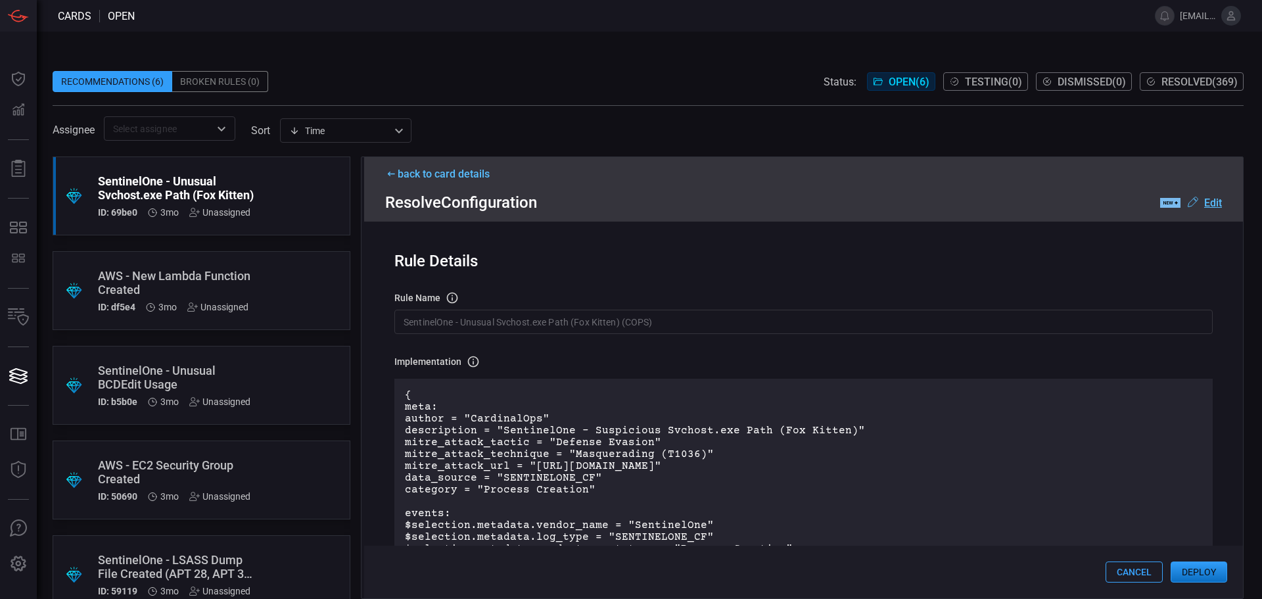
click at [1200, 566] on button "Deploy" at bounding box center [1198, 571] width 57 height 21
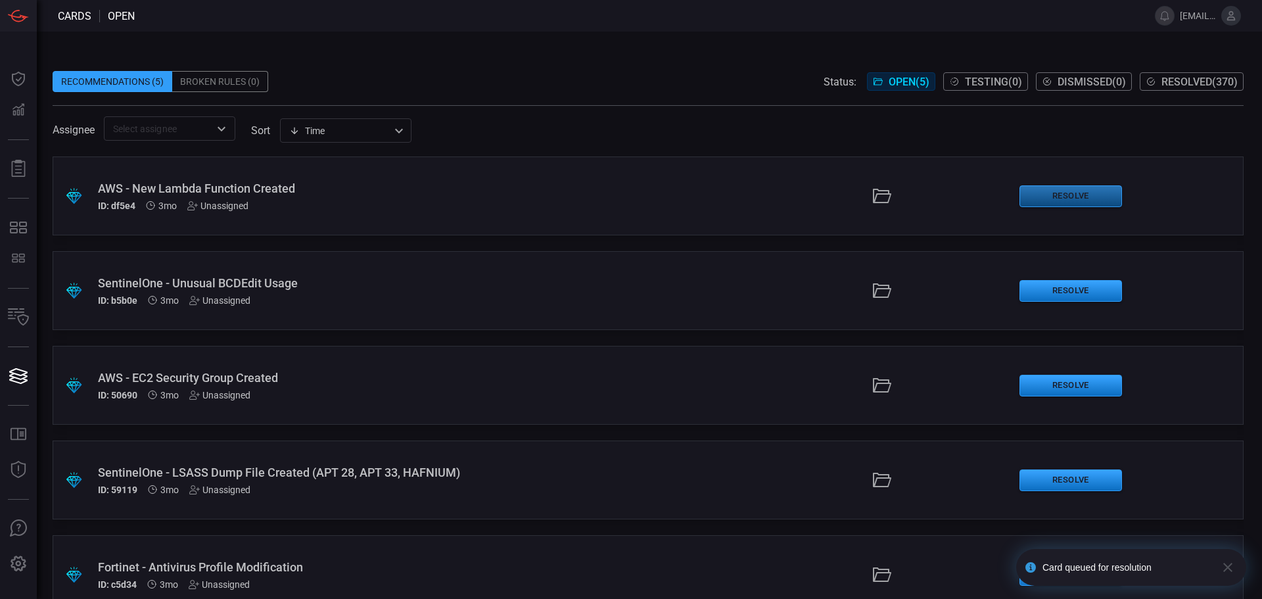
click at [1044, 195] on button "Resolve" at bounding box center [1070, 196] width 103 height 22
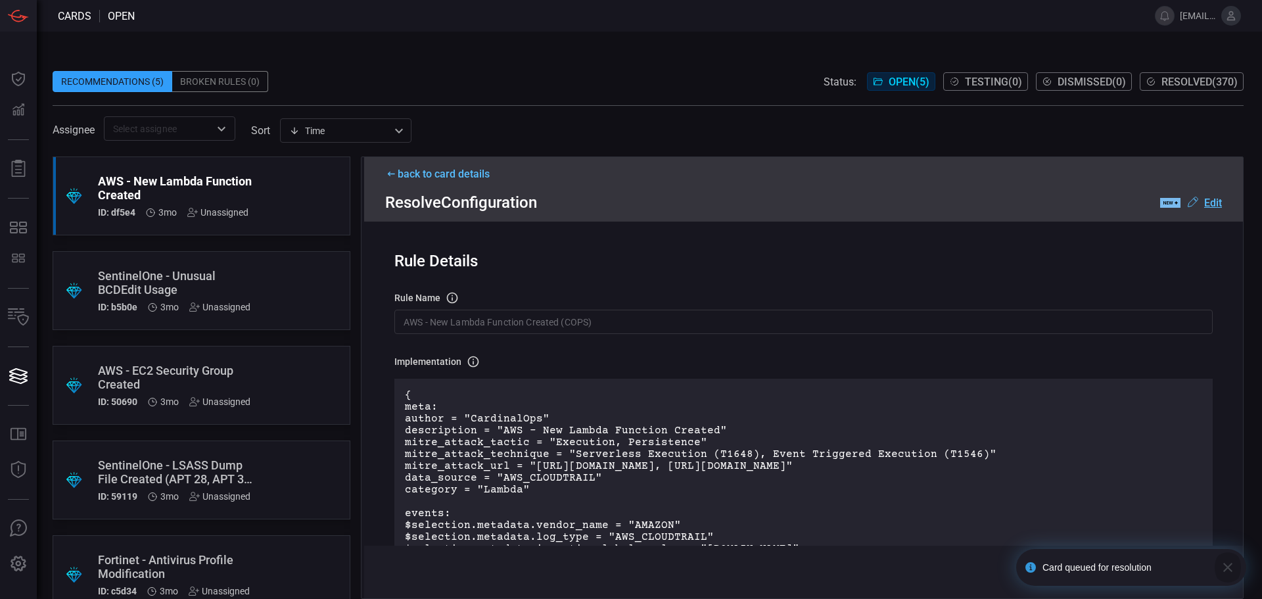
click at [1223, 564] on icon "button" at bounding box center [1228, 567] width 16 height 16
click at [1214, 570] on button "Deploy" at bounding box center [1198, 571] width 57 height 21
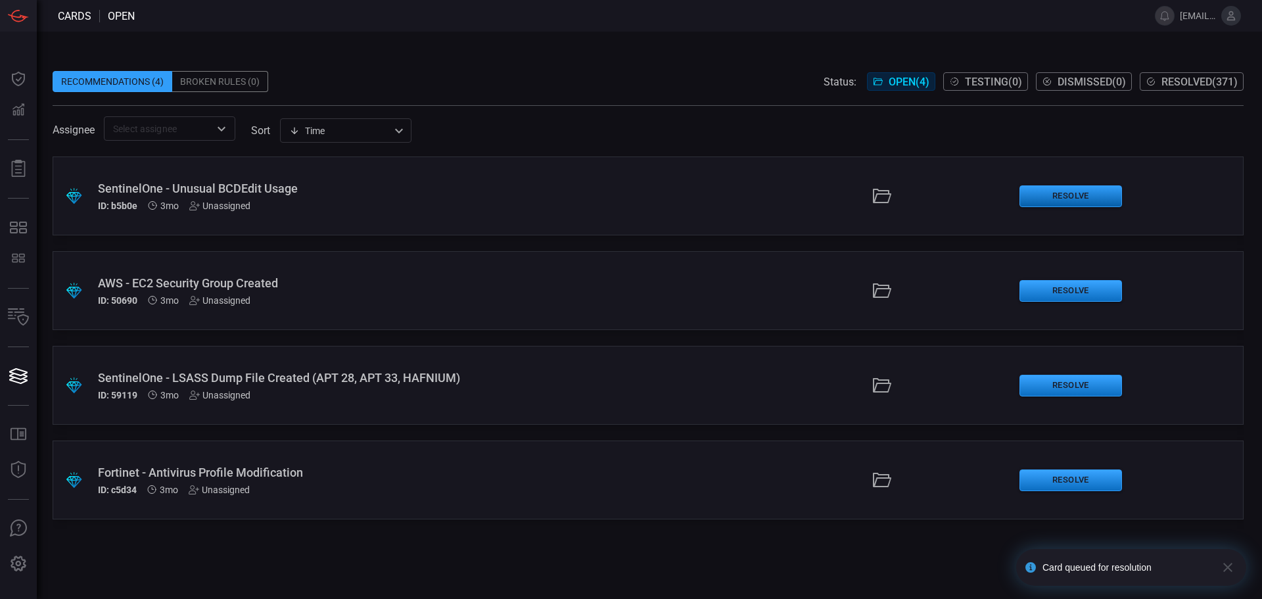
click at [1064, 192] on button "Resolve" at bounding box center [1070, 196] width 103 height 22
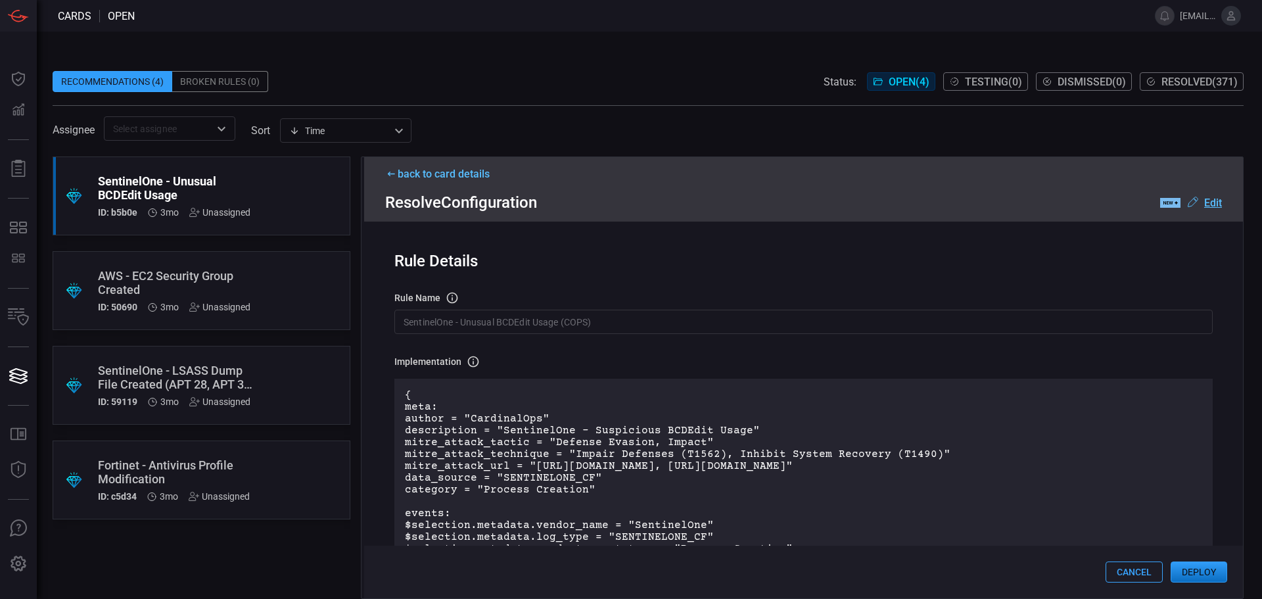
click at [1193, 569] on button "Deploy" at bounding box center [1198, 571] width 57 height 21
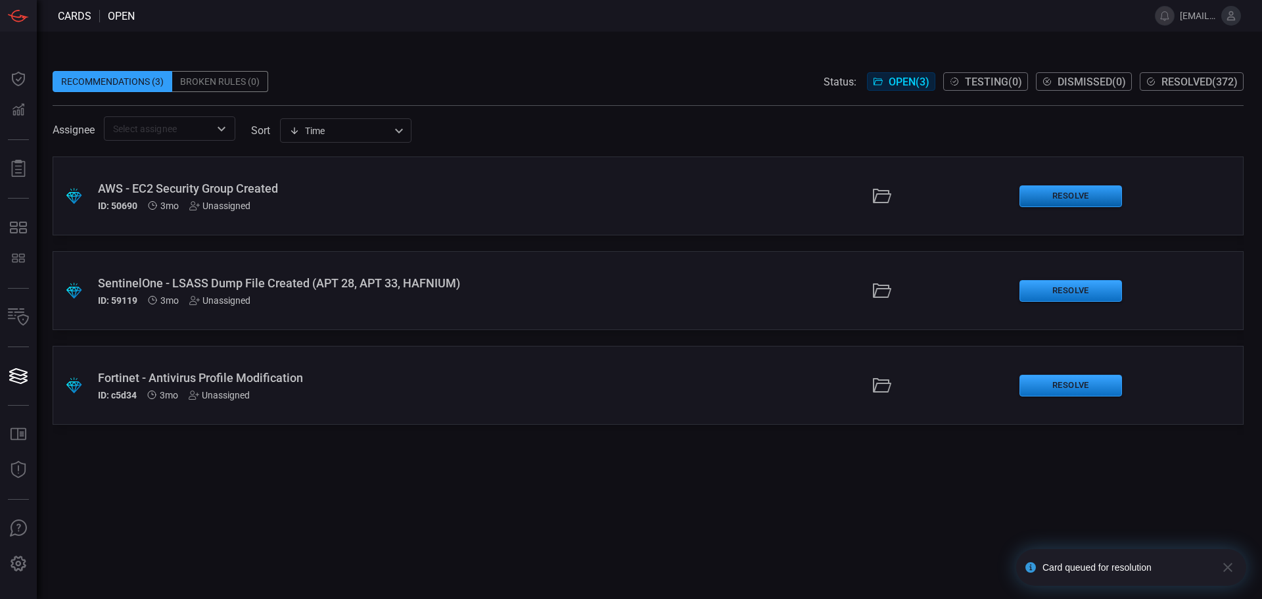
click at [1059, 196] on button "Resolve" at bounding box center [1070, 196] width 103 height 22
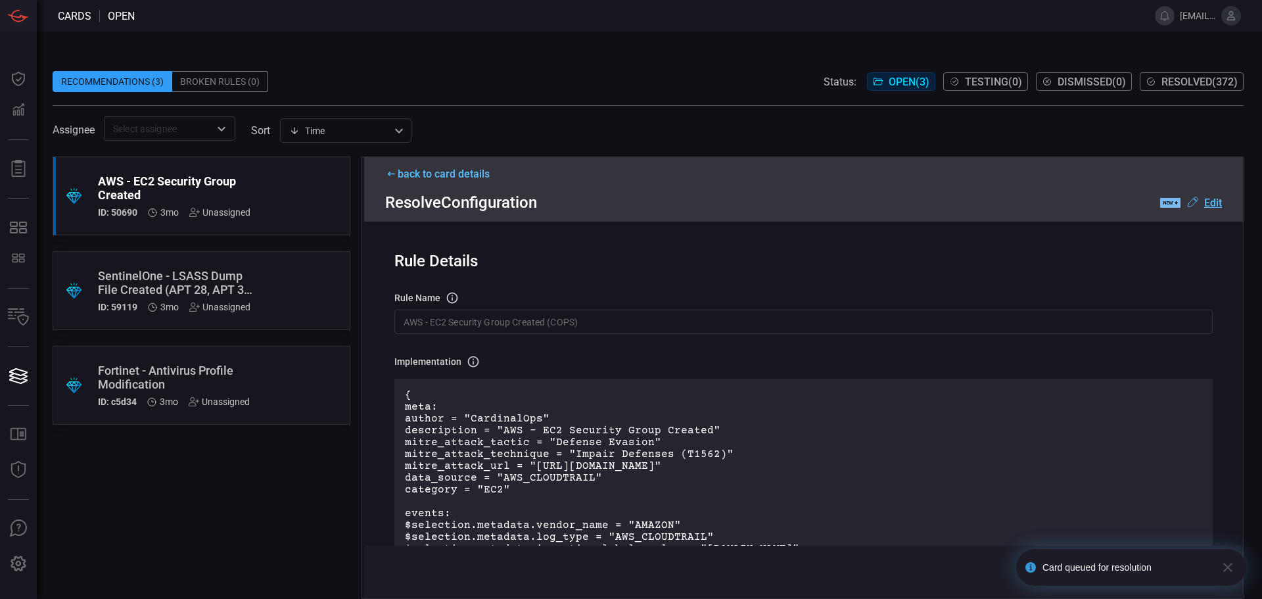
click at [1227, 570] on icon "button" at bounding box center [1228, 567] width 16 height 16
click at [1206, 569] on button "Deploy" at bounding box center [1198, 571] width 57 height 21
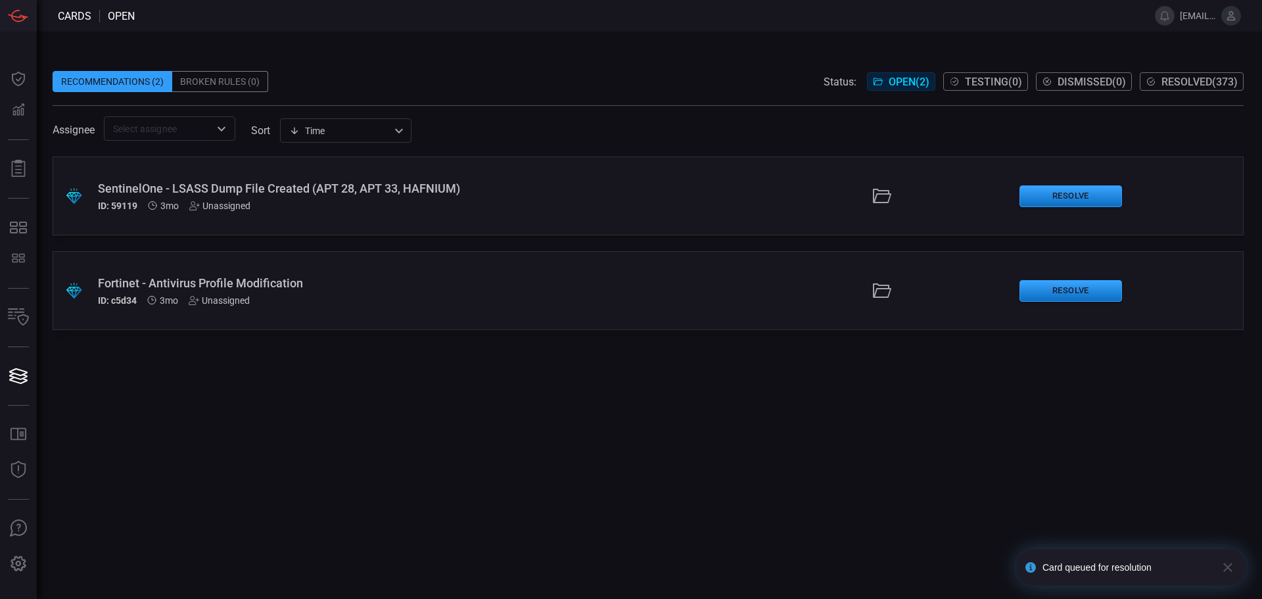
click at [1233, 570] on icon "button" at bounding box center [1228, 567] width 16 height 16
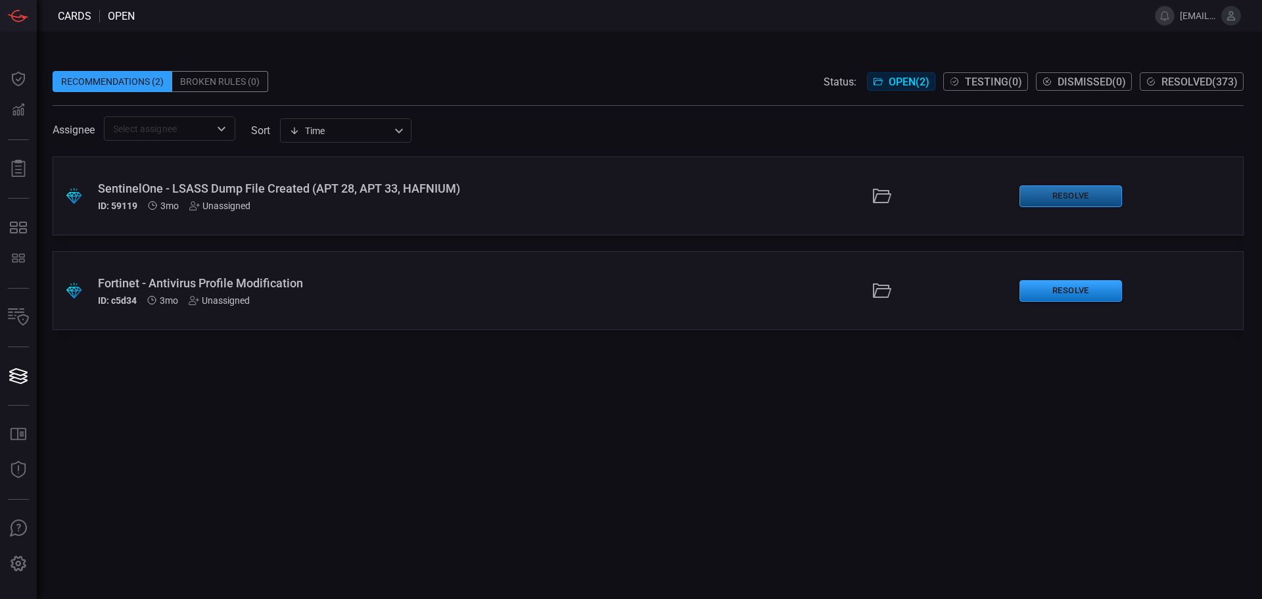
click at [1061, 197] on button "Resolve" at bounding box center [1070, 196] width 103 height 22
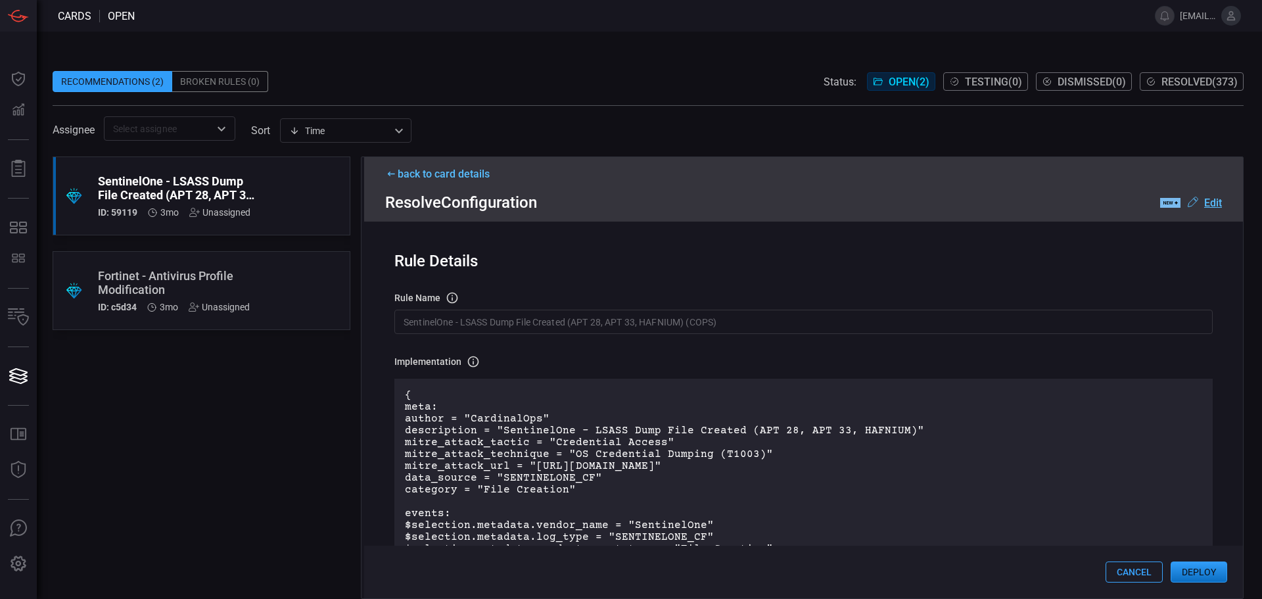
click at [1204, 568] on button "Deploy" at bounding box center [1198, 571] width 57 height 21
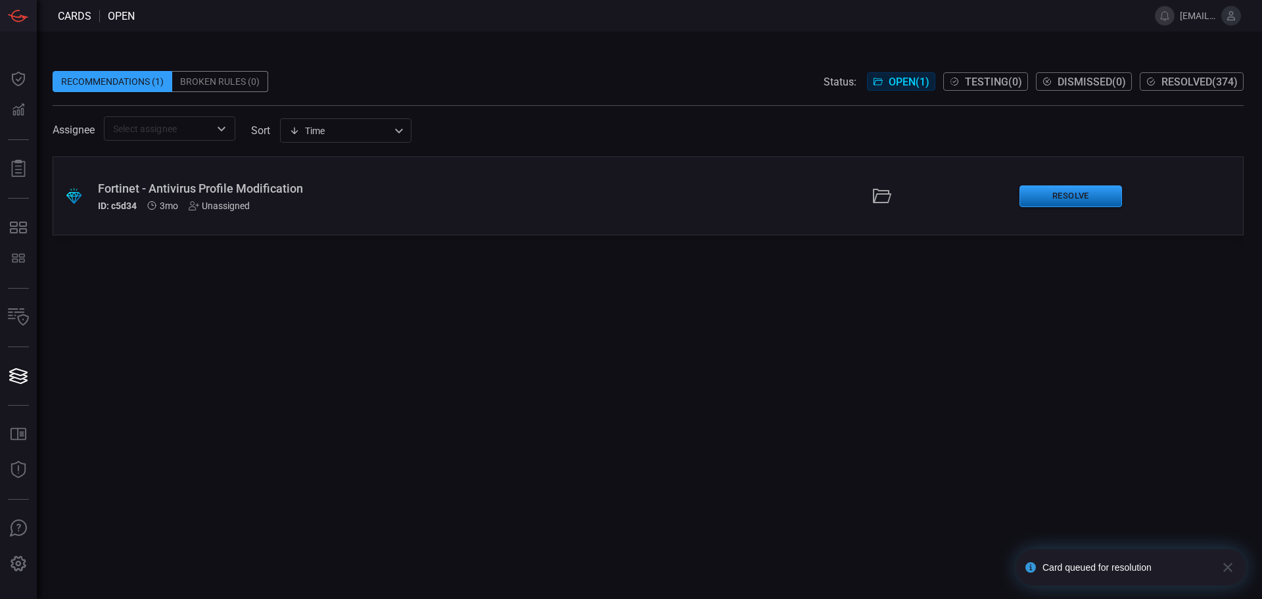
click at [1080, 199] on button "Resolve" at bounding box center [1070, 196] width 103 height 22
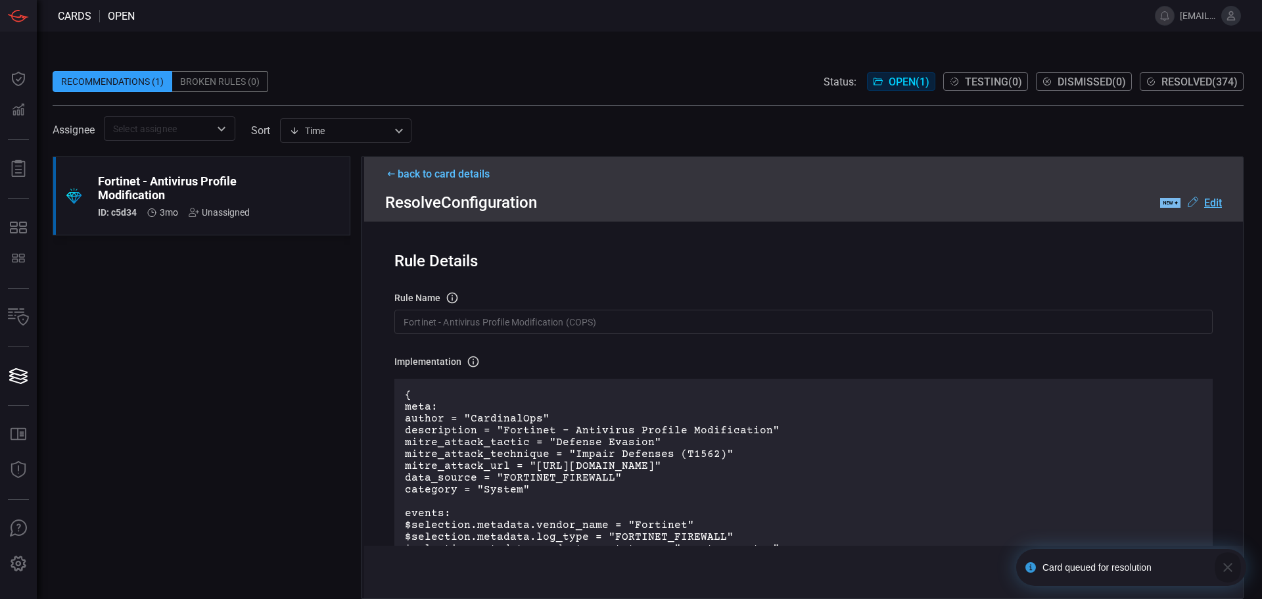
click at [1233, 562] on icon "button" at bounding box center [1228, 567] width 16 height 16
click at [1205, 576] on button "Deploy" at bounding box center [1198, 571] width 57 height 21
